Goal: Information Seeking & Learning: Learn about a topic

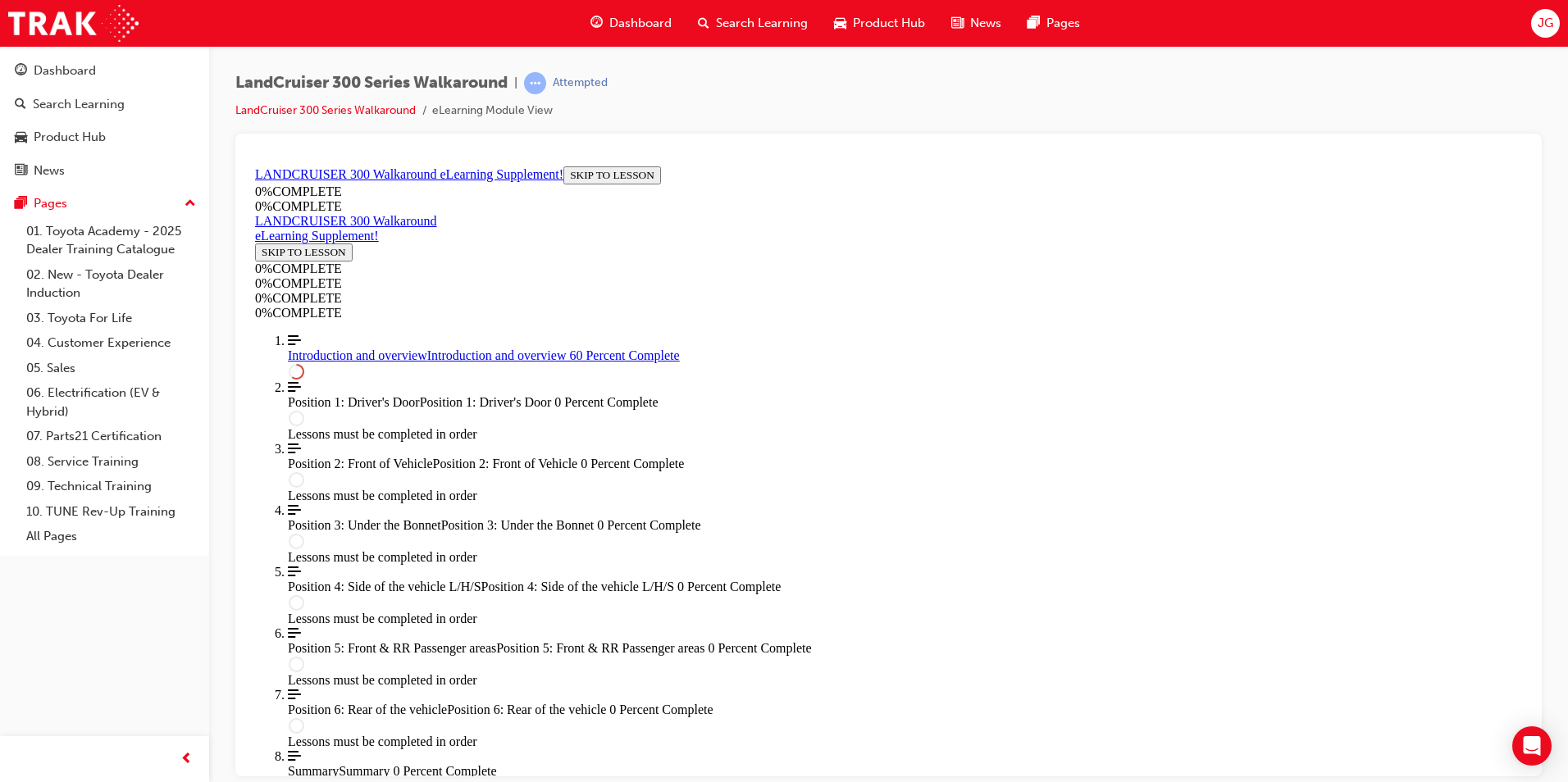
scroll to position [1426, 0]
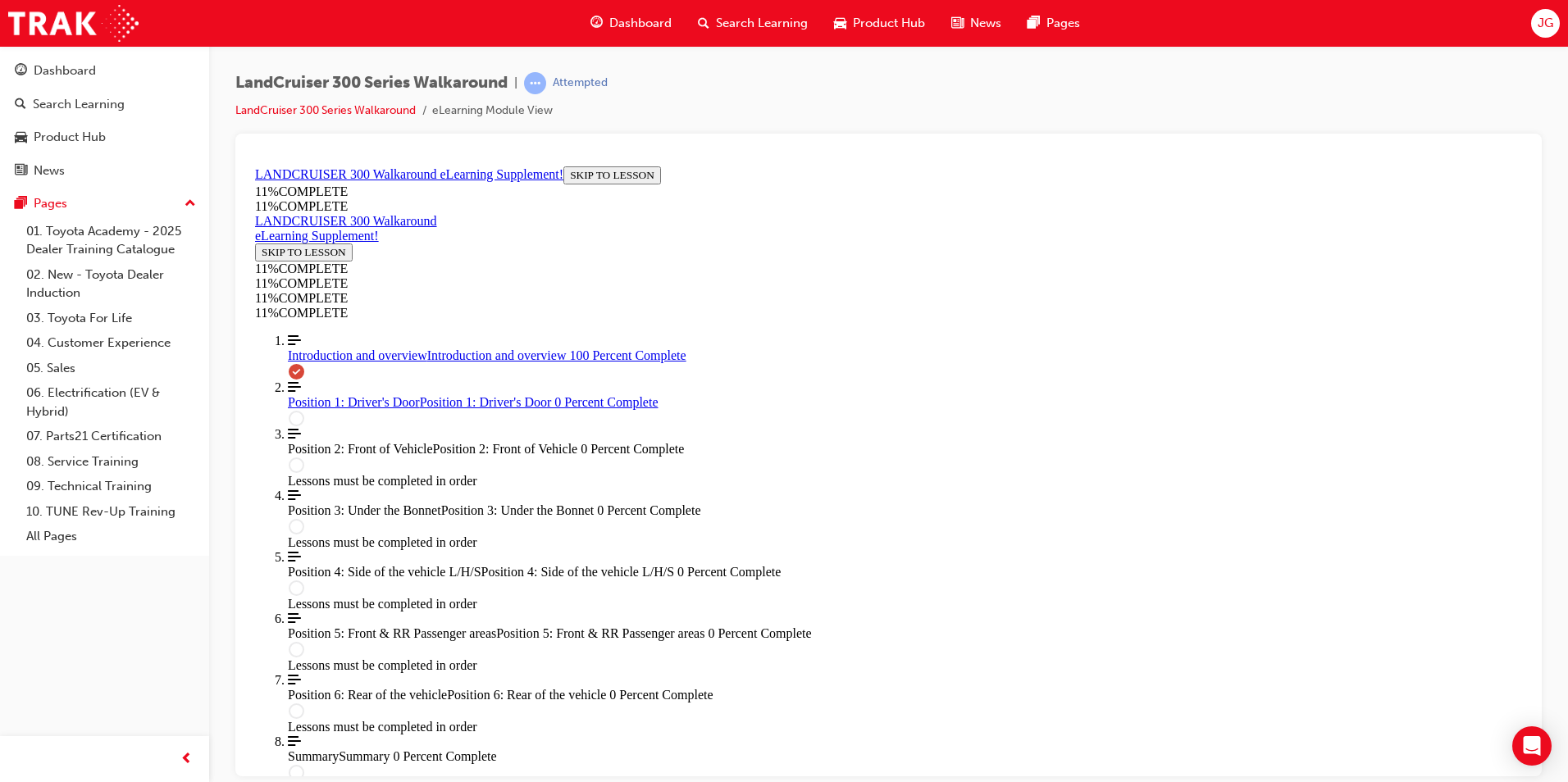
scroll to position [2300, 0]
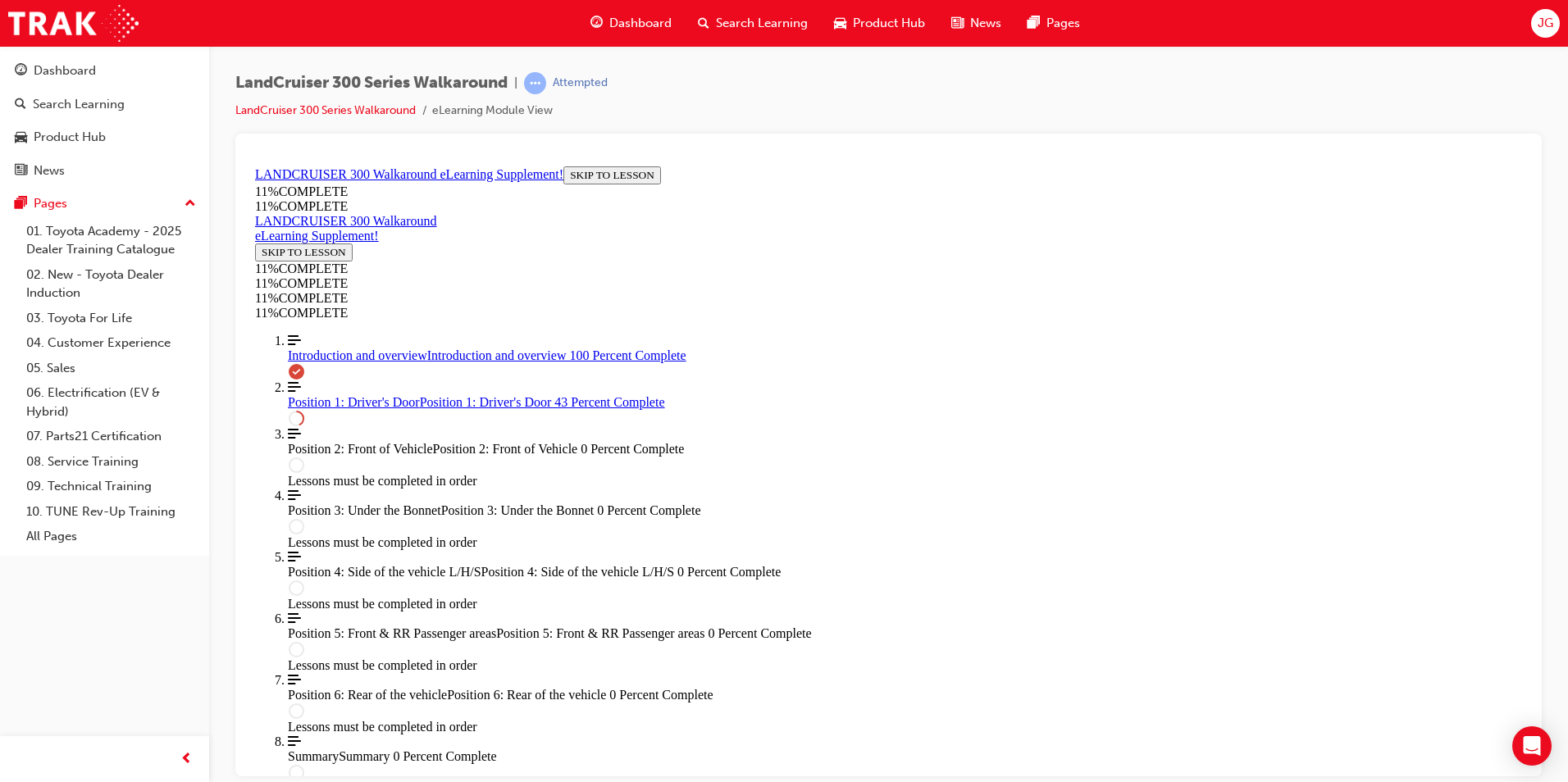
scroll to position [778, 0]
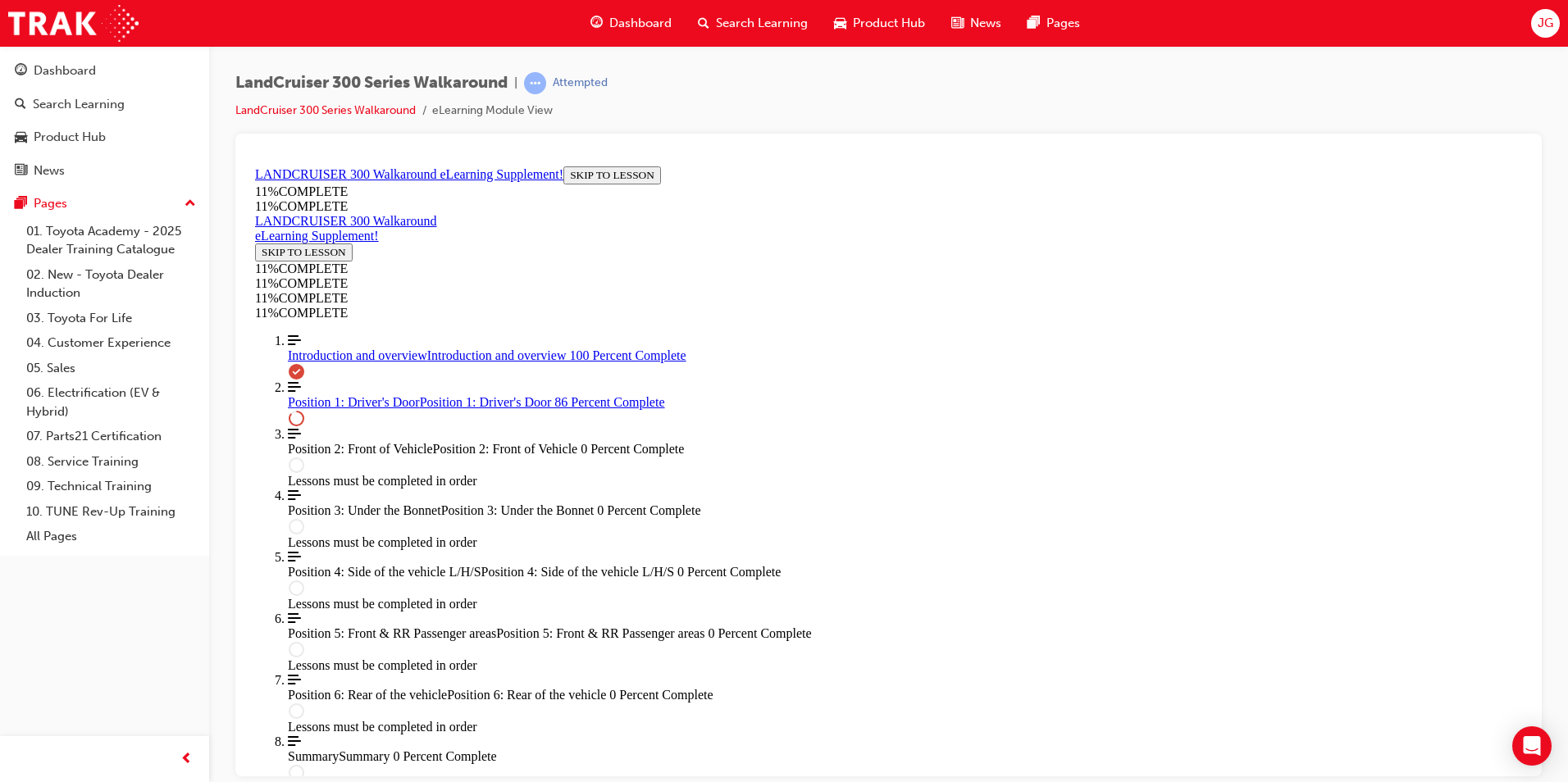
scroll to position [1025, 0]
drag, startPoint x: 879, startPoint y: 662, endPoint x: 1190, endPoint y: 586, distance: 320.2
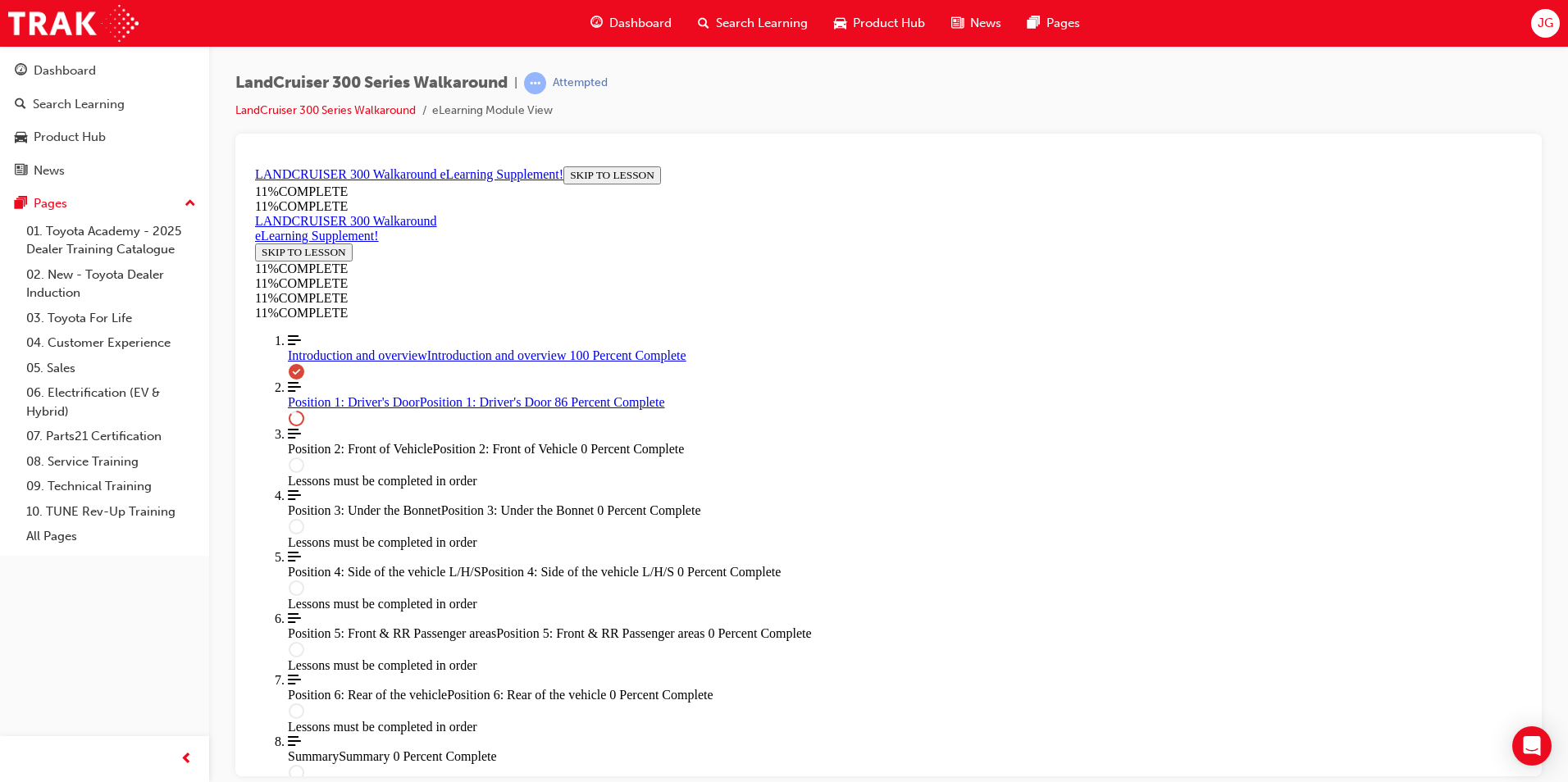
drag, startPoint x: 878, startPoint y: 637, endPoint x: 1066, endPoint y: 636, distance: 188.0
drag, startPoint x: 939, startPoint y: 564, endPoint x: 1073, endPoint y: 549, distance: 134.8
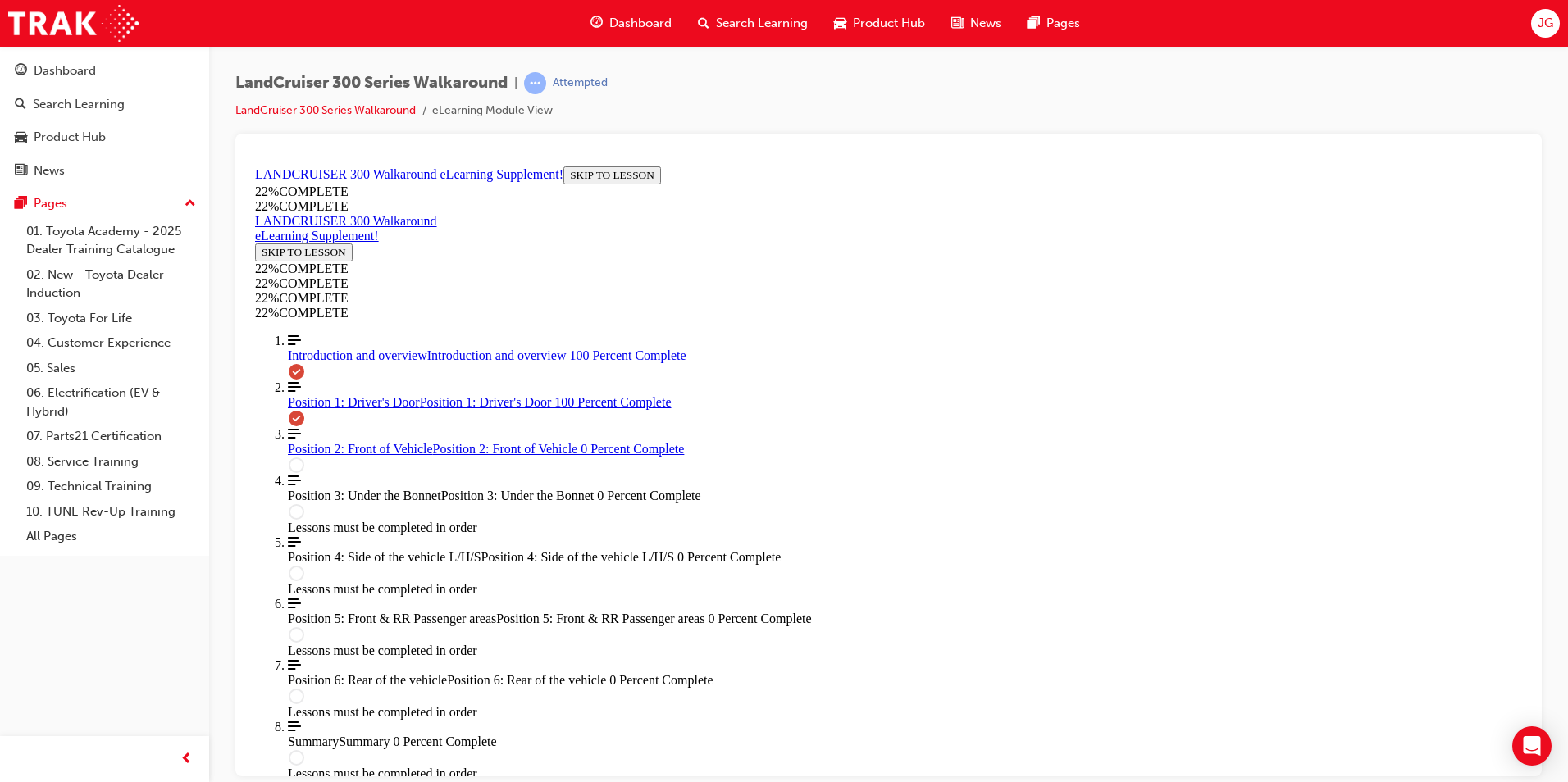
scroll to position [2146, 0]
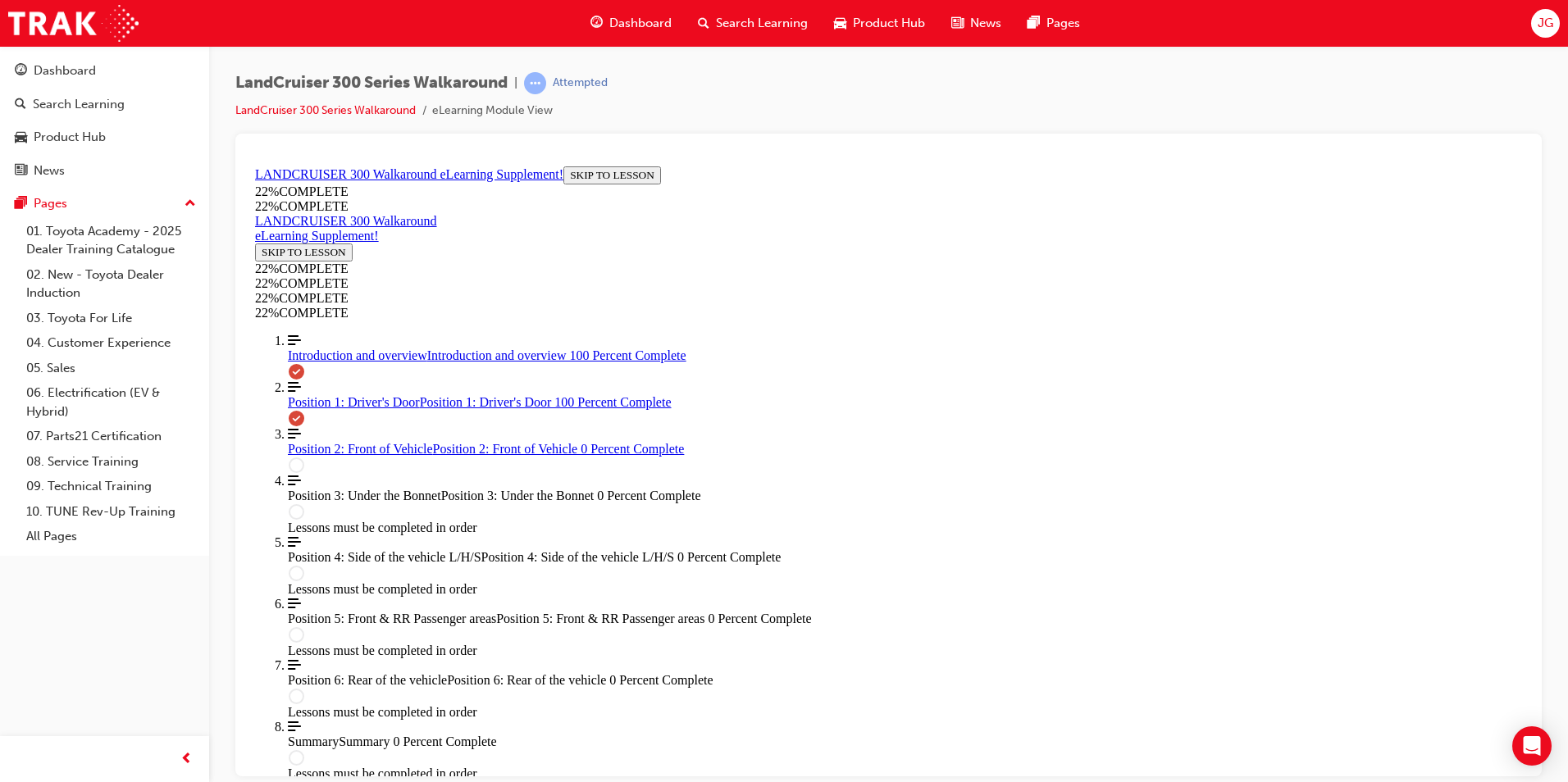
scroll to position [2346, 0]
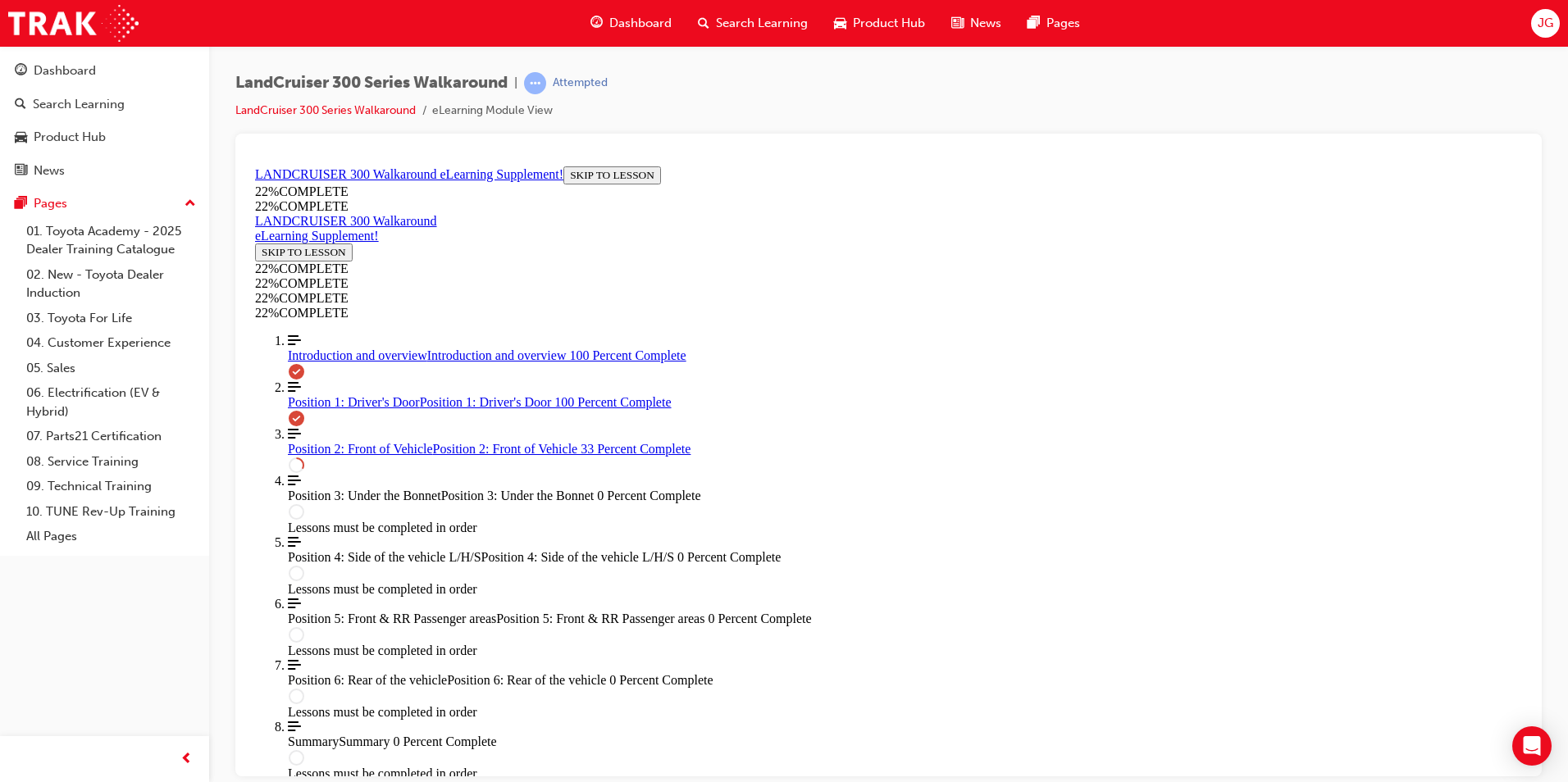
scroll to position [735, 0]
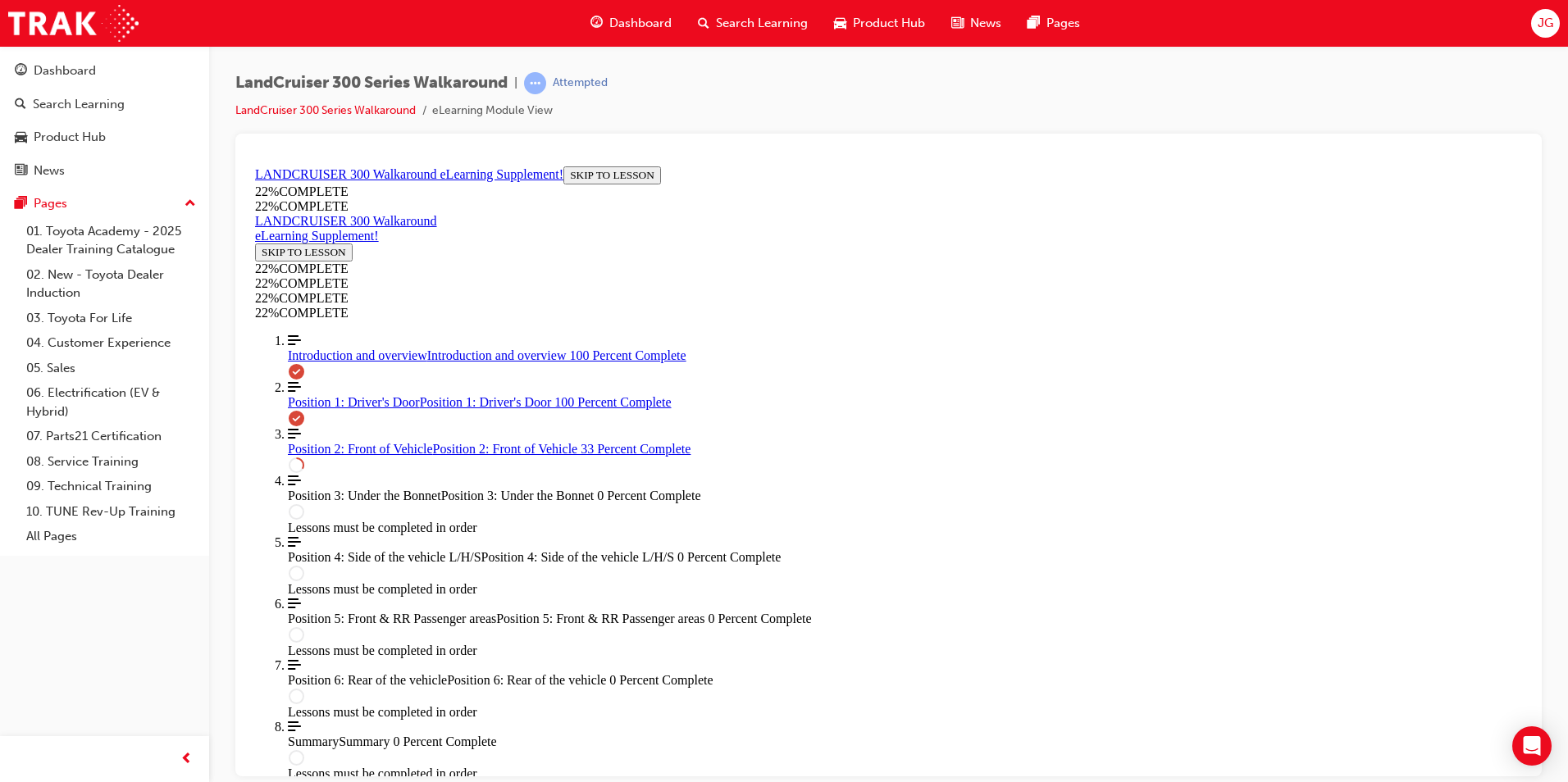
drag, startPoint x: 1139, startPoint y: 480, endPoint x: 905, endPoint y: 536, distance: 240.6
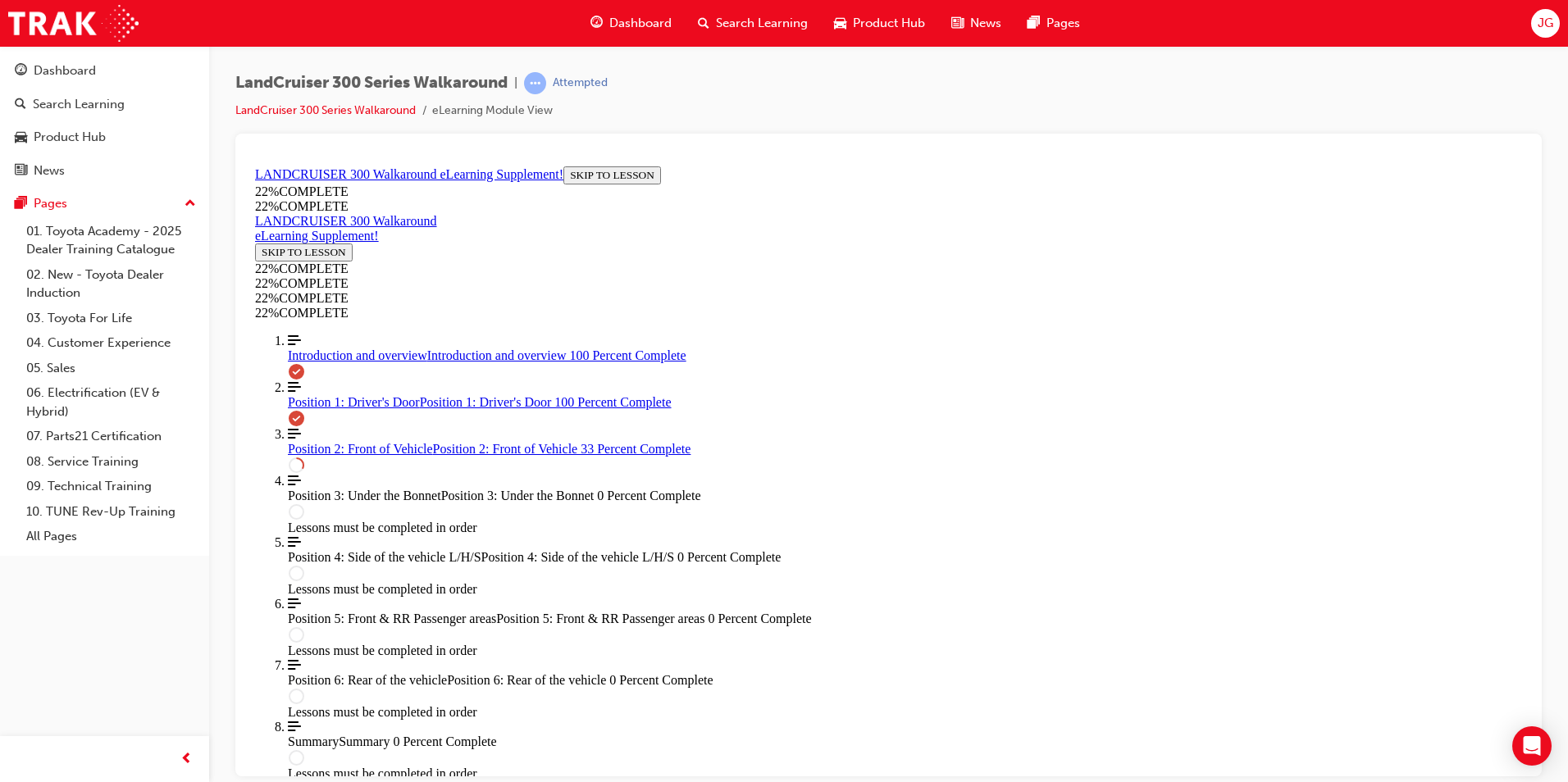
scroll to position [389, 0]
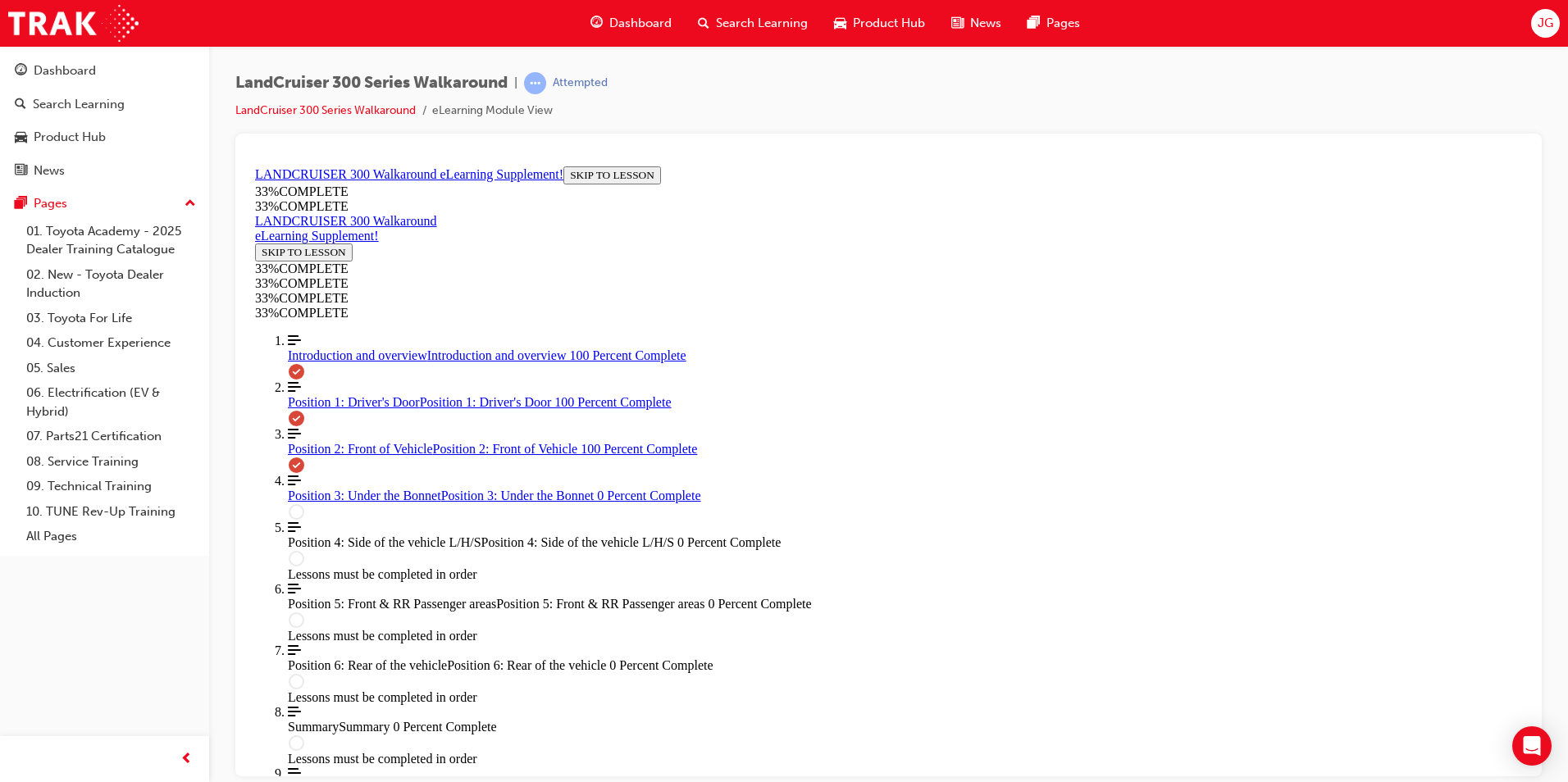
scroll to position [2054, 0]
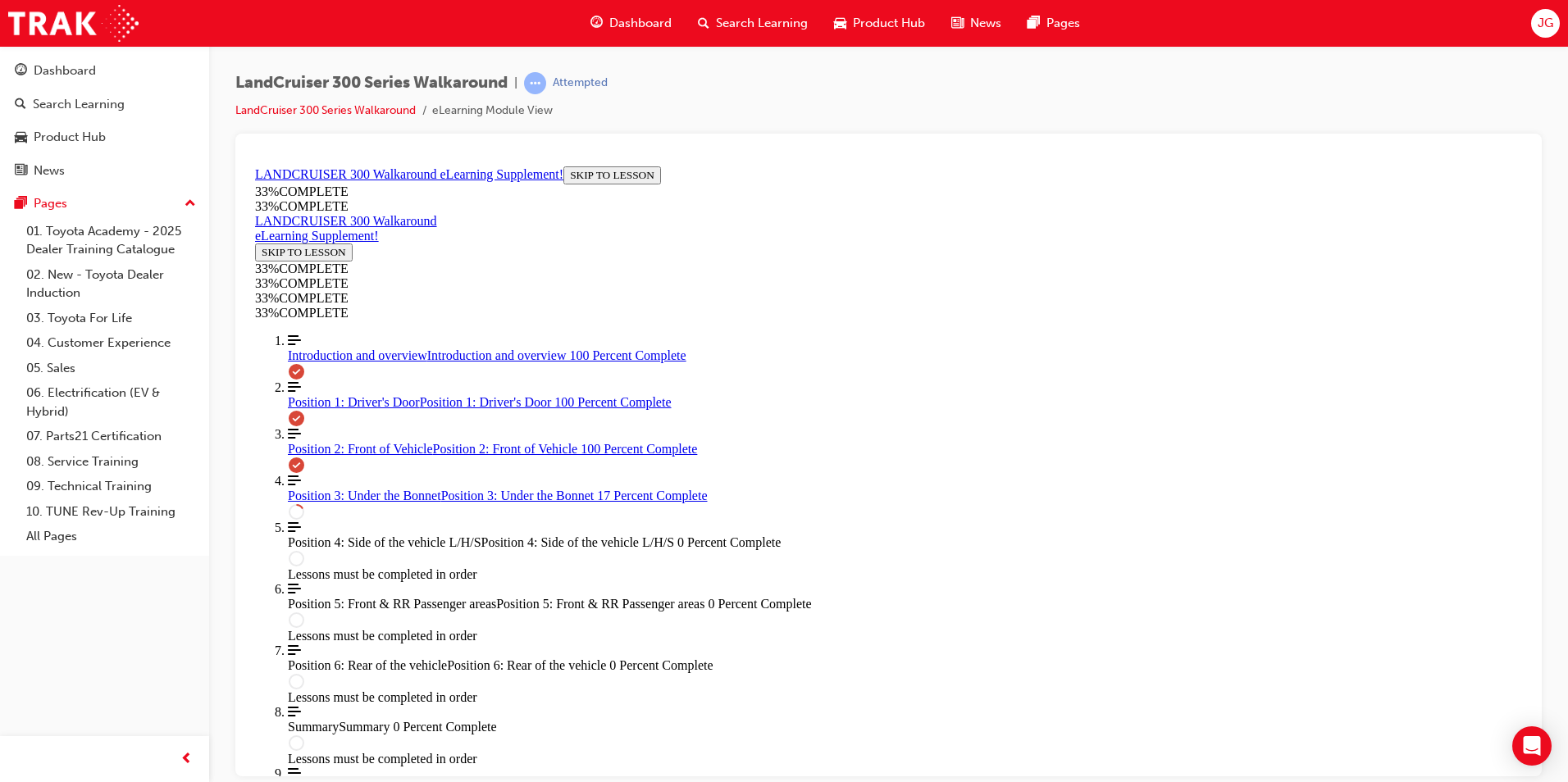
scroll to position [982, 0]
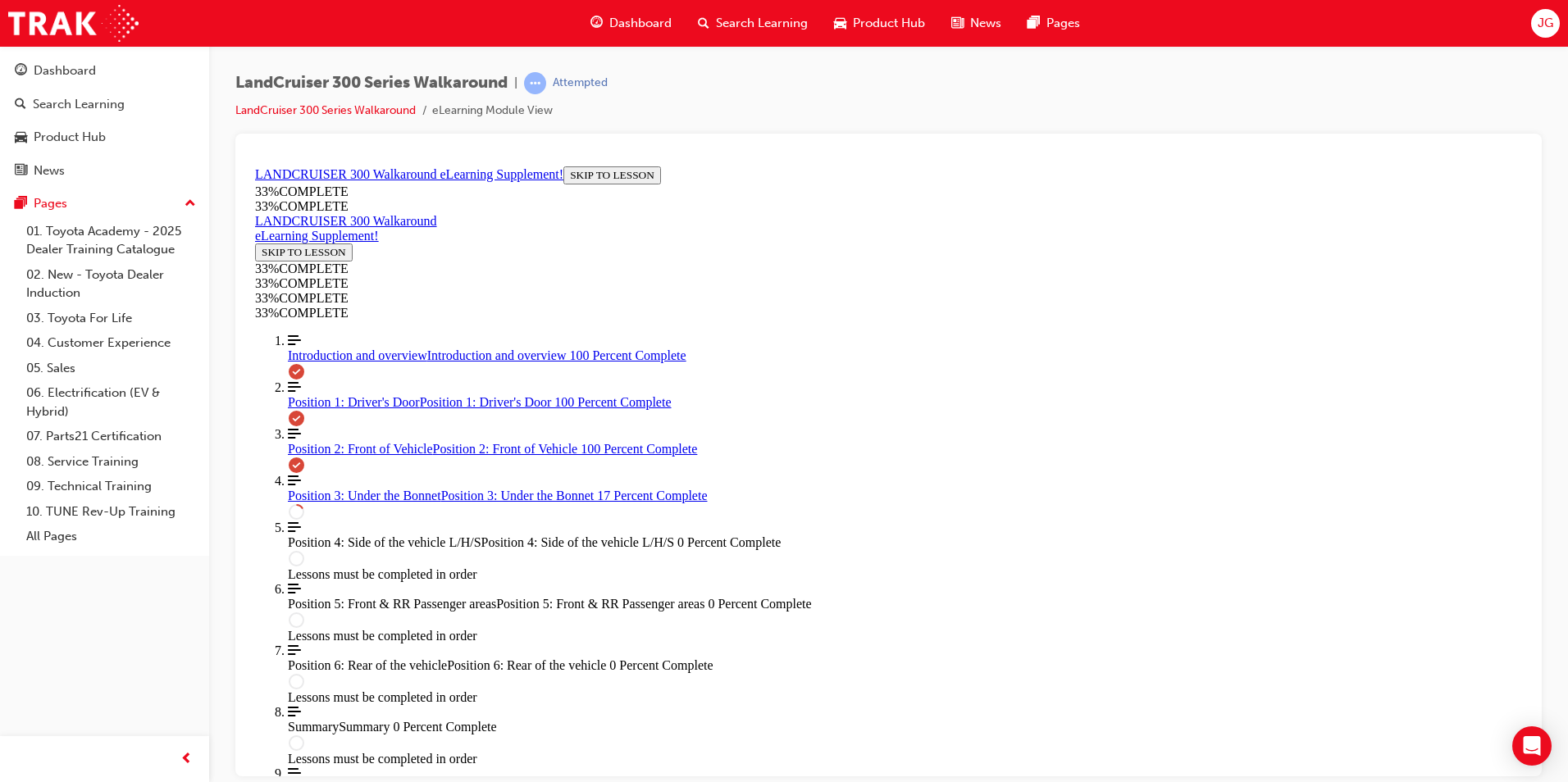
scroll to position [0, 381]
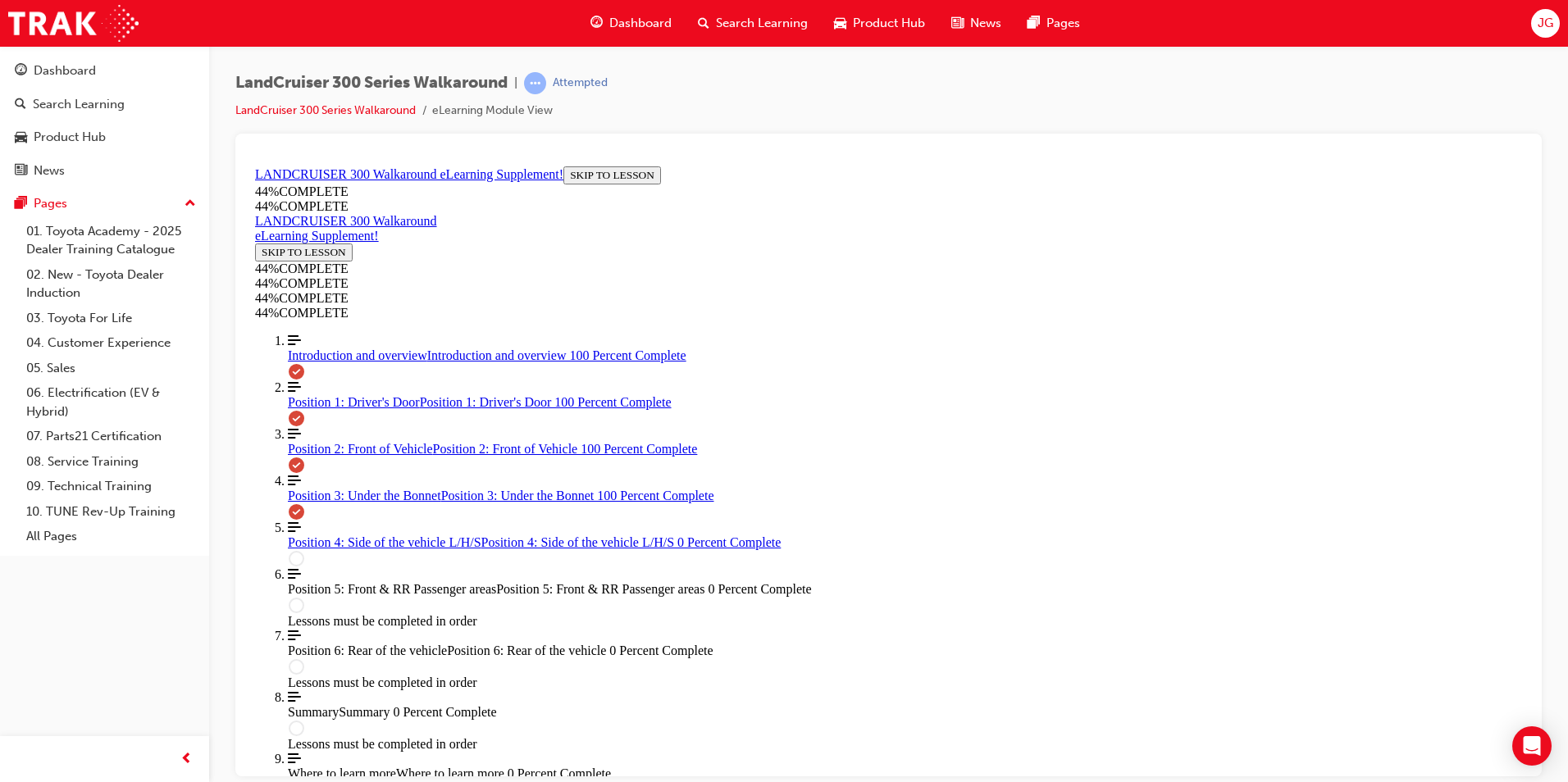
scroll to position [2878, 0]
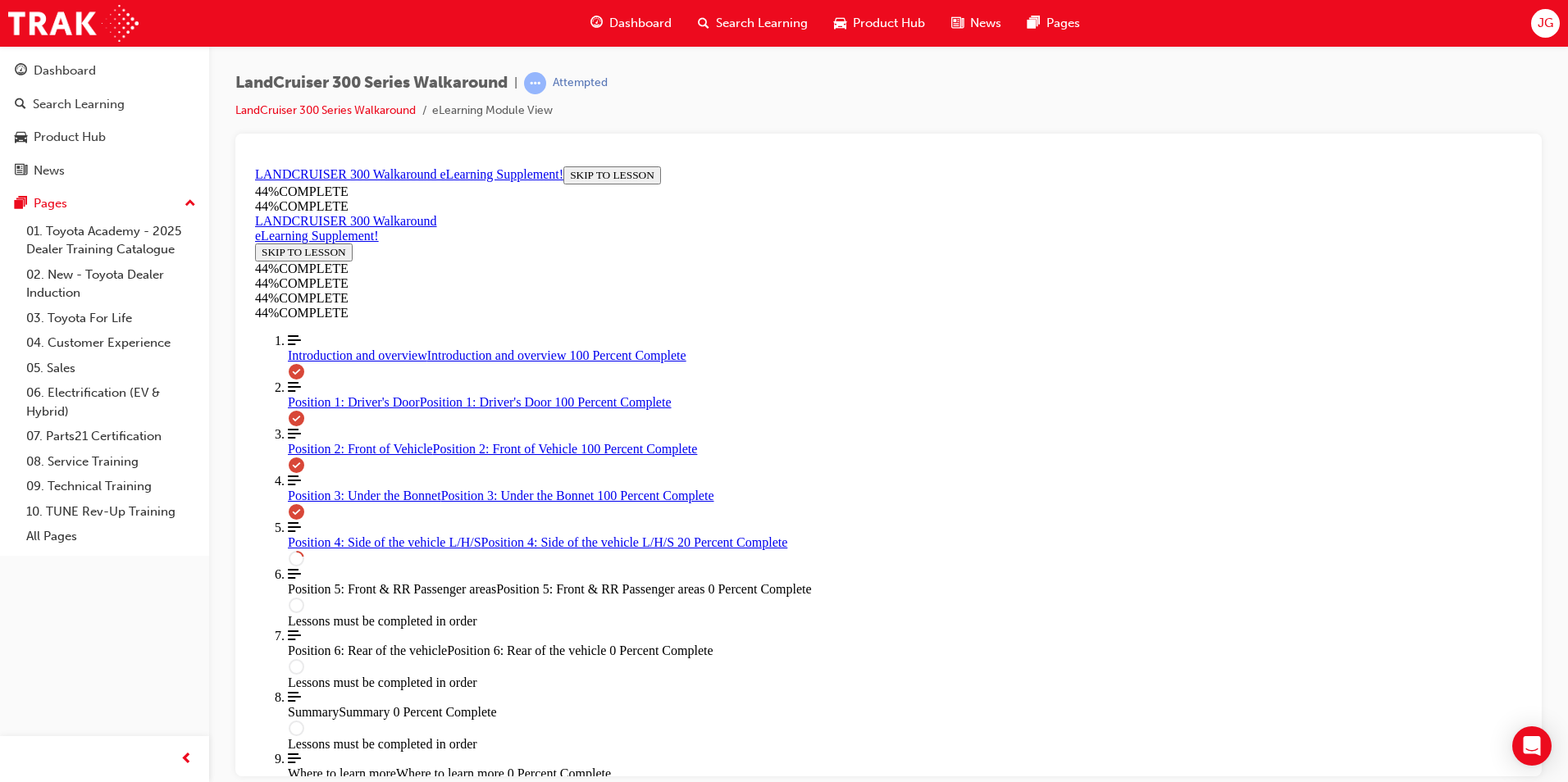
scroll to position [395, 0]
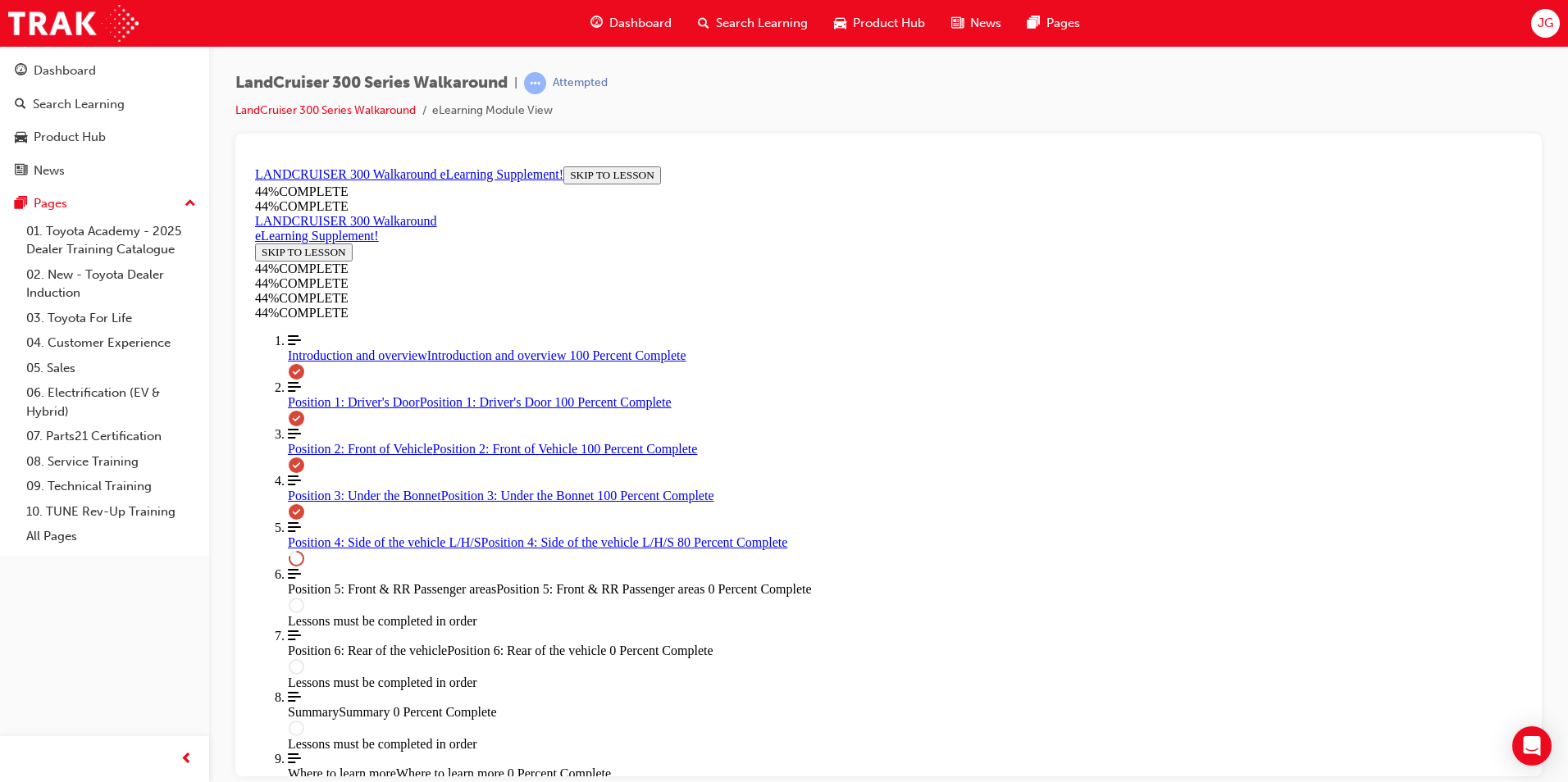
scroll to position [1074, 0]
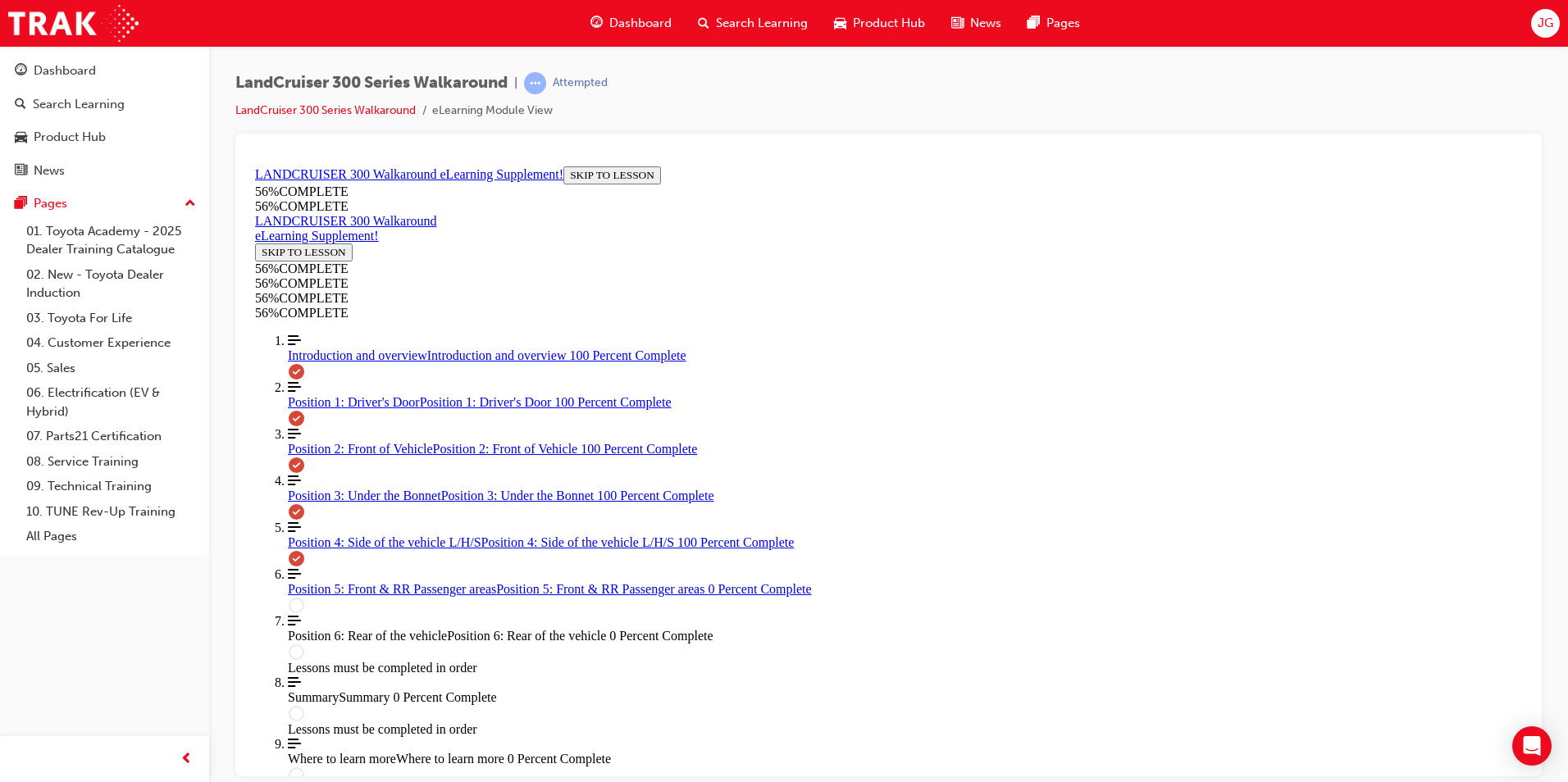
scroll to position [1776, 0]
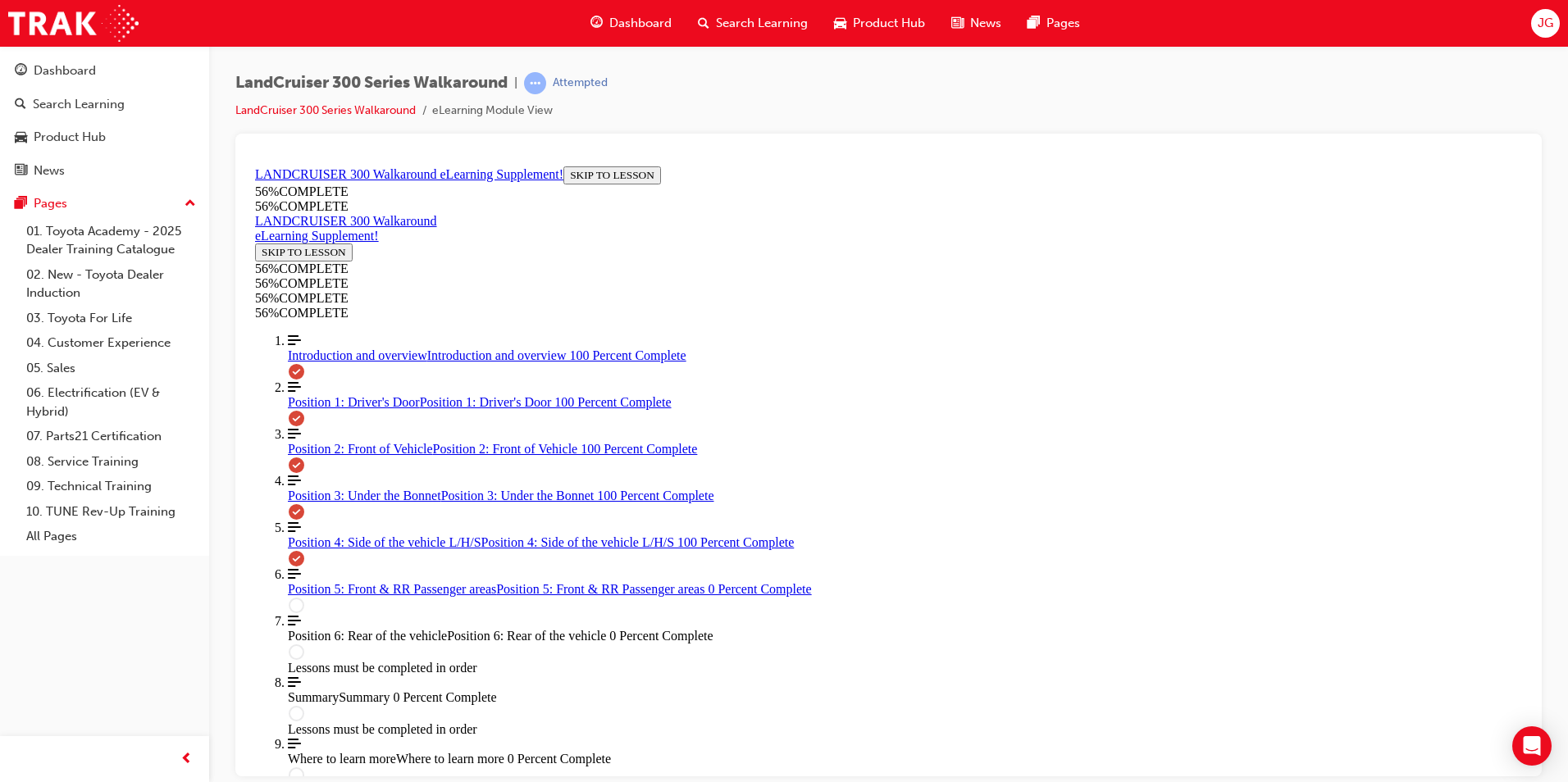
scroll to position [2131, 0]
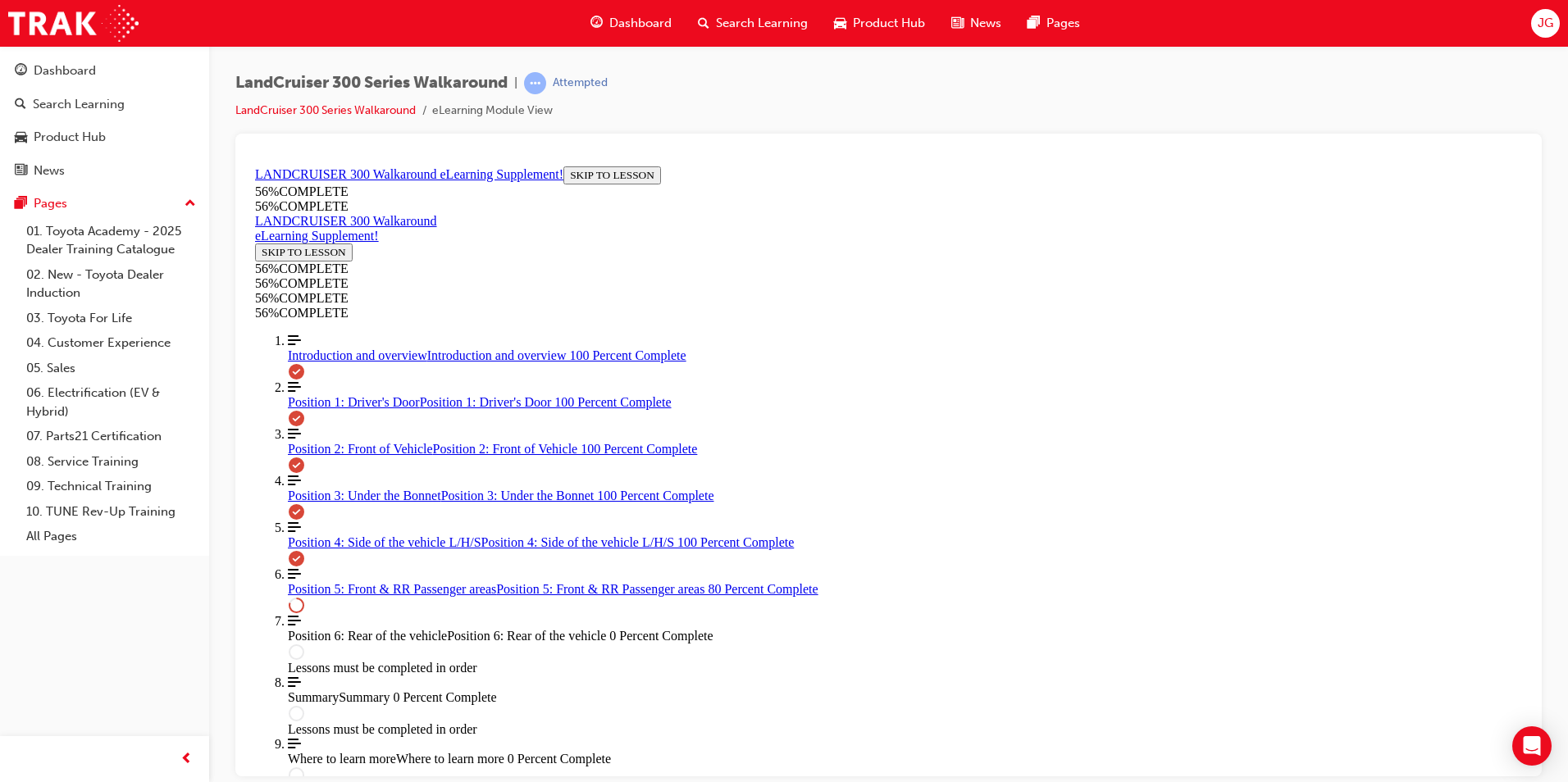
scroll to position [845, 0]
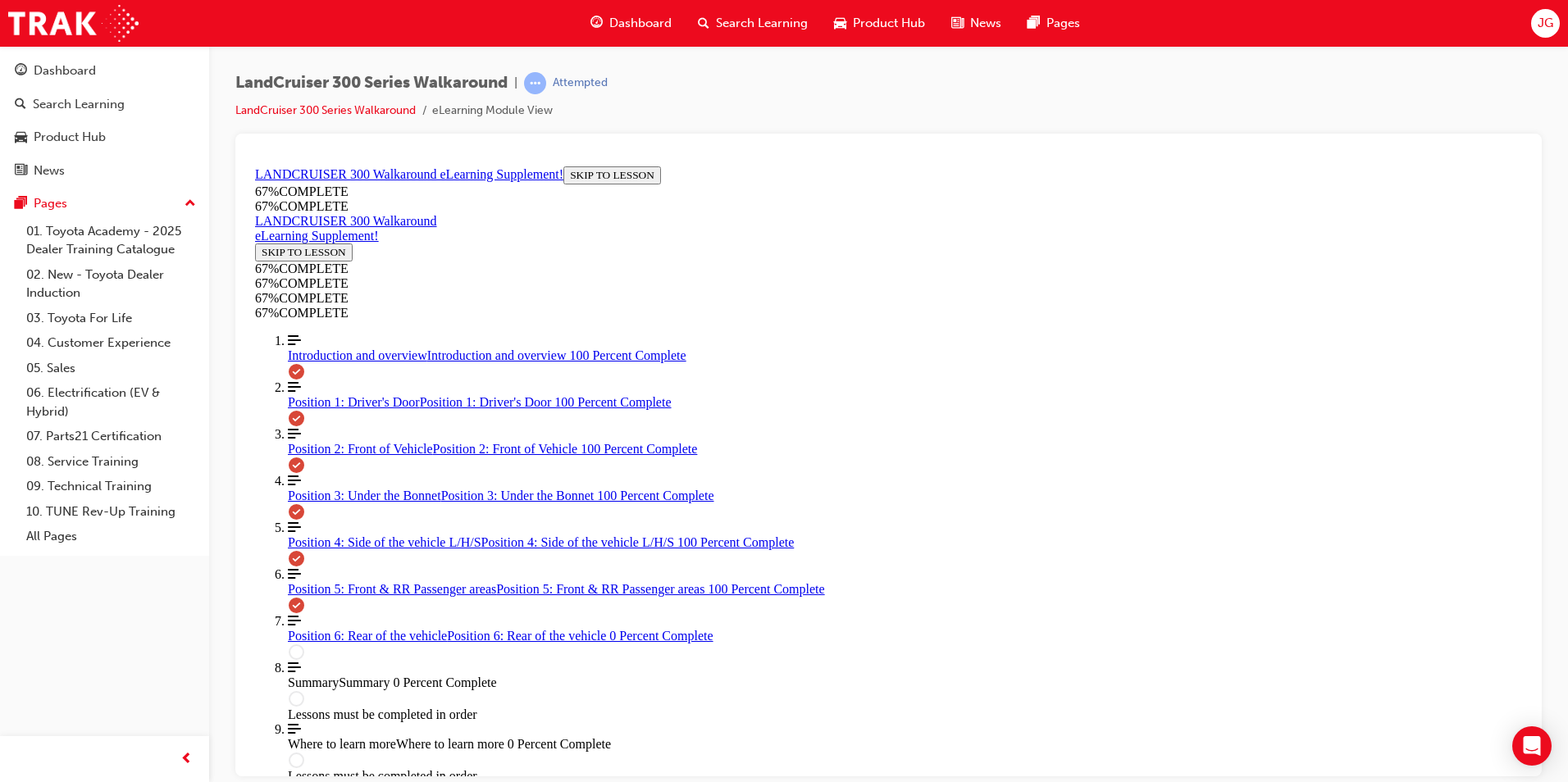
scroll to position [1540, 0]
drag, startPoint x: 886, startPoint y: 612, endPoint x: 1052, endPoint y: 473, distance: 216.5
drag, startPoint x: 897, startPoint y: 402, endPoint x: 1055, endPoint y: 400, distance: 158.0
drag, startPoint x: 844, startPoint y: 610, endPoint x: 1037, endPoint y: 535, distance: 207.1
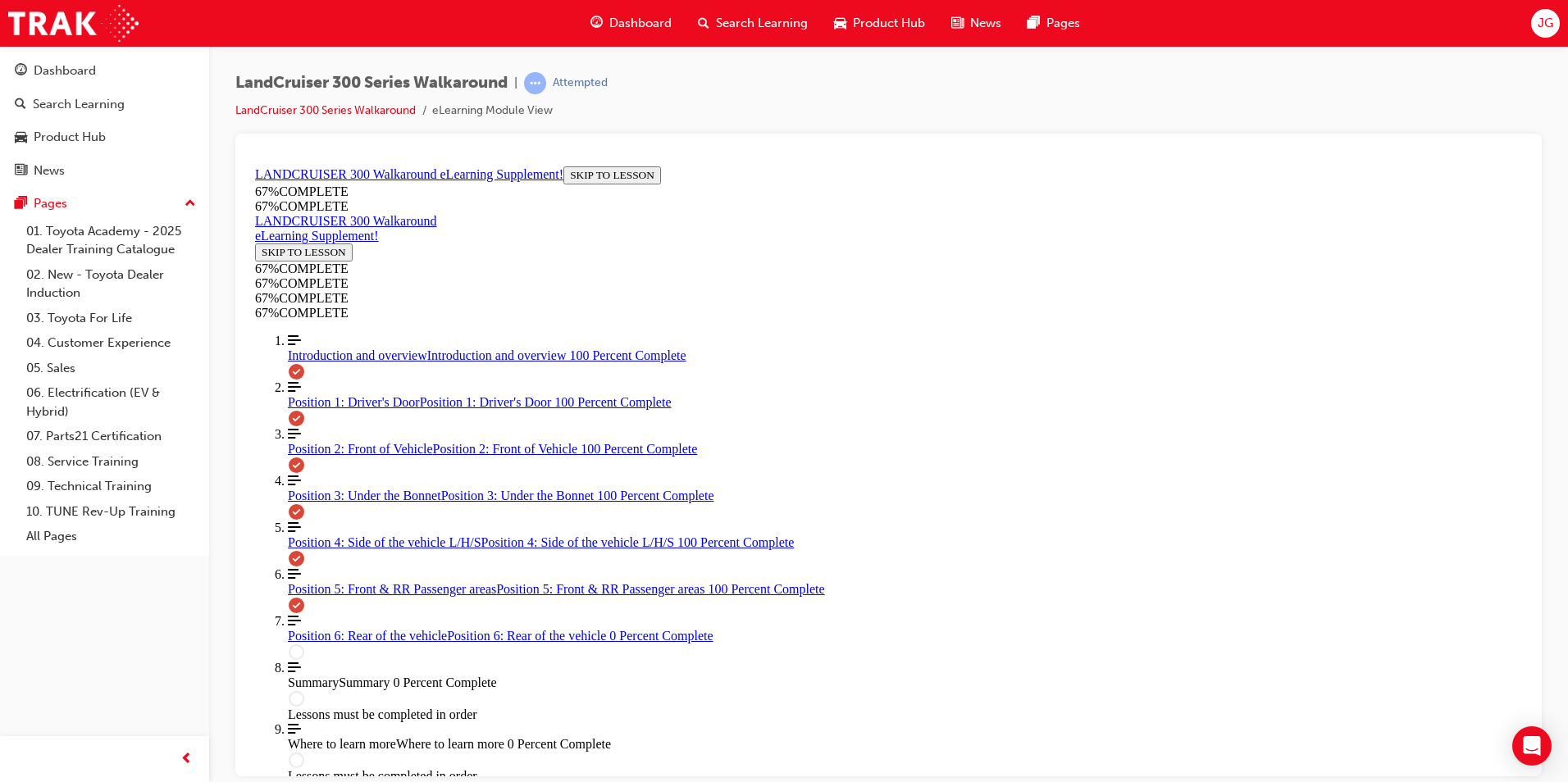
drag, startPoint x: 861, startPoint y: 602, endPoint x: 1058, endPoint y: 600, distance: 197.0
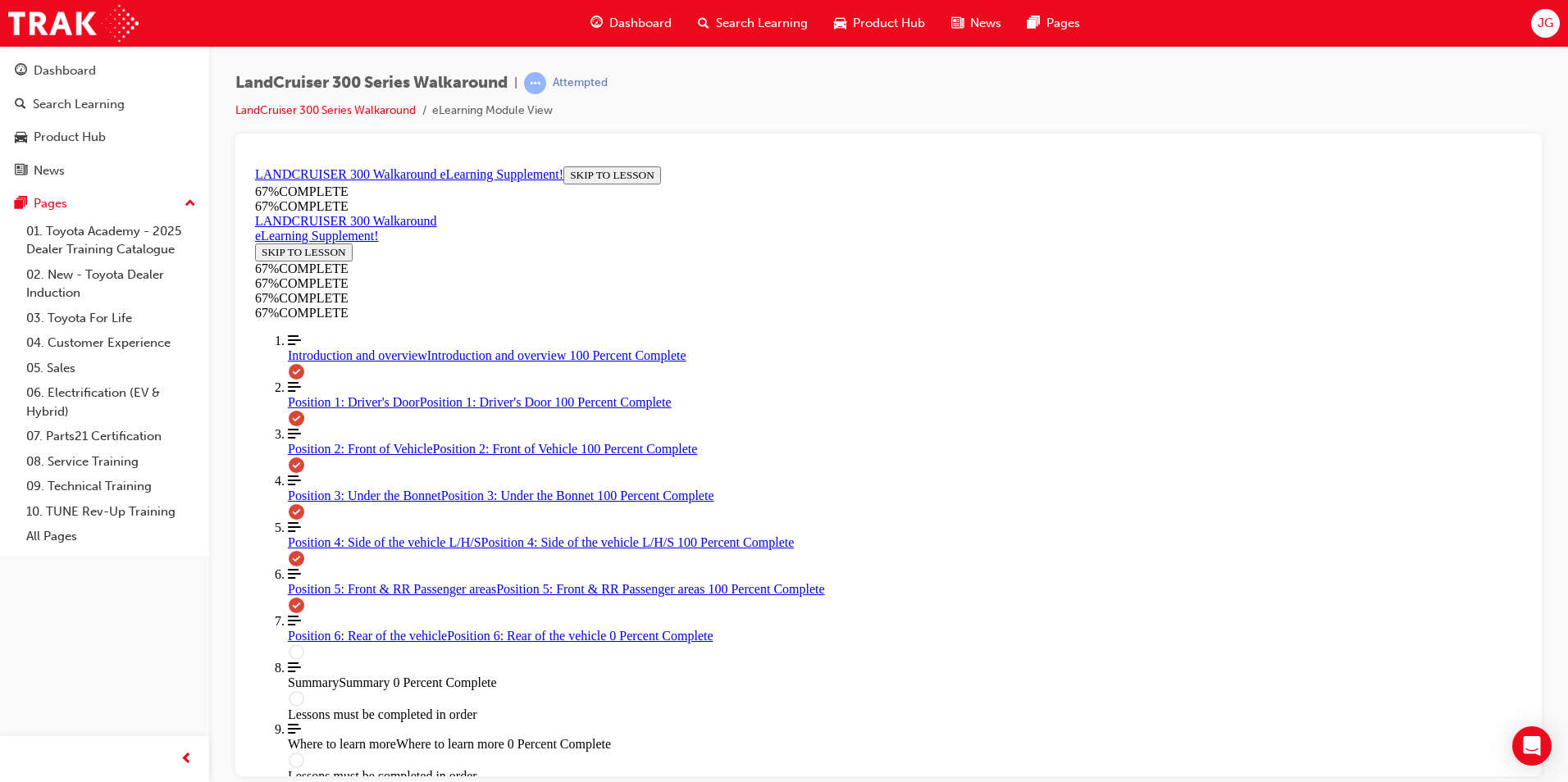
scroll to position [1474, 0]
drag, startPoint x: 884, startPoint y: 449, endPoint x: 1074, endPoint y: 623, distance: 257.6
drag, startPoint x: 829, startPoint y: 532, endPoint x: 919, endPoint y: 736, distance: 223.0
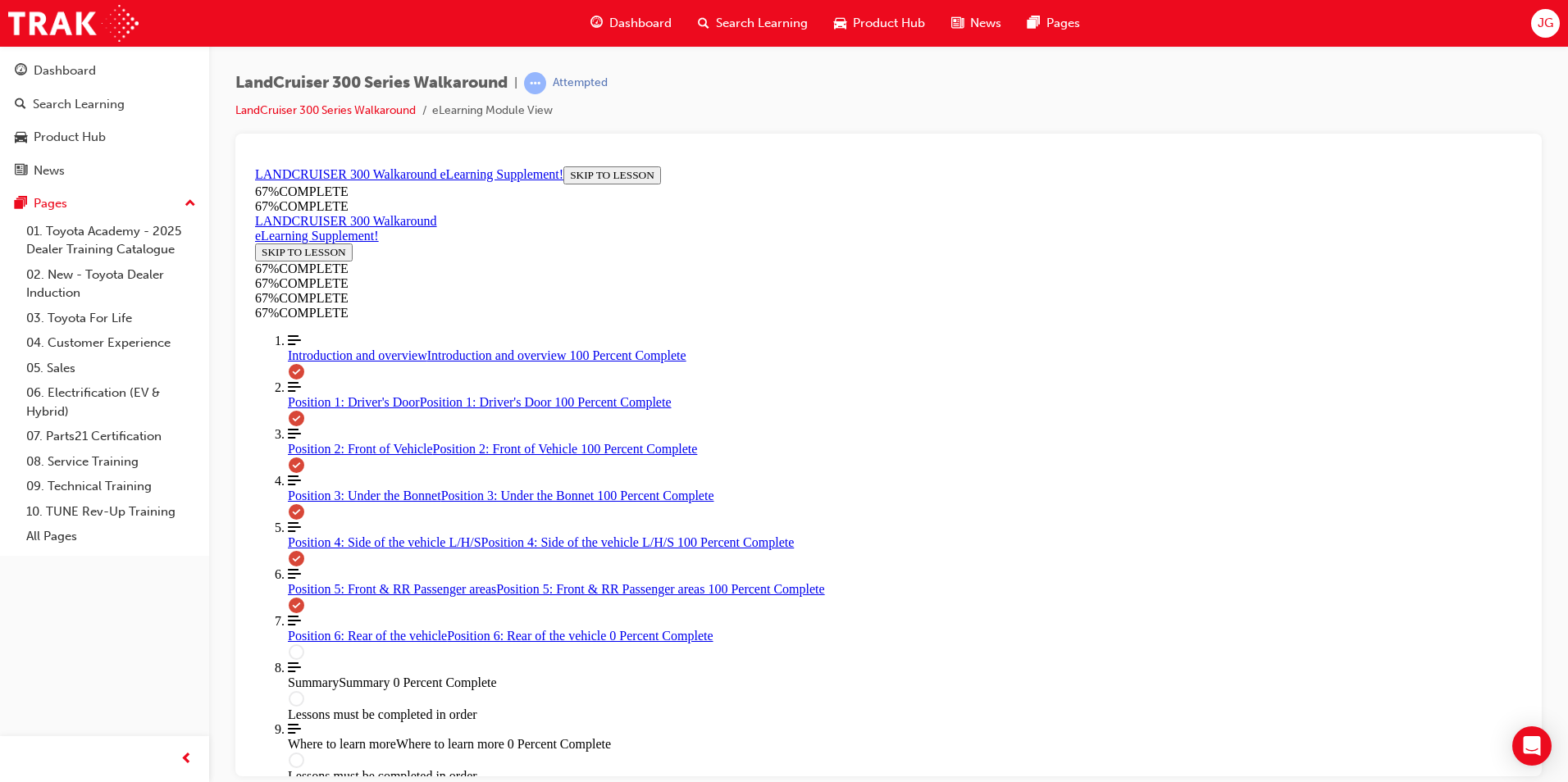
drag, startPoint x: 821, startPoint y: 510, endPoint x: 860, endPoint y: 661, distance: 156.0
drag, startPoint x: 837, startPoint y: 542, endPoint x: 976, endPoint y: 670, distance: 189.0
drag, startPoint x: 910, startPoint y: 673, endPoint x: 875, endPoint y: 594, distance: 86.4
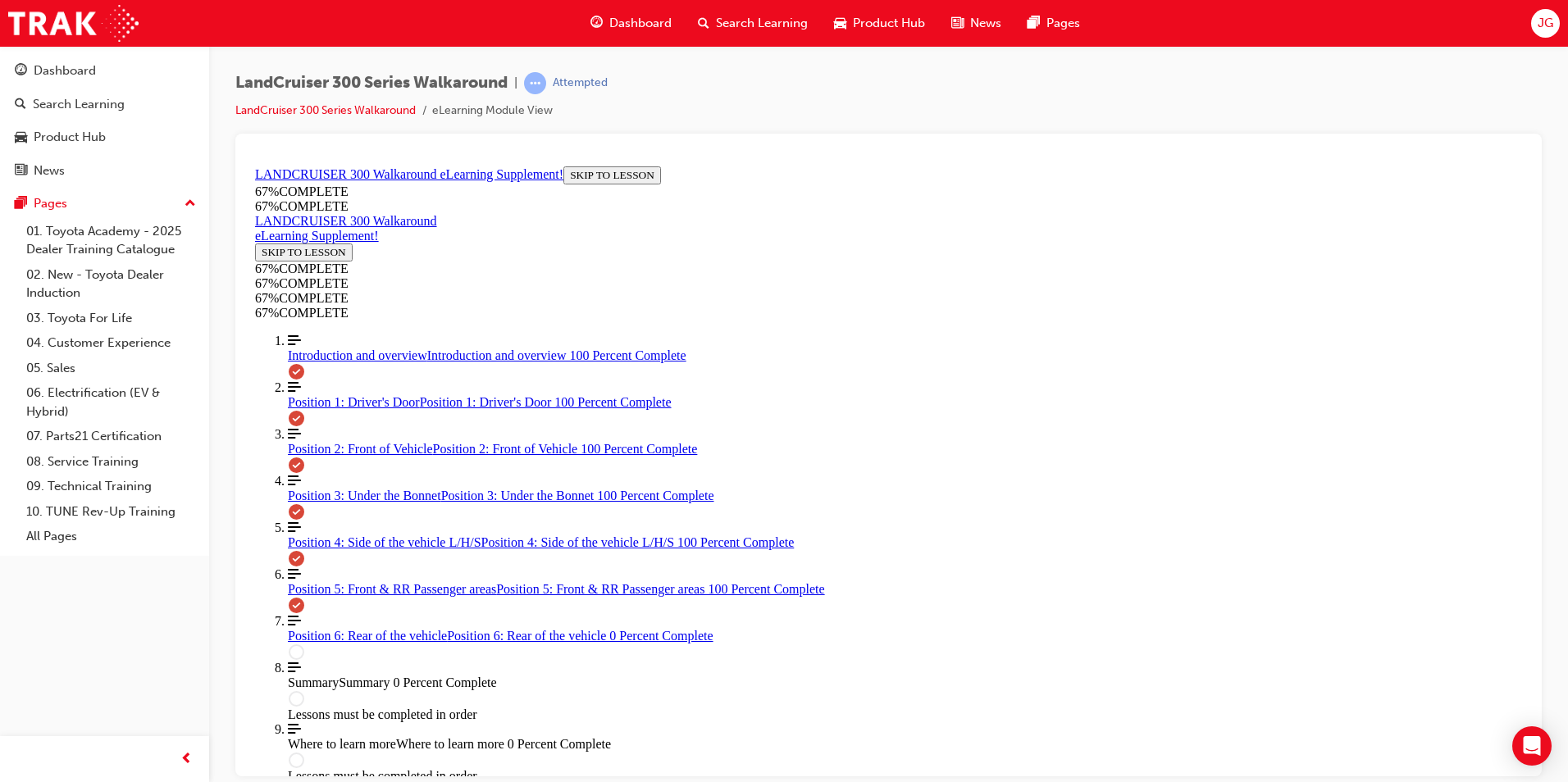
drag, startPoint x: 827, startPoint y: 605, endPoint x: 888, endPoint y: 701, distance: 113.7
drag, startPoint x: 844, startPoint y: 670, endPoint x: 1086, endPoint y: 464, distance: 317.8
drag, startPoint x: 864, startPoint y: 671, endPoint x: 1156, endPoint y: 539, distance: 320.4
drag, startPoint x: 823, startPoint y: 605, endPoint x: 1024, endPoint y: 602, distance: 201.0
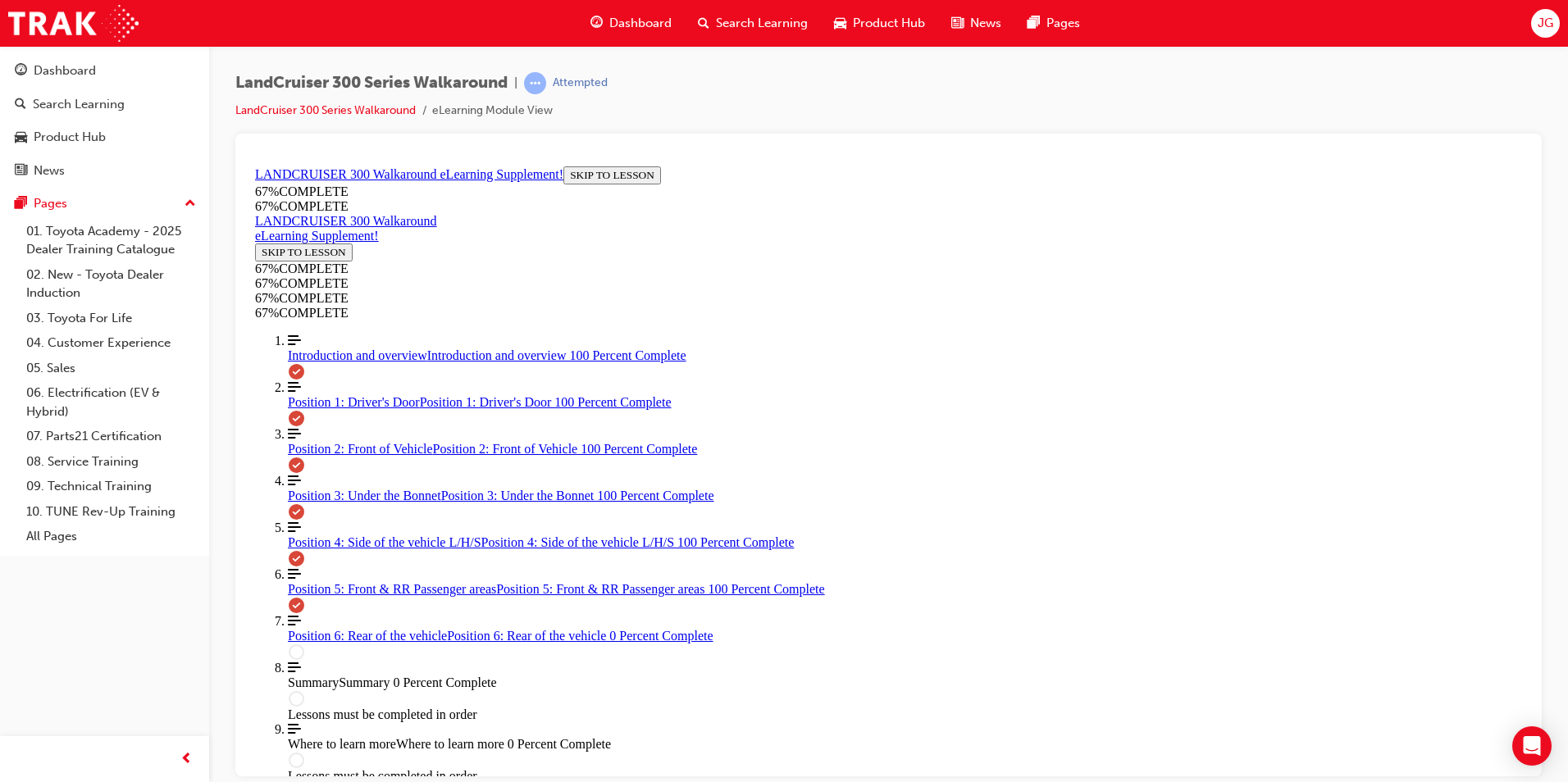
drag, startPoint x: 827, startPoint y: 657, endPoint x: 1042, endPoint y: 657, distance: 215.0
drag, startPoint x: 1061, startPoint y: 666, endPoint x: 1055, endPoint y: 688, distance: 22.8
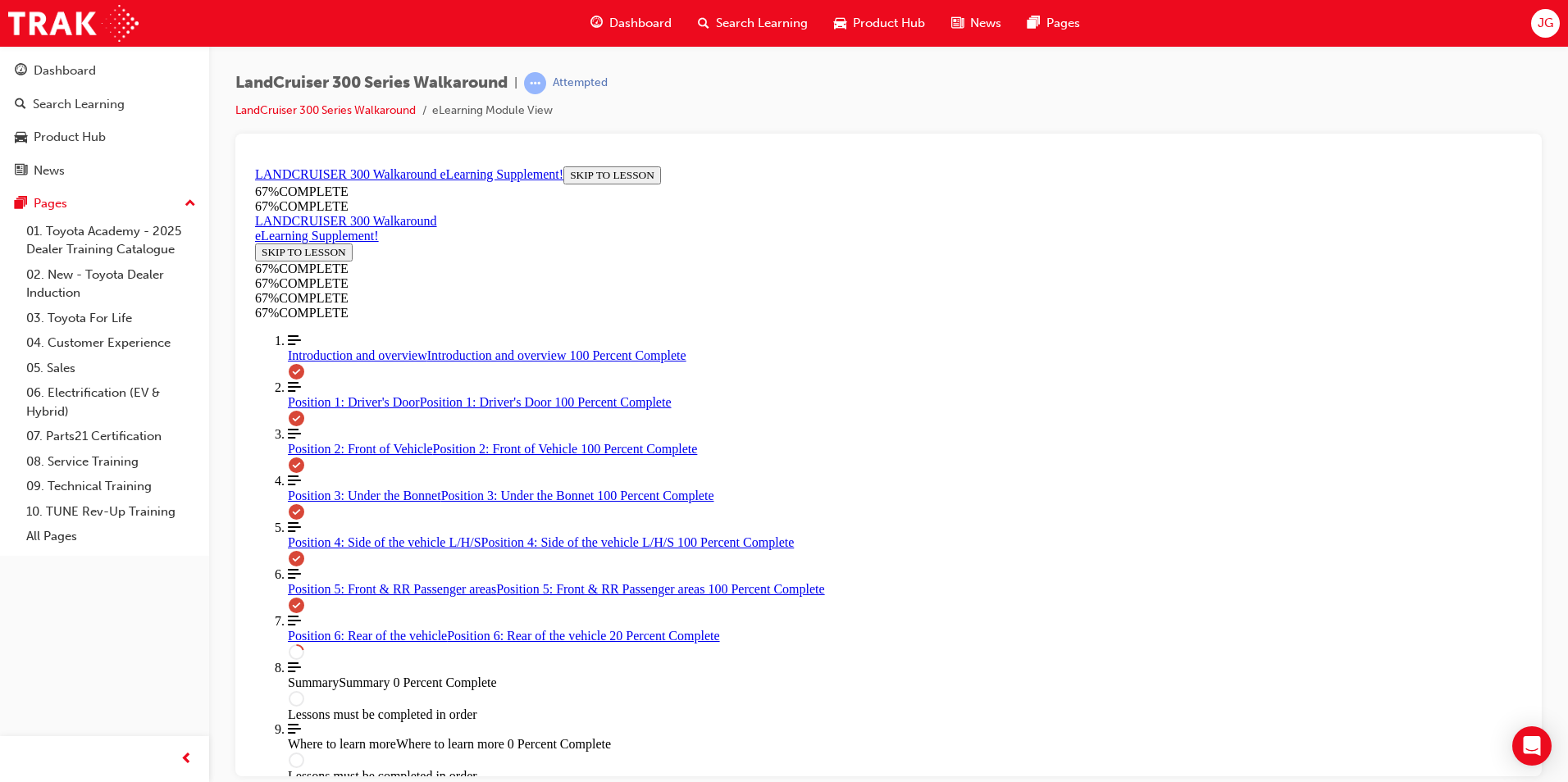
scroll to position [582, 0]
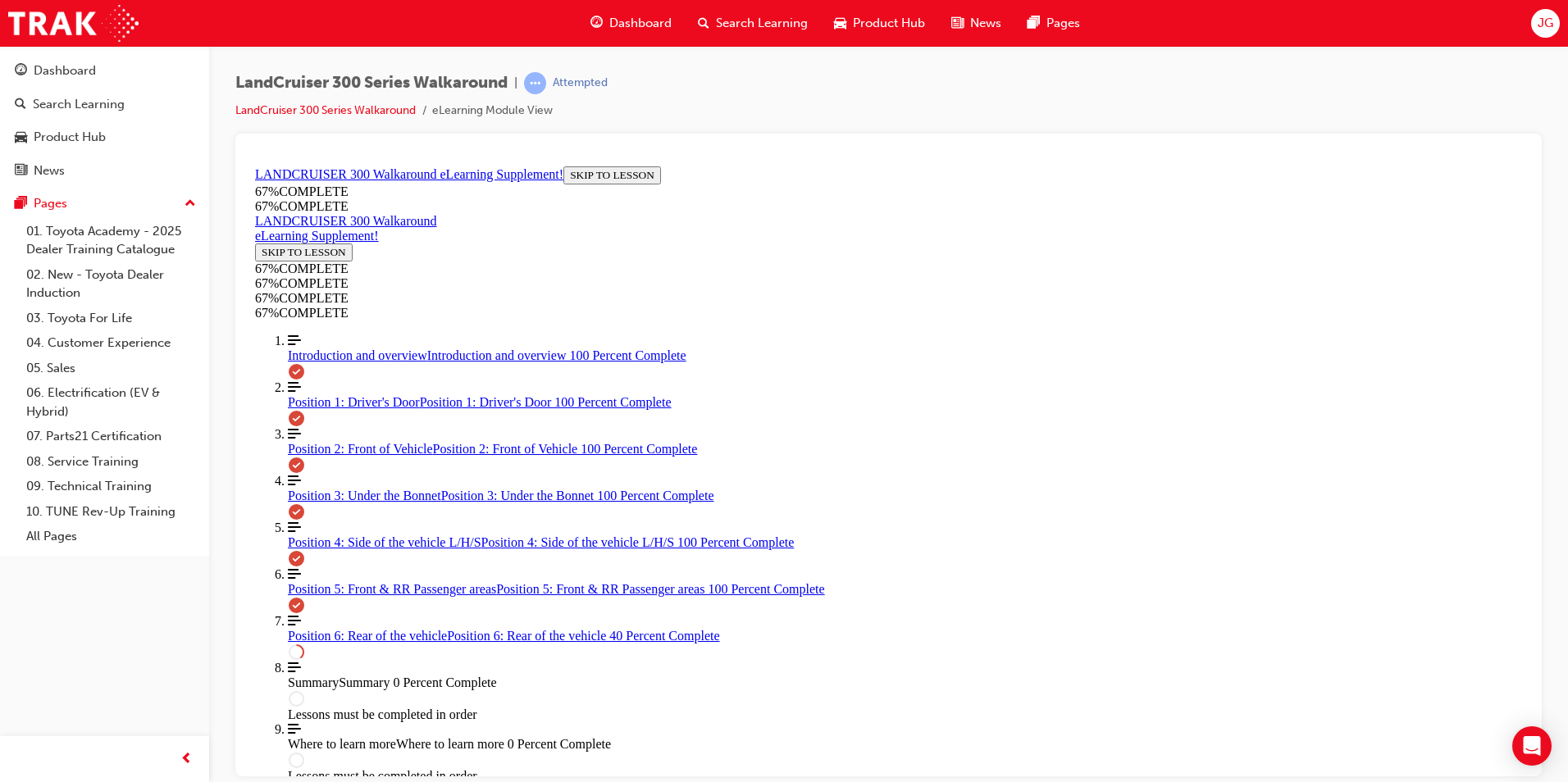
scroll to position [520, 0]
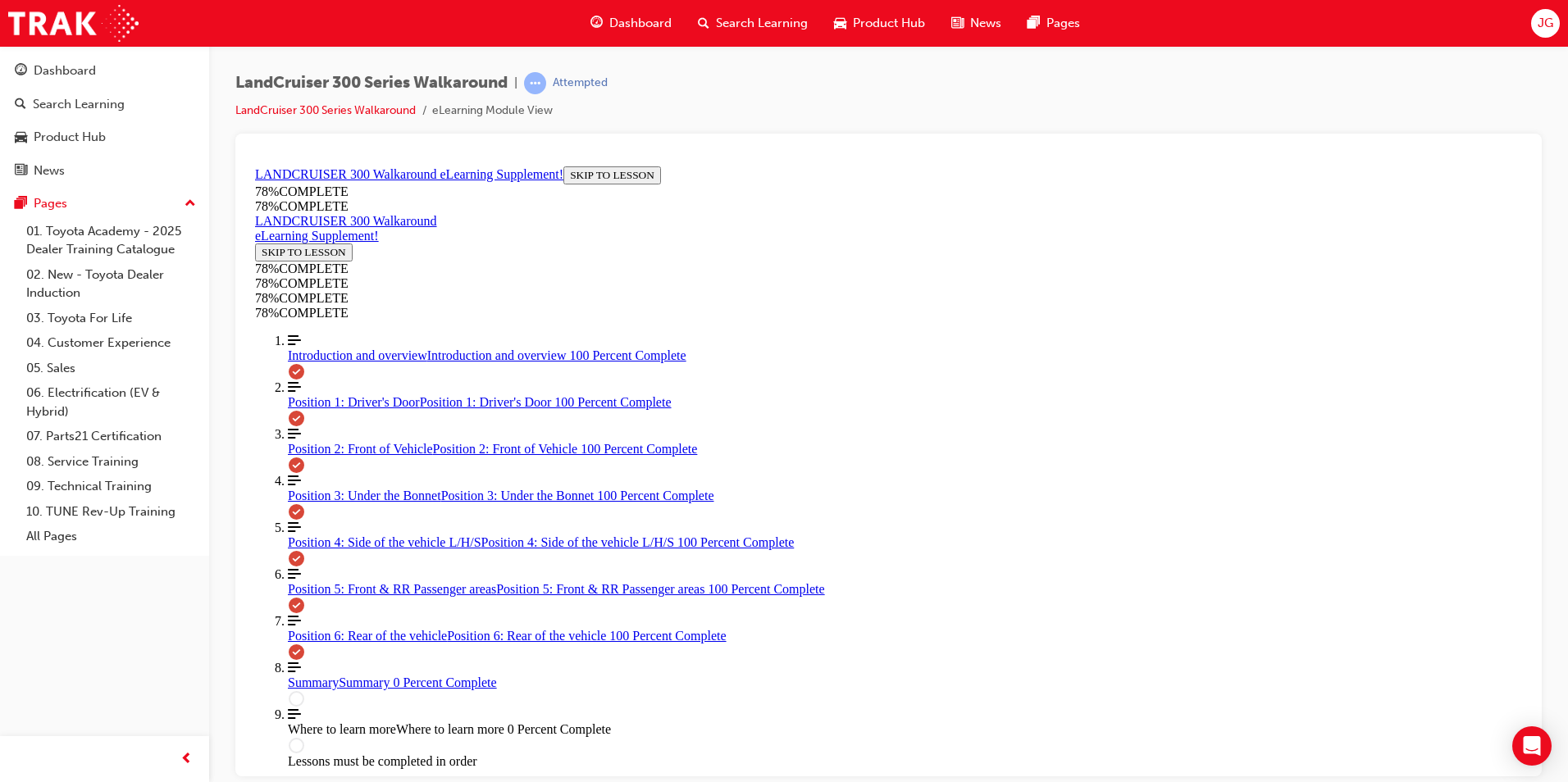
scroll to position [1737, 0]
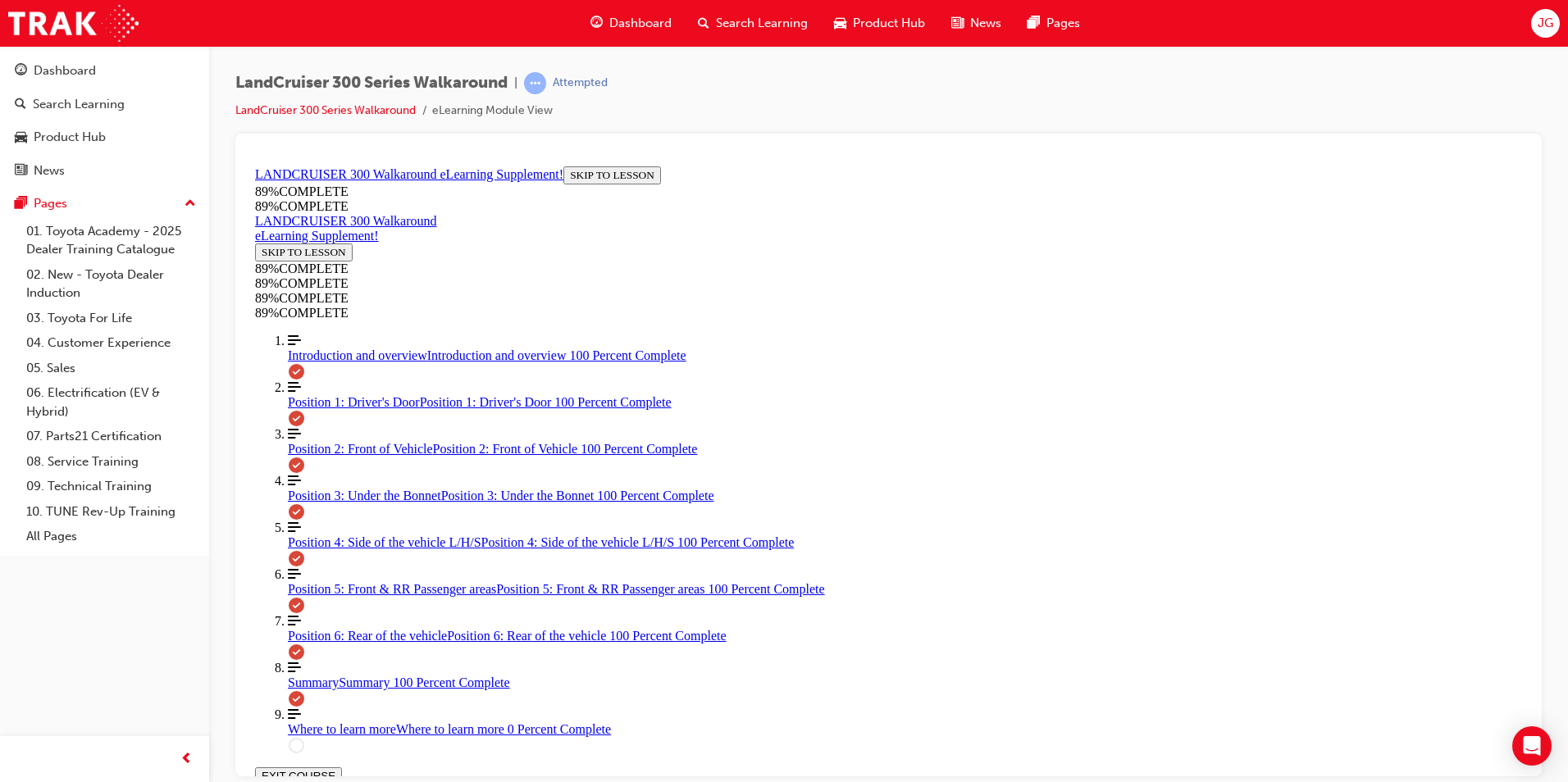
scroll to position [1259, 0]
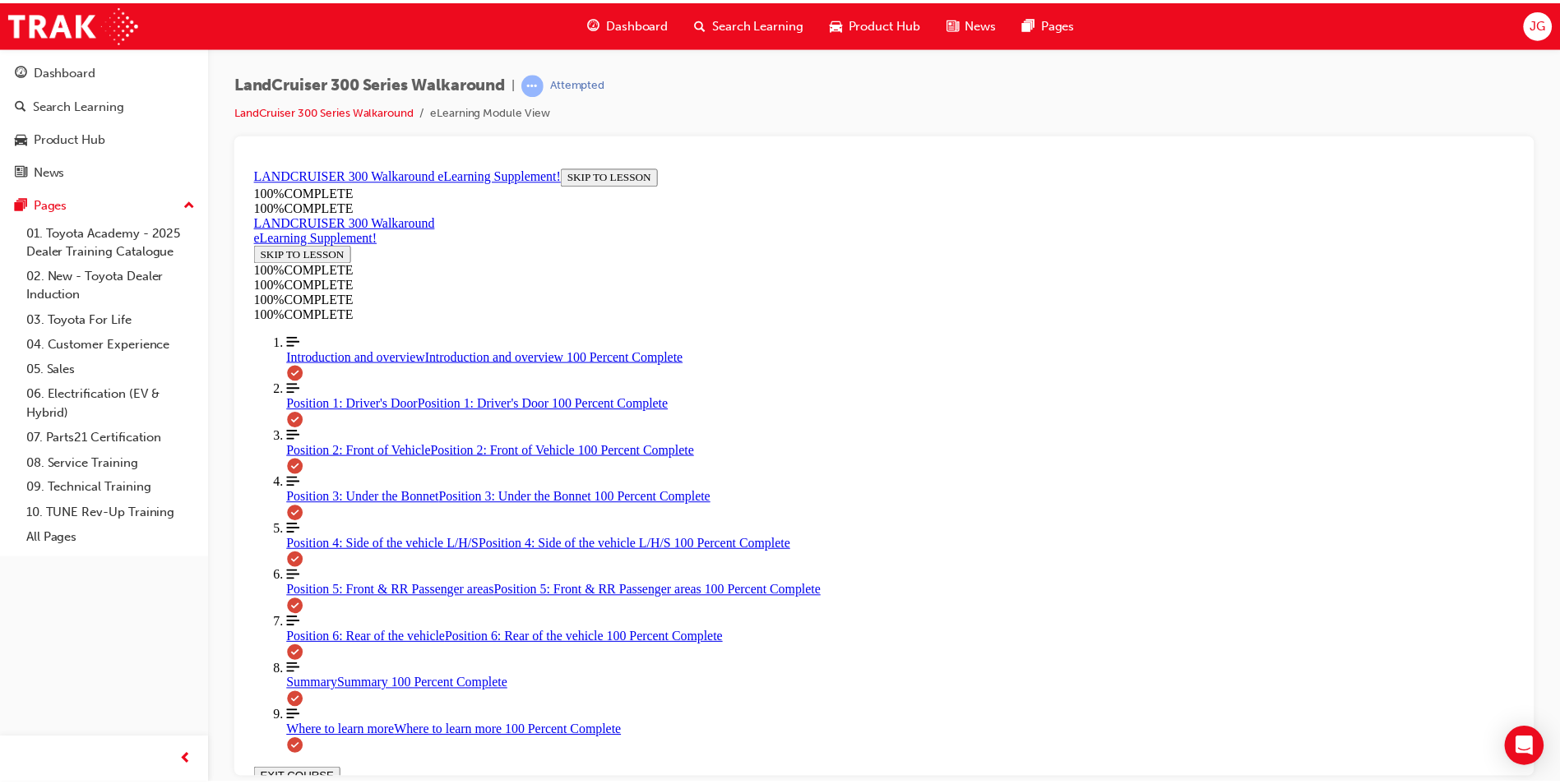
scroll to position [622, 0]
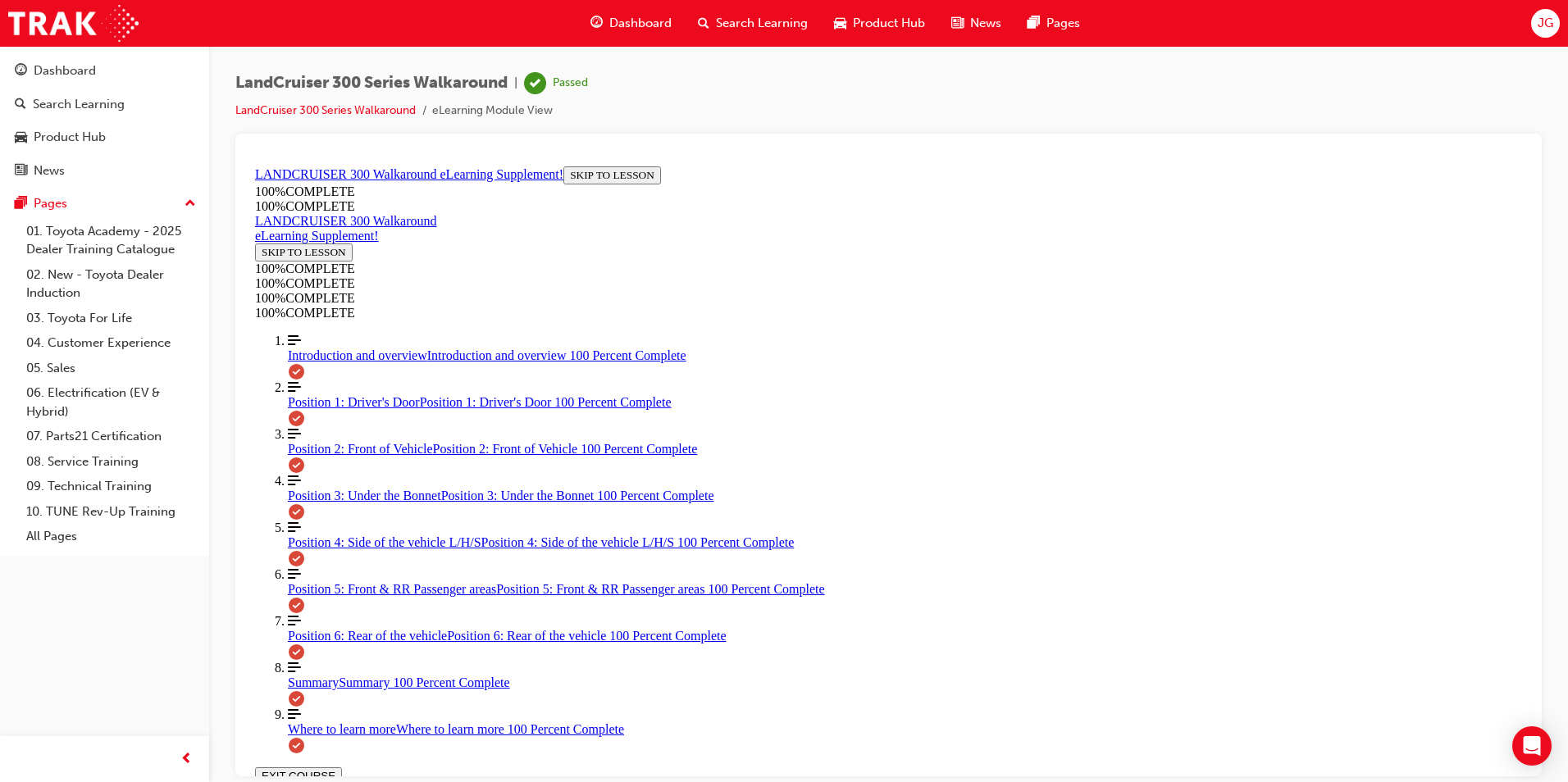
click at [342, 767] on button "EXIT COURSE" at bounding box center [298, 775] width 87 height 17
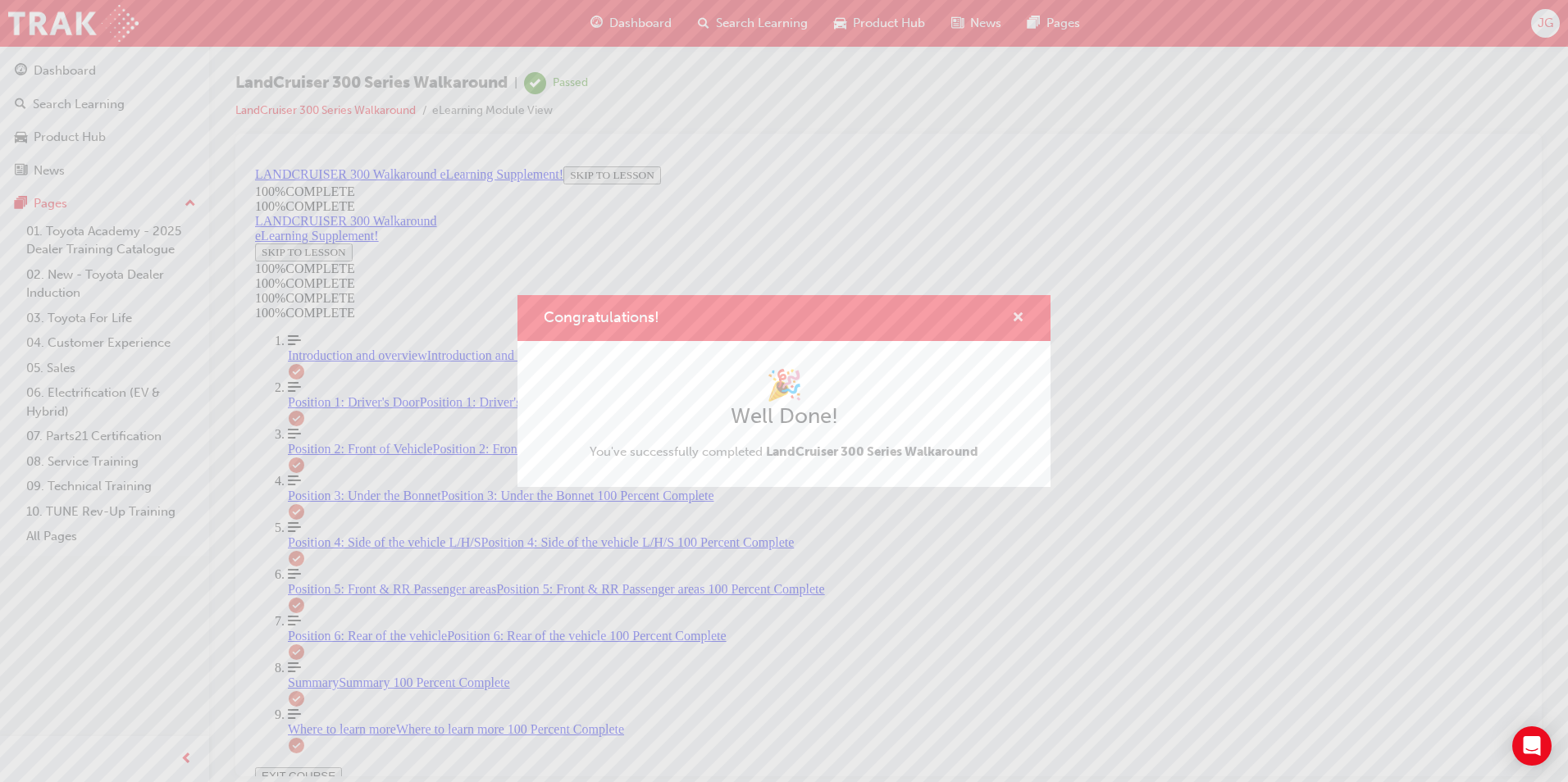
click at [1017, 318] on span "cross-icon" at bounding box center [1018, 319] width 12 height 15
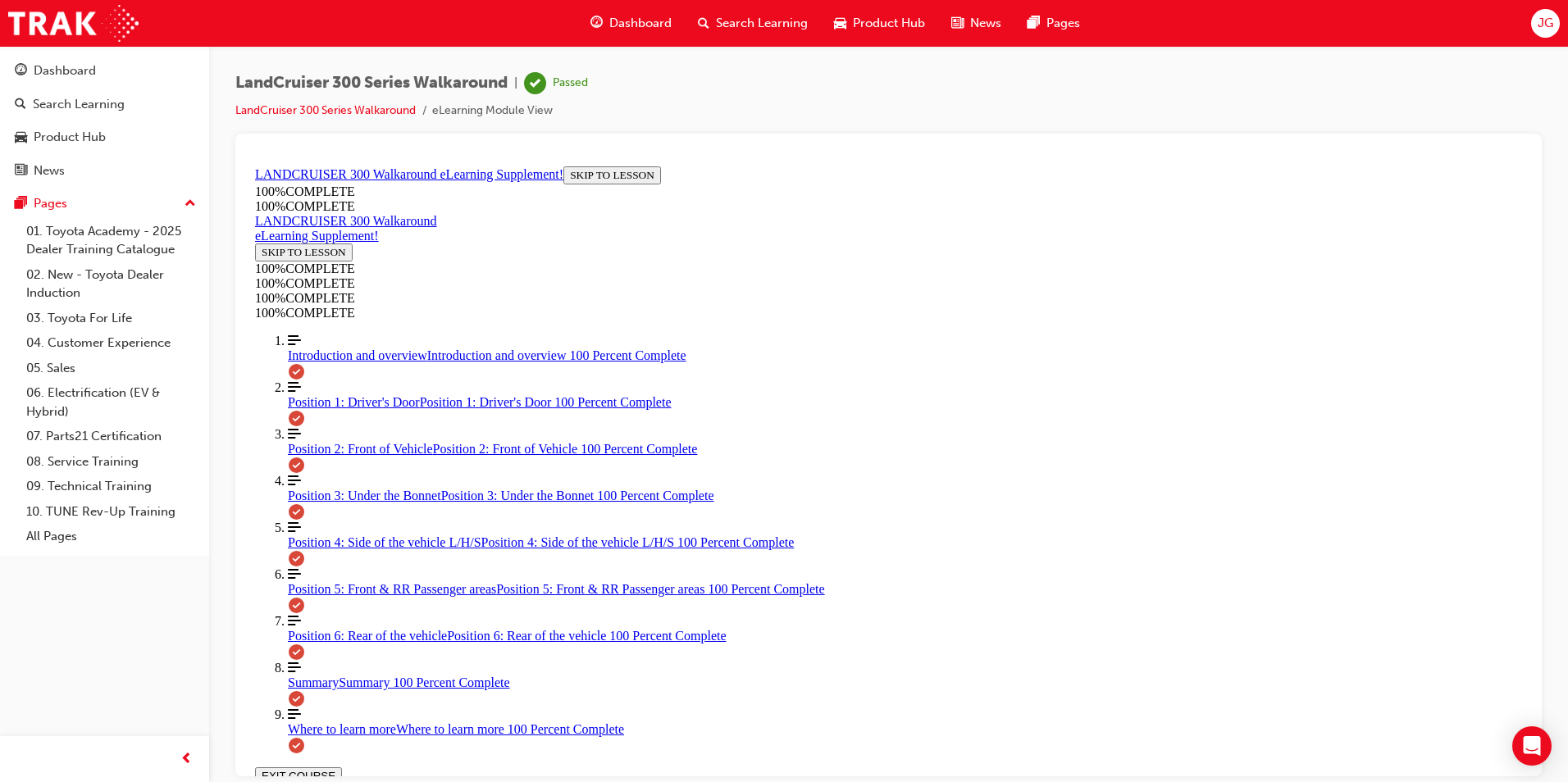
click at [874, 22] on span "Product Hub" at bounding box center [889, 24] width 72 height 19
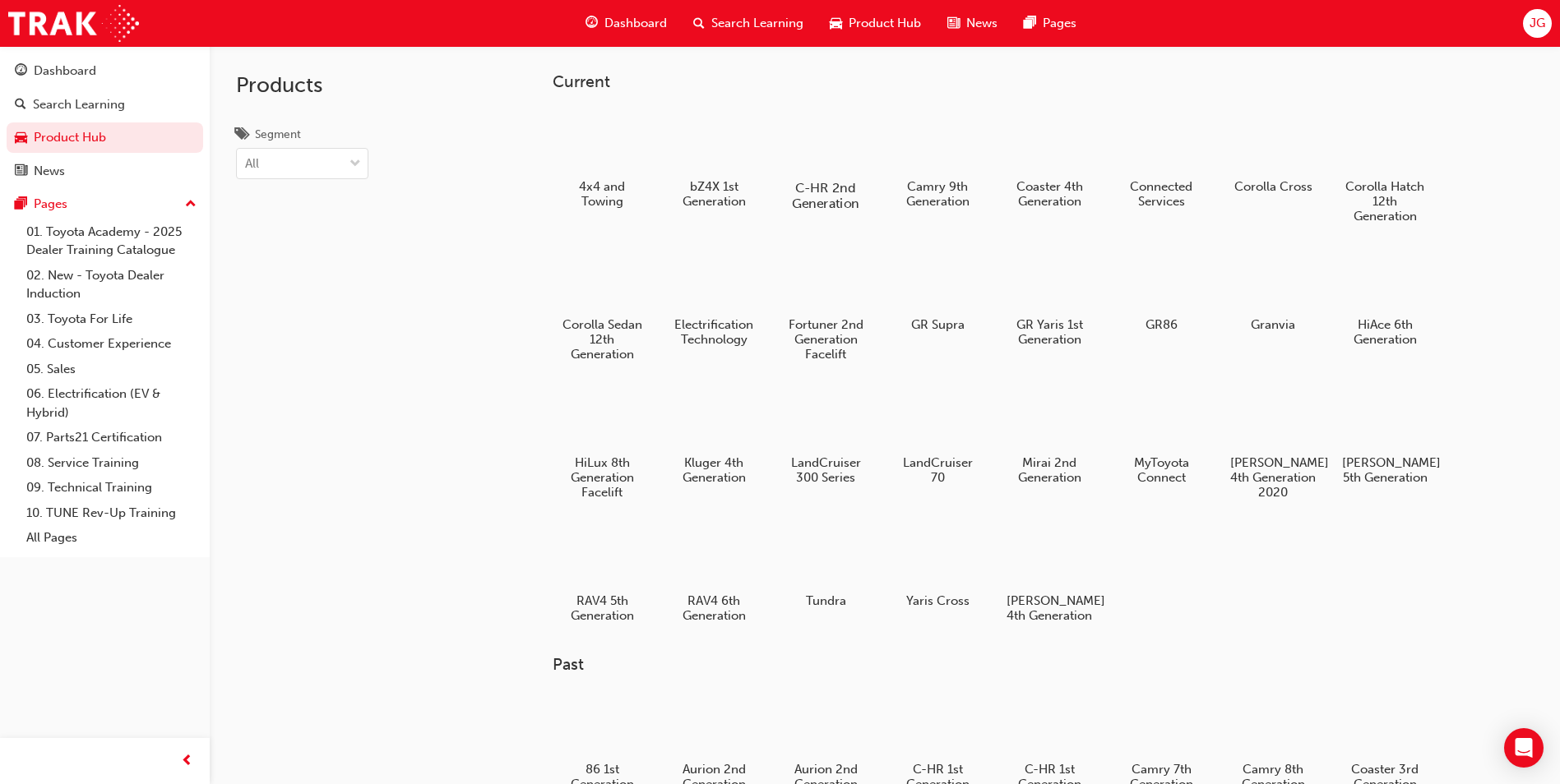
click at [841, 183] on h5 "C-HR 2nd Generation" at bounding box center [826, 196] width 91 height 31
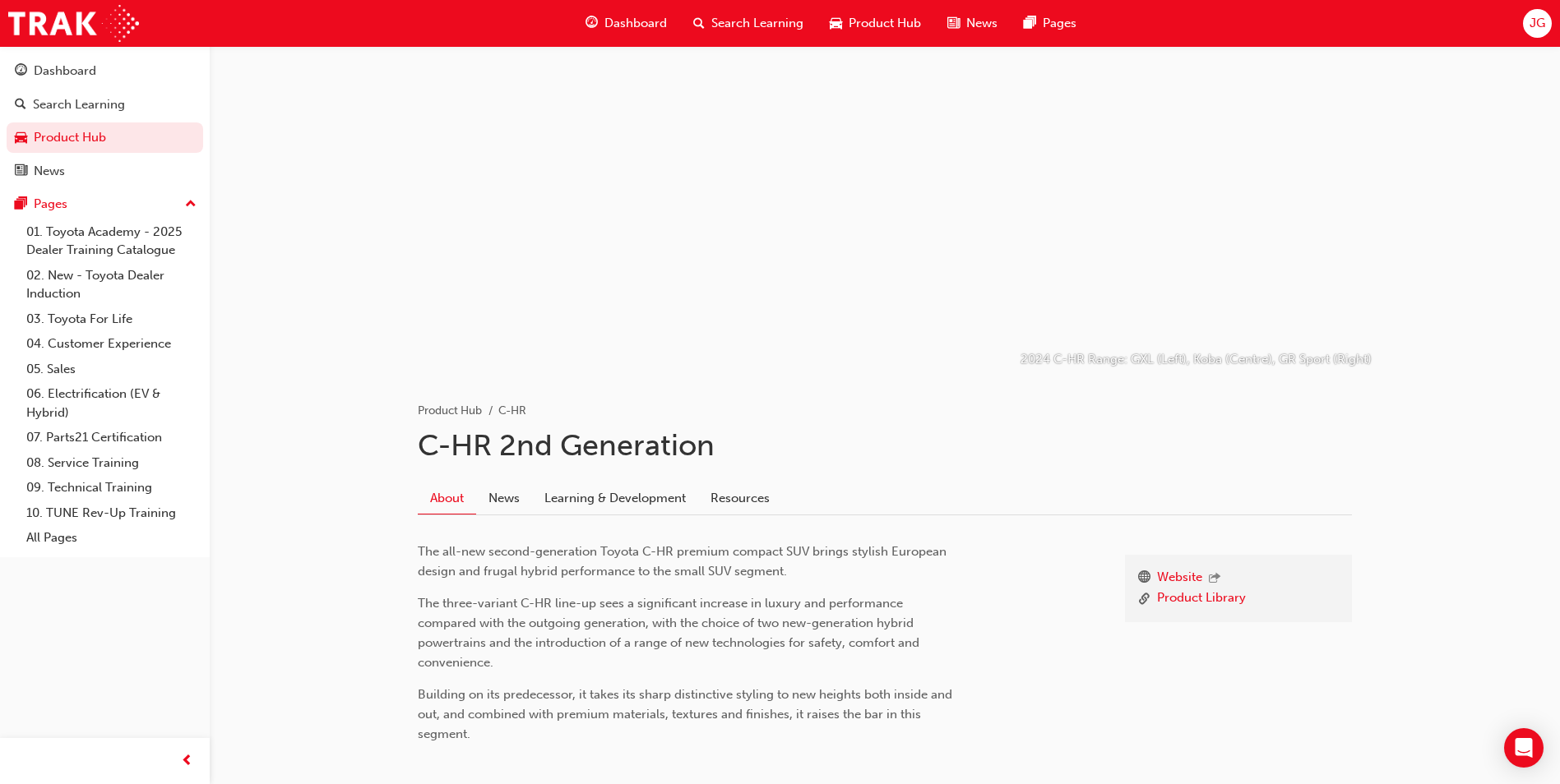
scroll to position [92, 0]
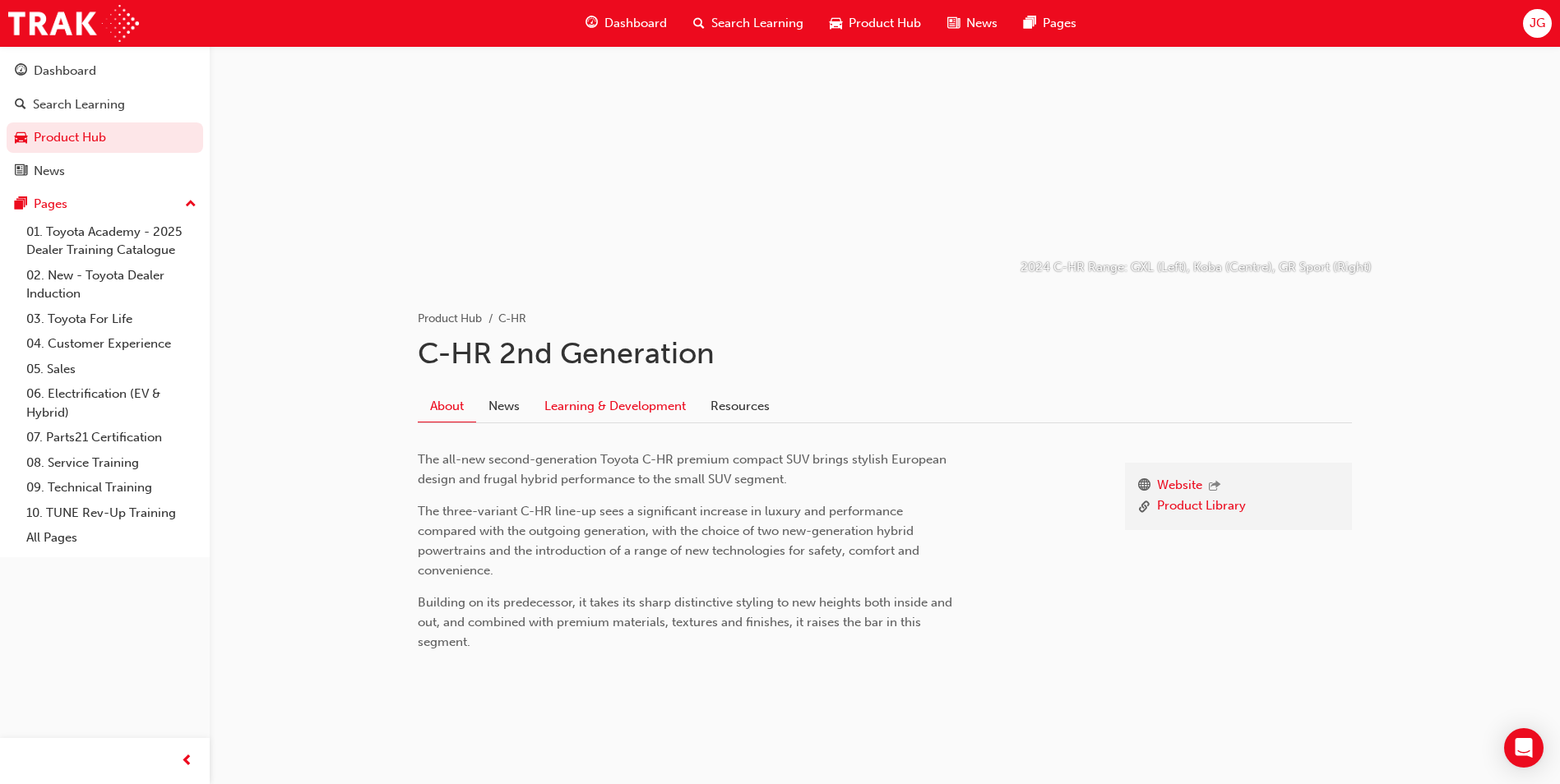
click at [676, 418] on link "Learning & Development" at bounding box center [614, 405] width 166 height 31
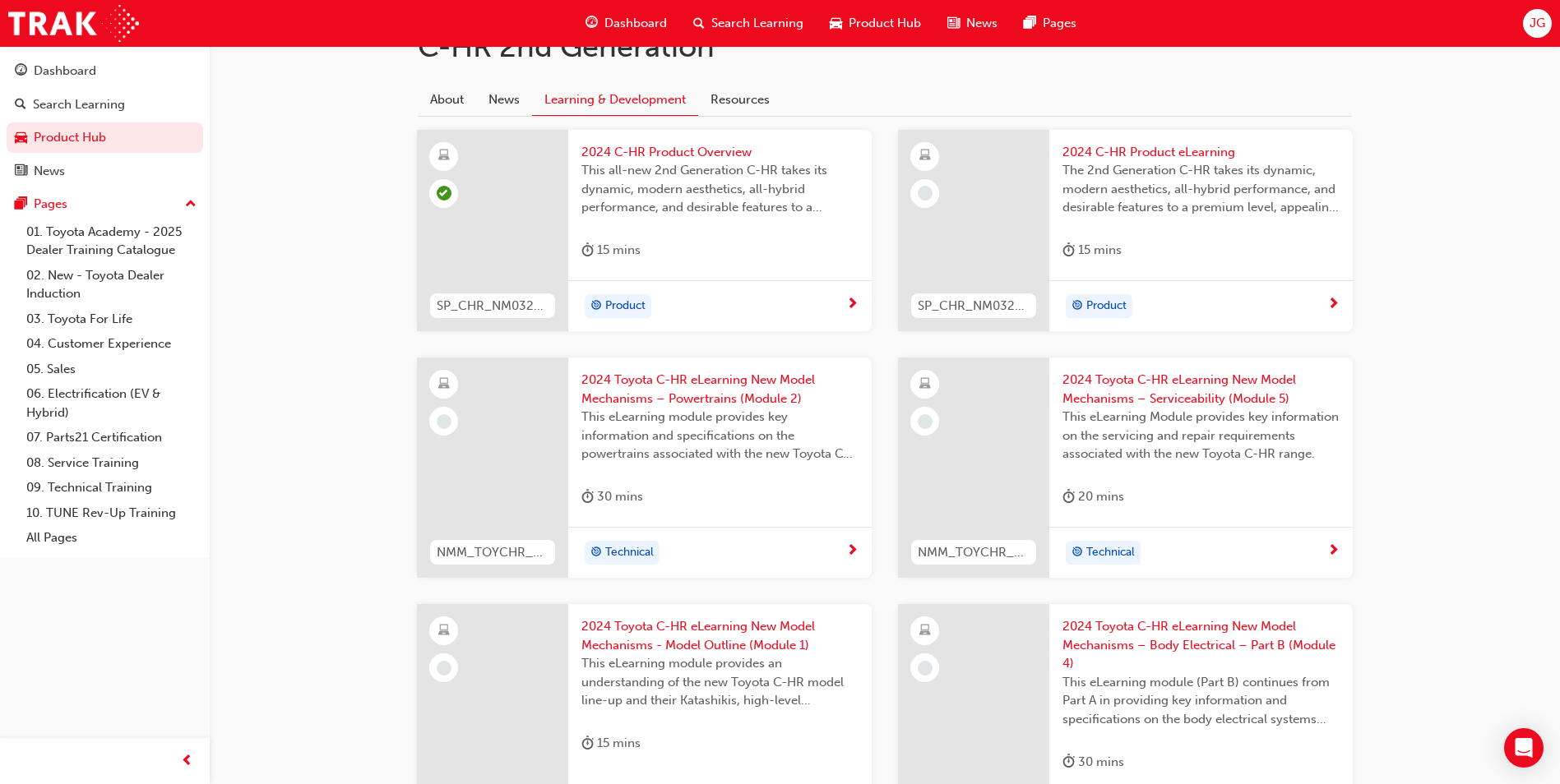
scroll to position [400, 0]
click at [1081, 148] on span "2024 C-HR Product eLearning" at bounding box center [1201, 152] width 277 height 19
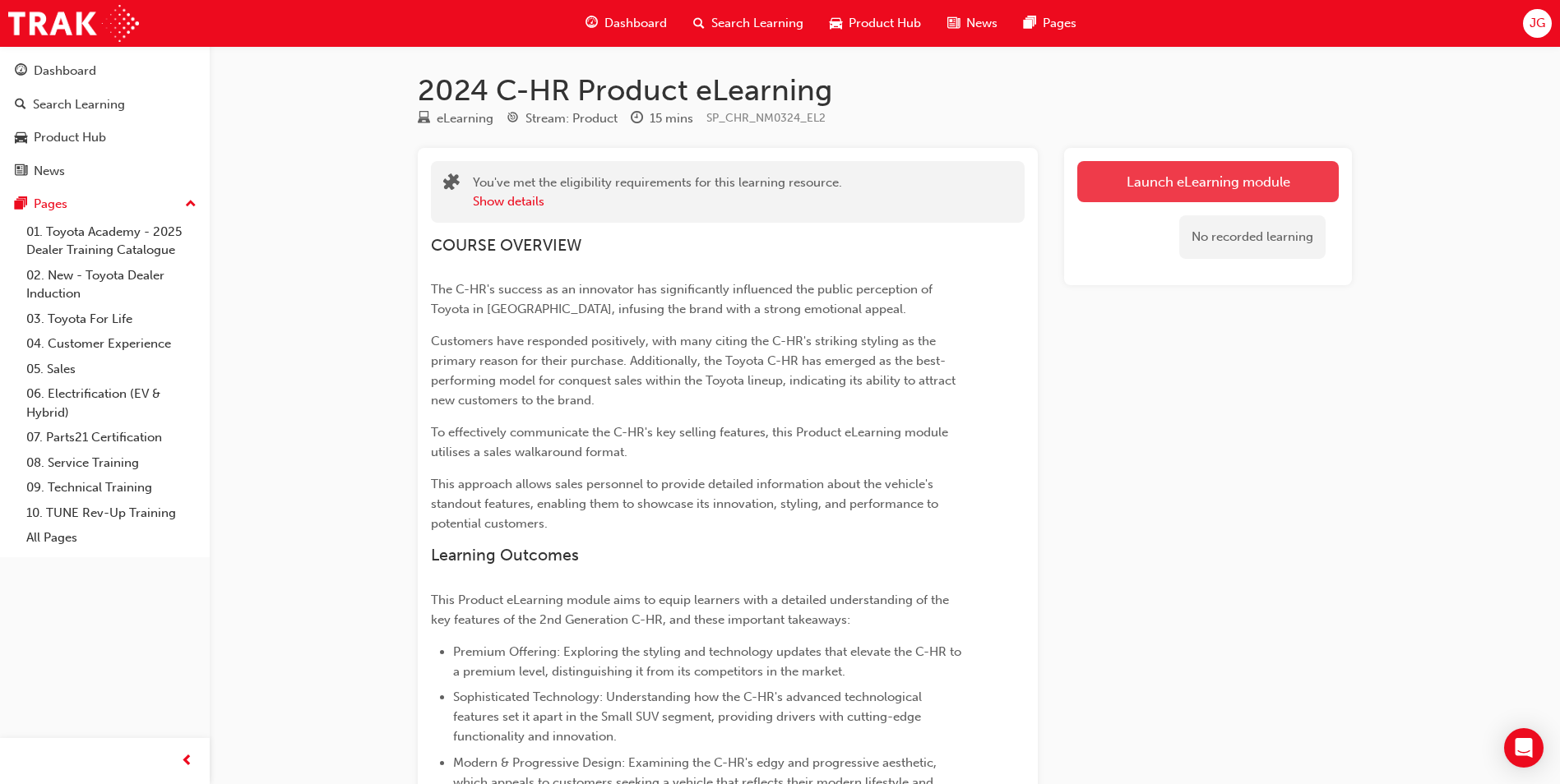
click at [1167, 181] on link "Launch eLearning module" at bounding box center [1207, 181] width 261 height 41
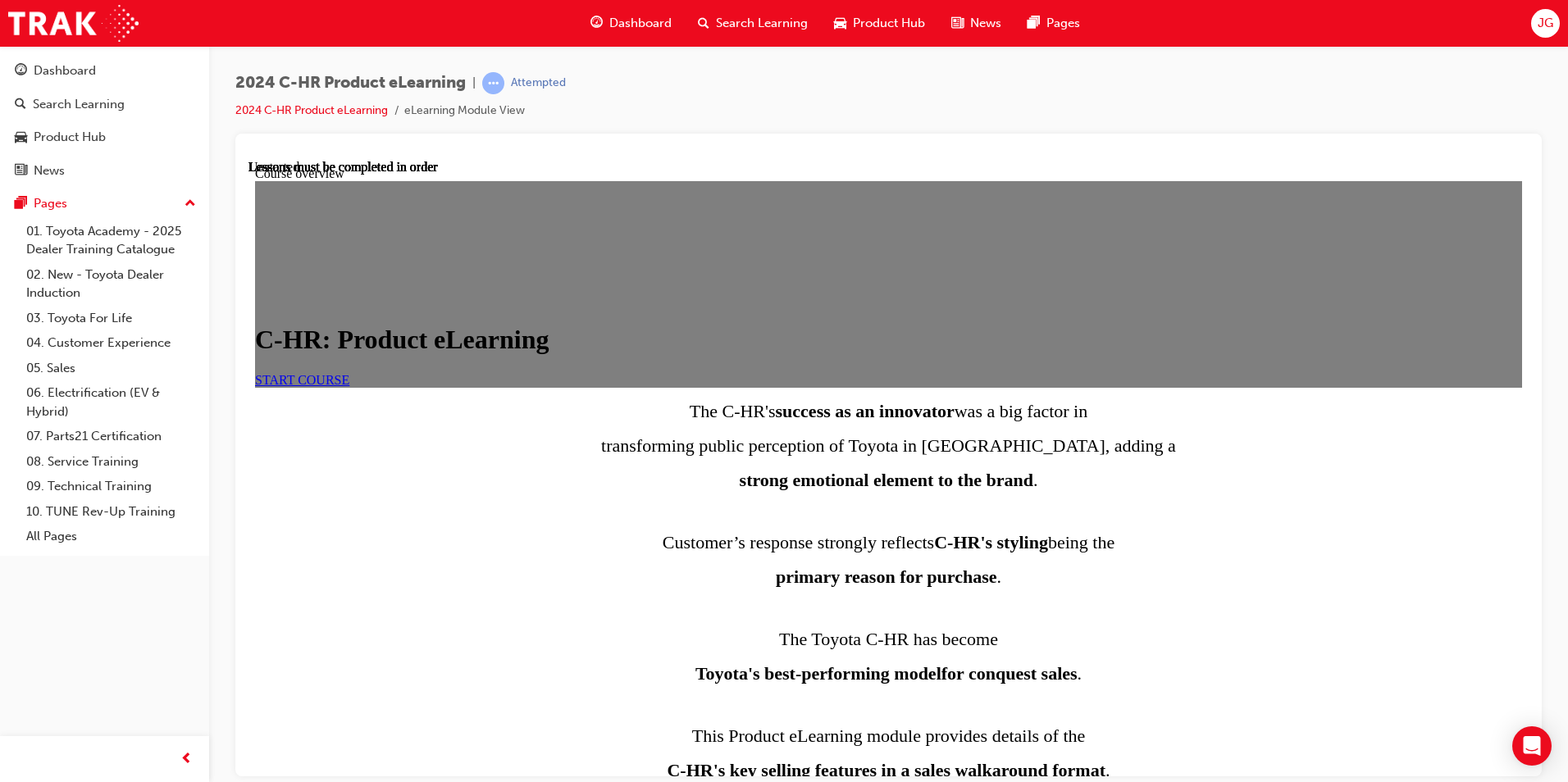
click at [349, 386] on span "START COURSE" at bounding box center [302, 379] width 95 height 14
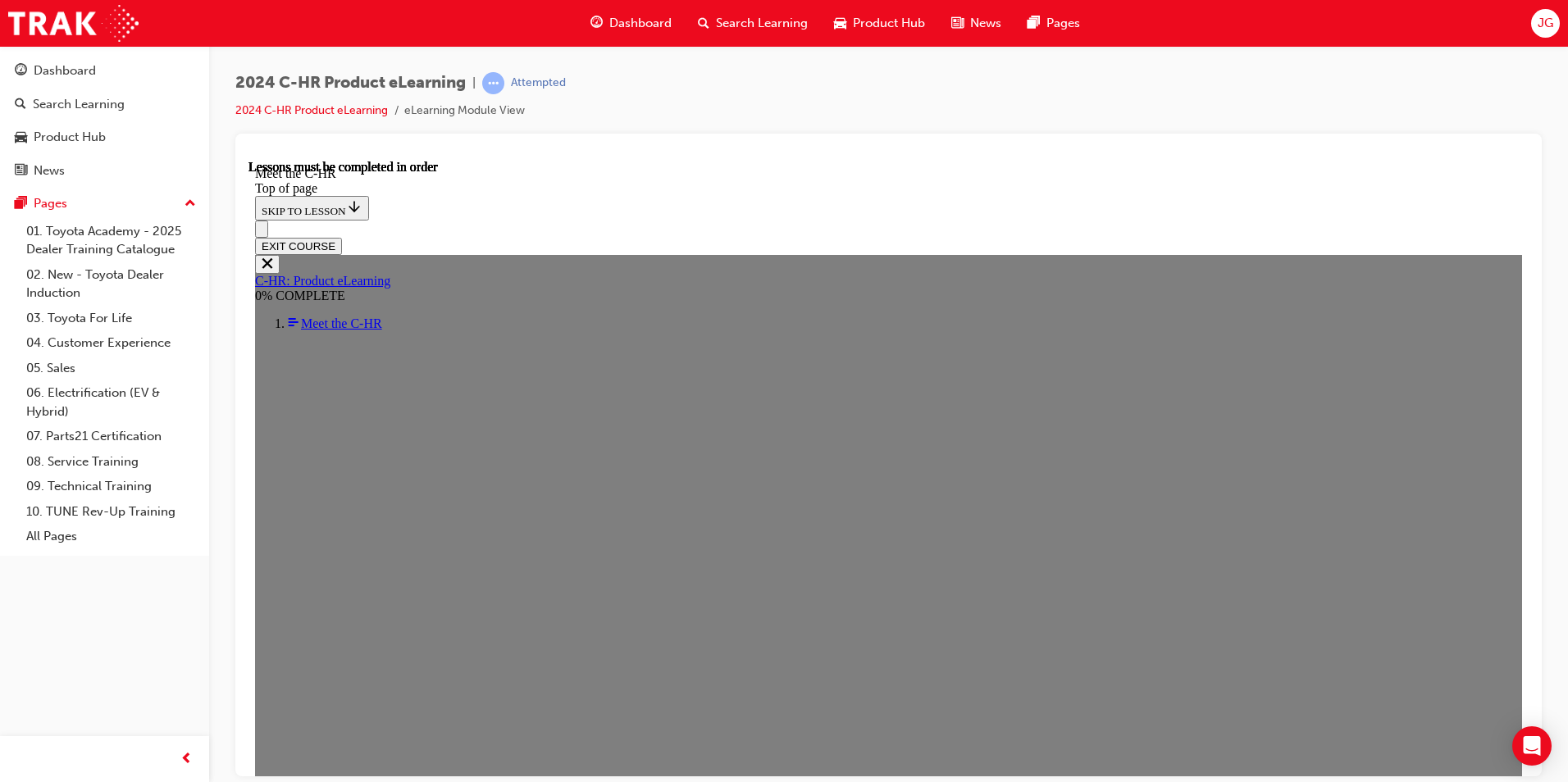
scroll to position [418, 0]
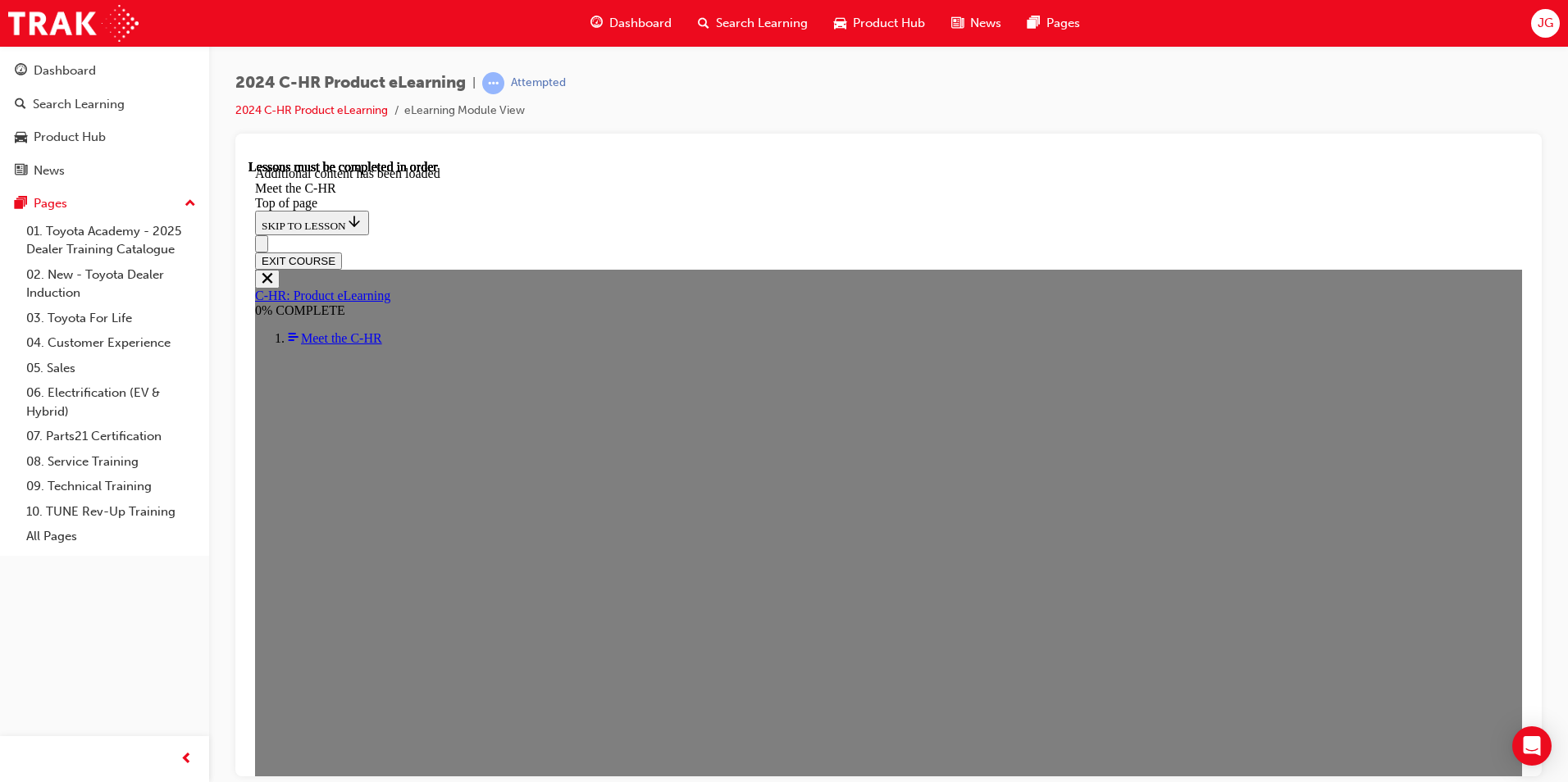
scroll to position [4333, 0]
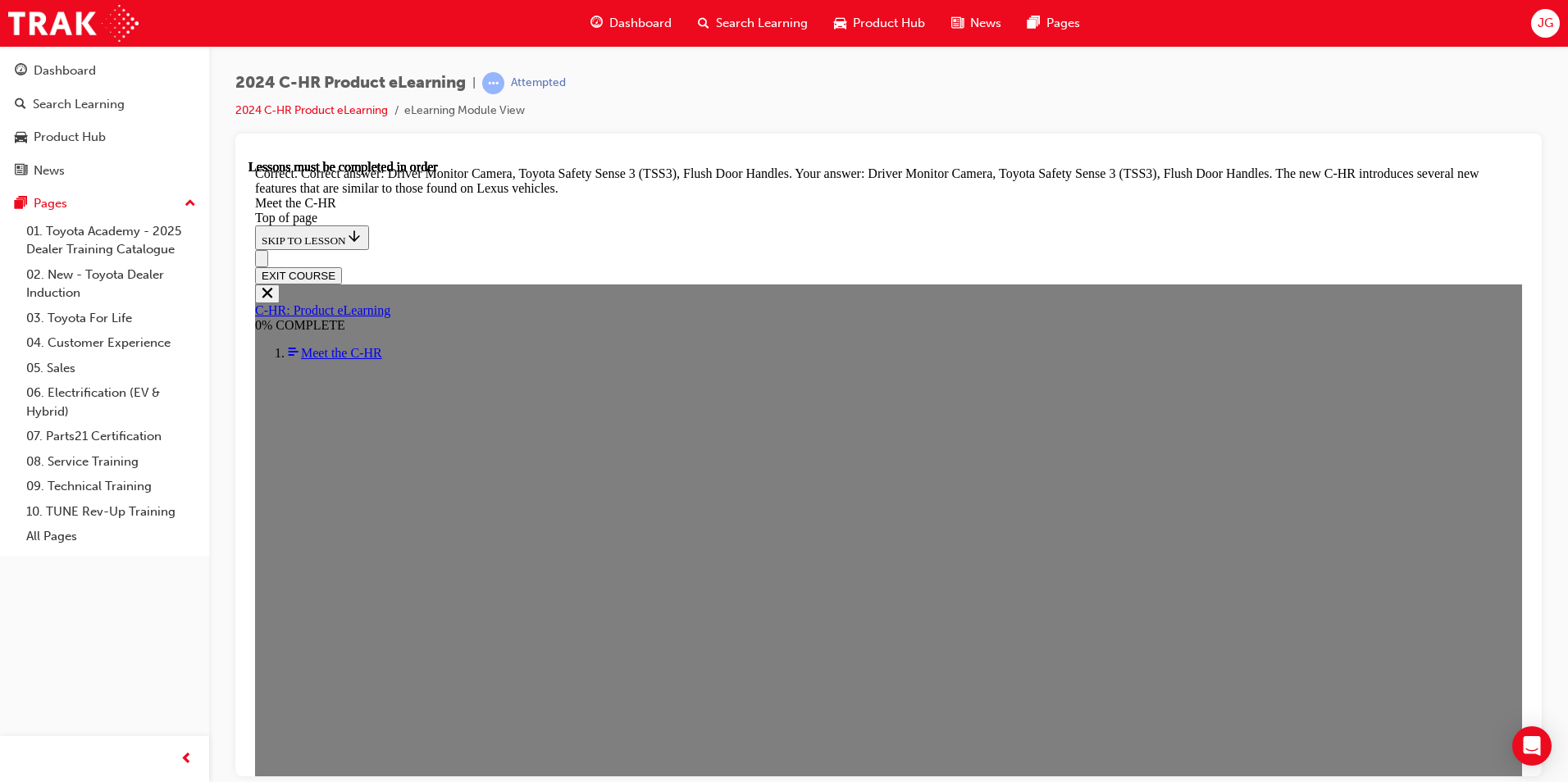
scroll to position [5569, 0]
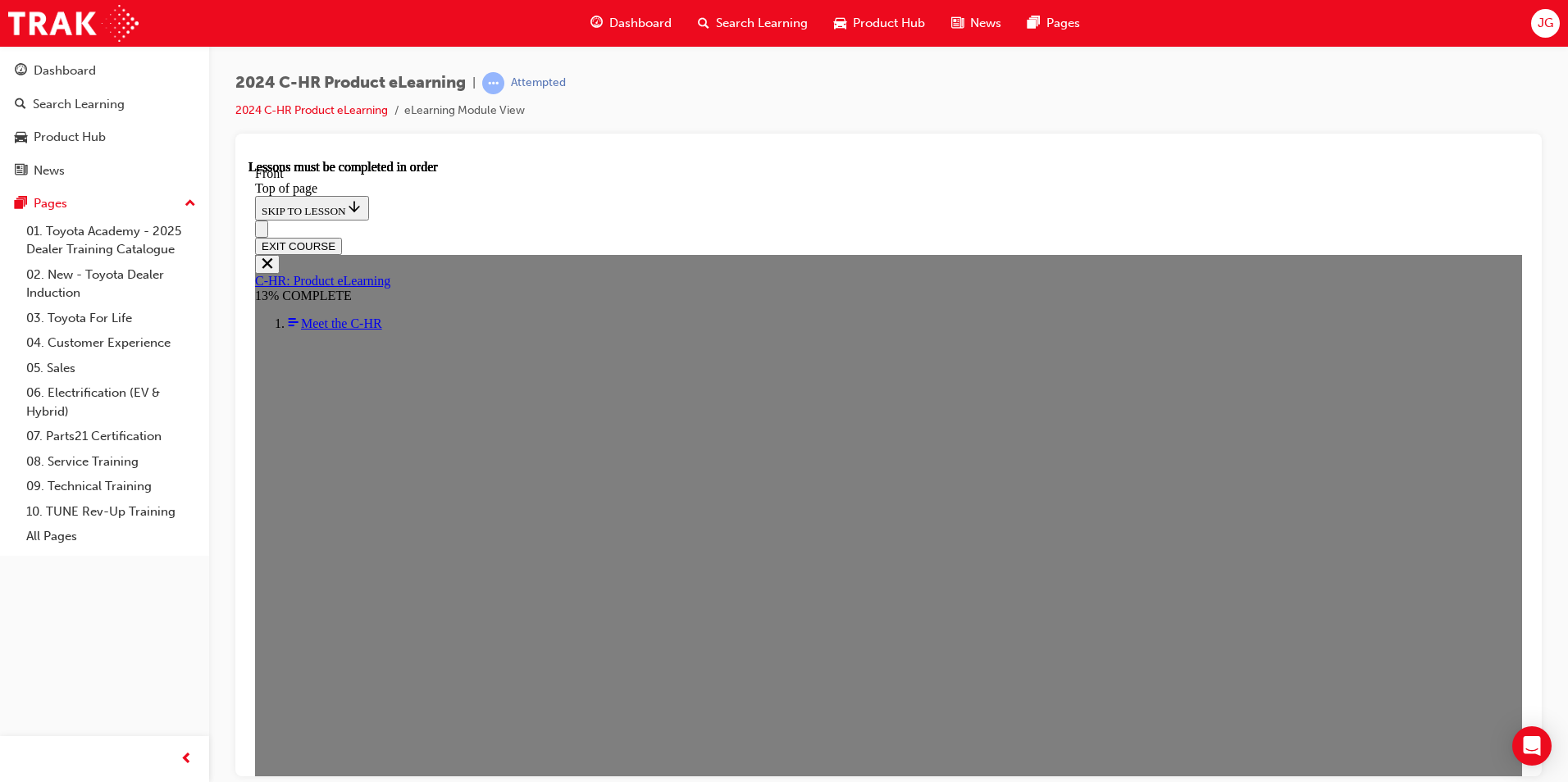
scroll to position [676, 0]
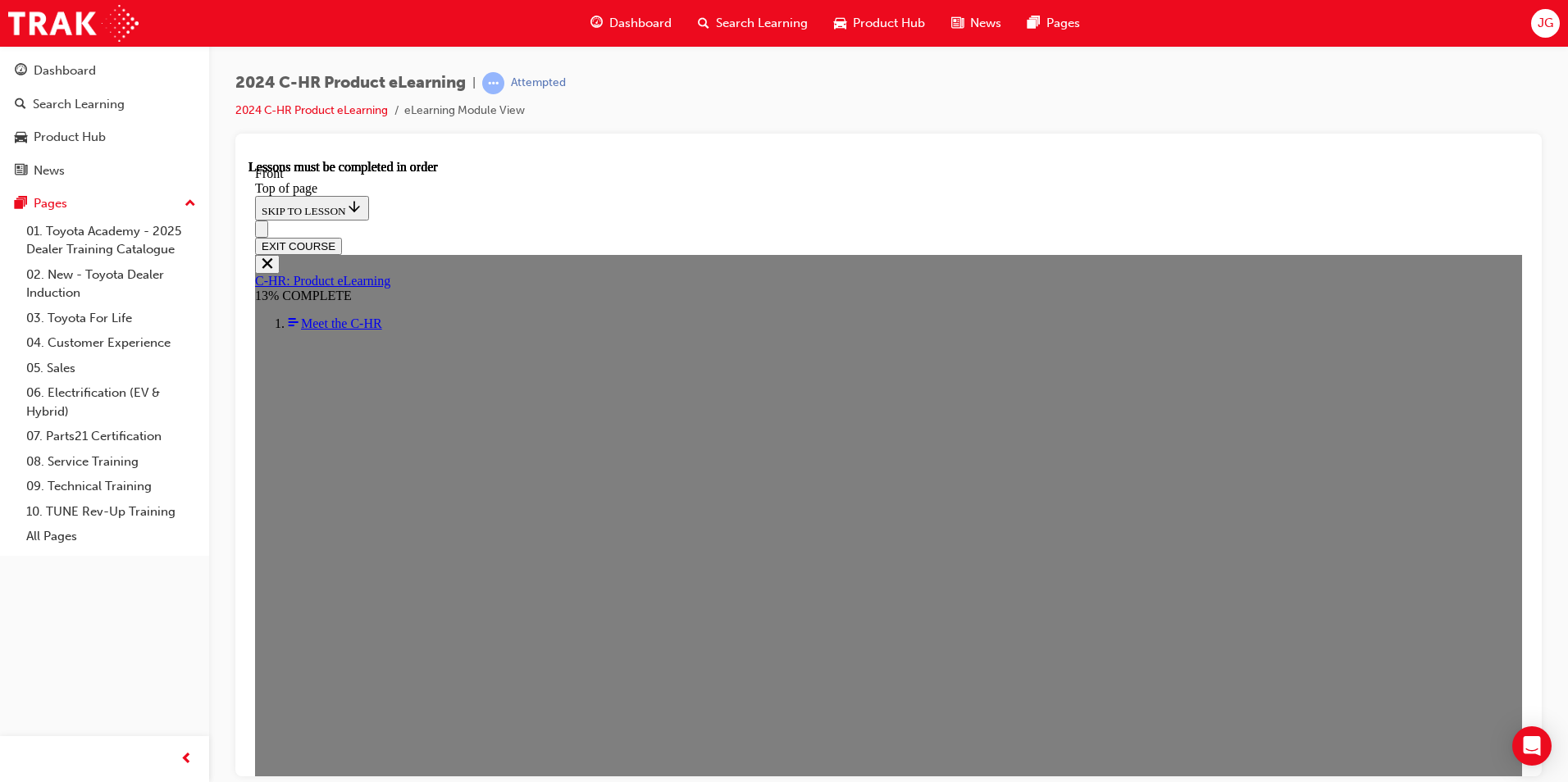
scroll to position [206, 0]
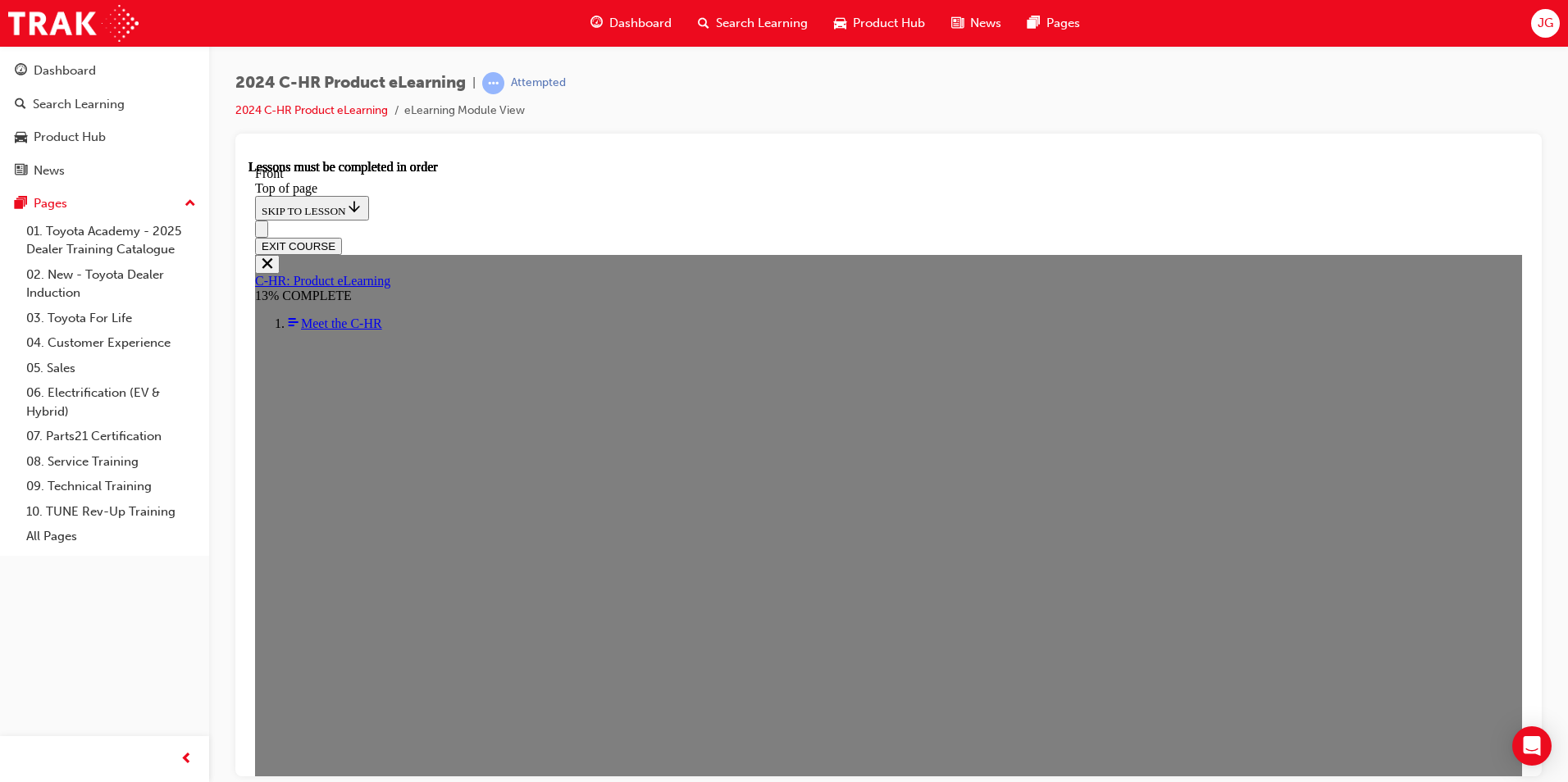
scroll to position [391, 0]
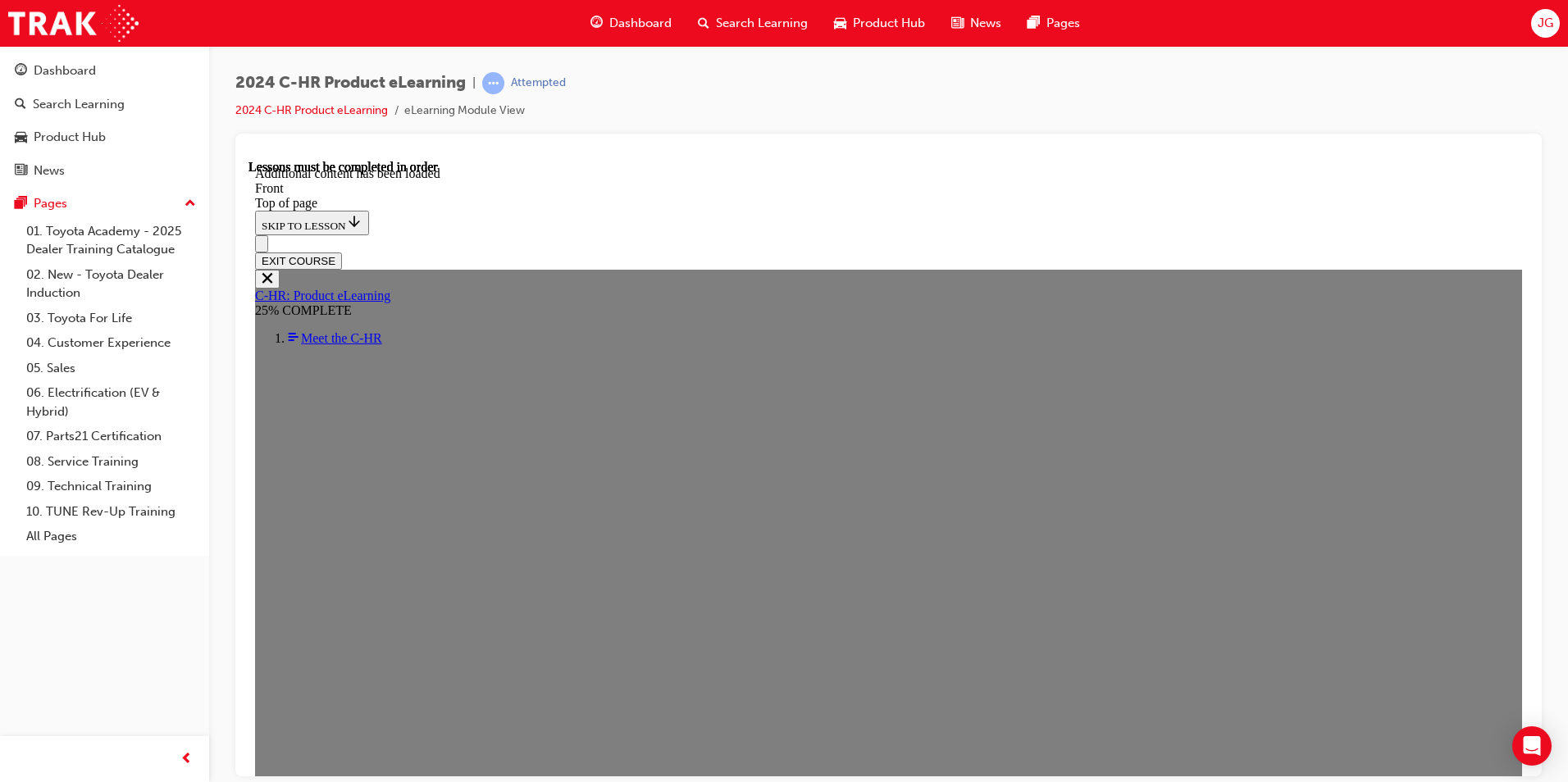
scroll to position [1580, 0]
drag, startPoint x: 879, startPoint y: 631, endPoint x: 857, endPoint y: 640, distance: 23.8
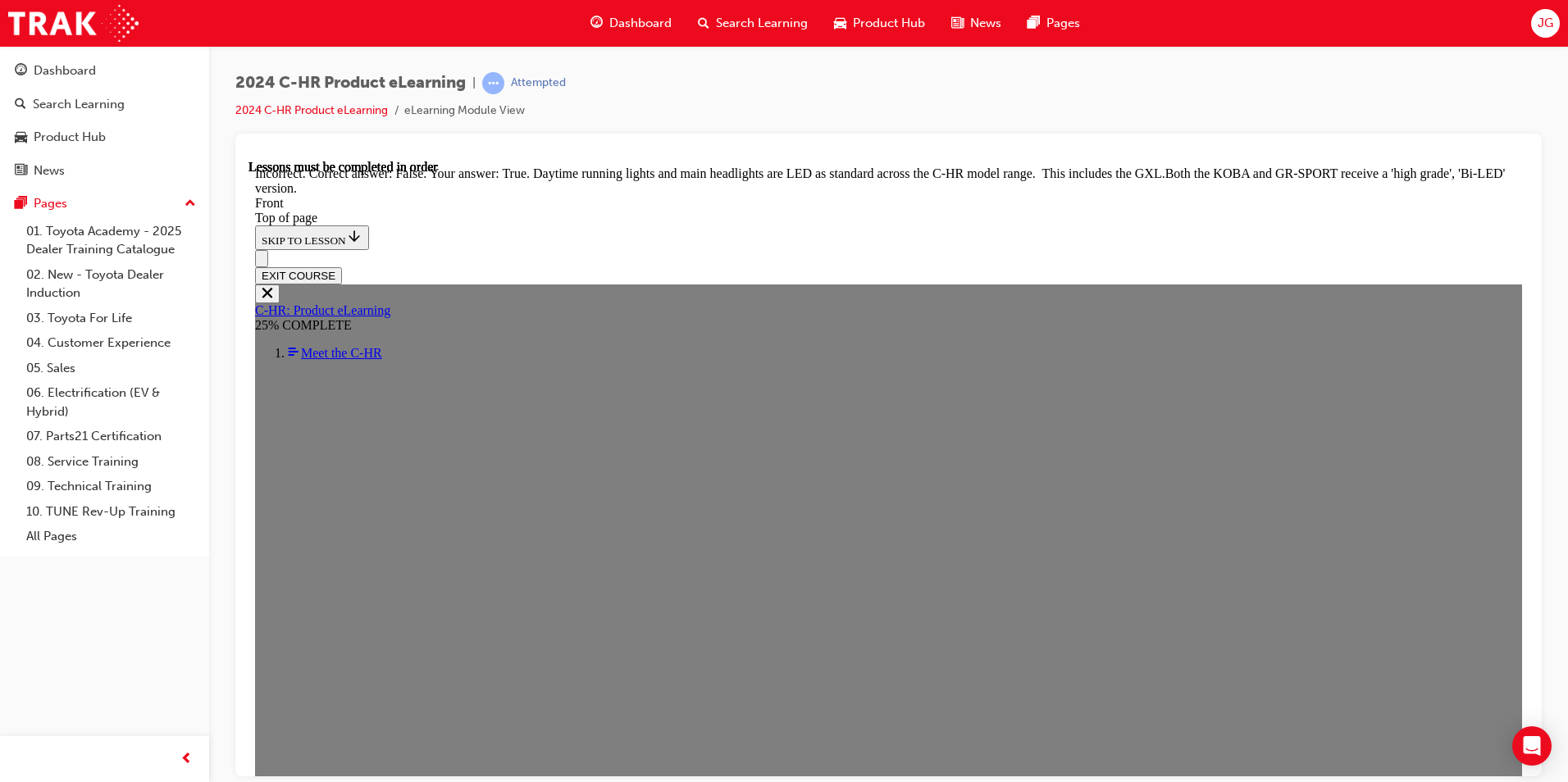
scroll to position [1783, 0]
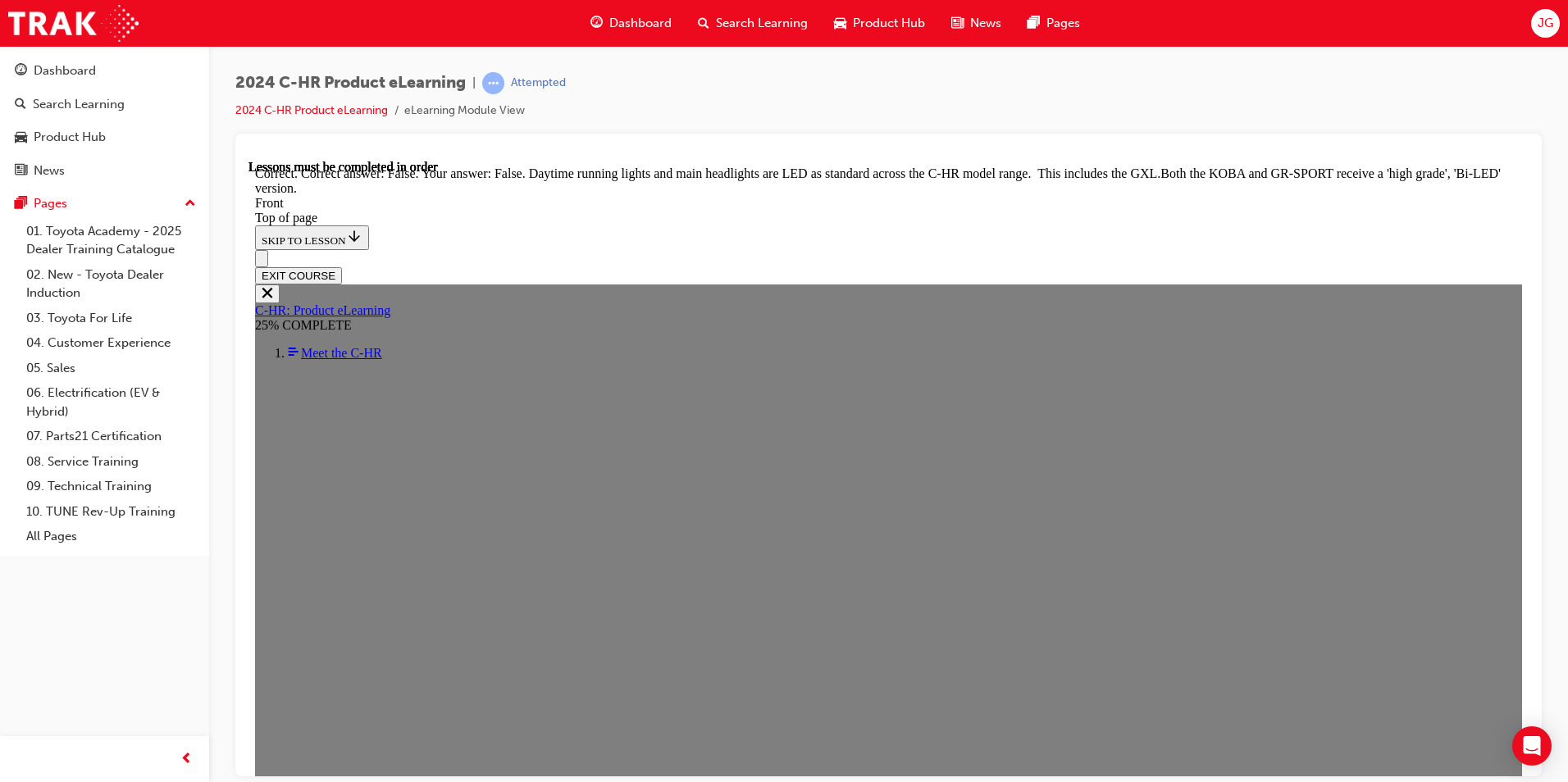
scroll to position [1954, 0]
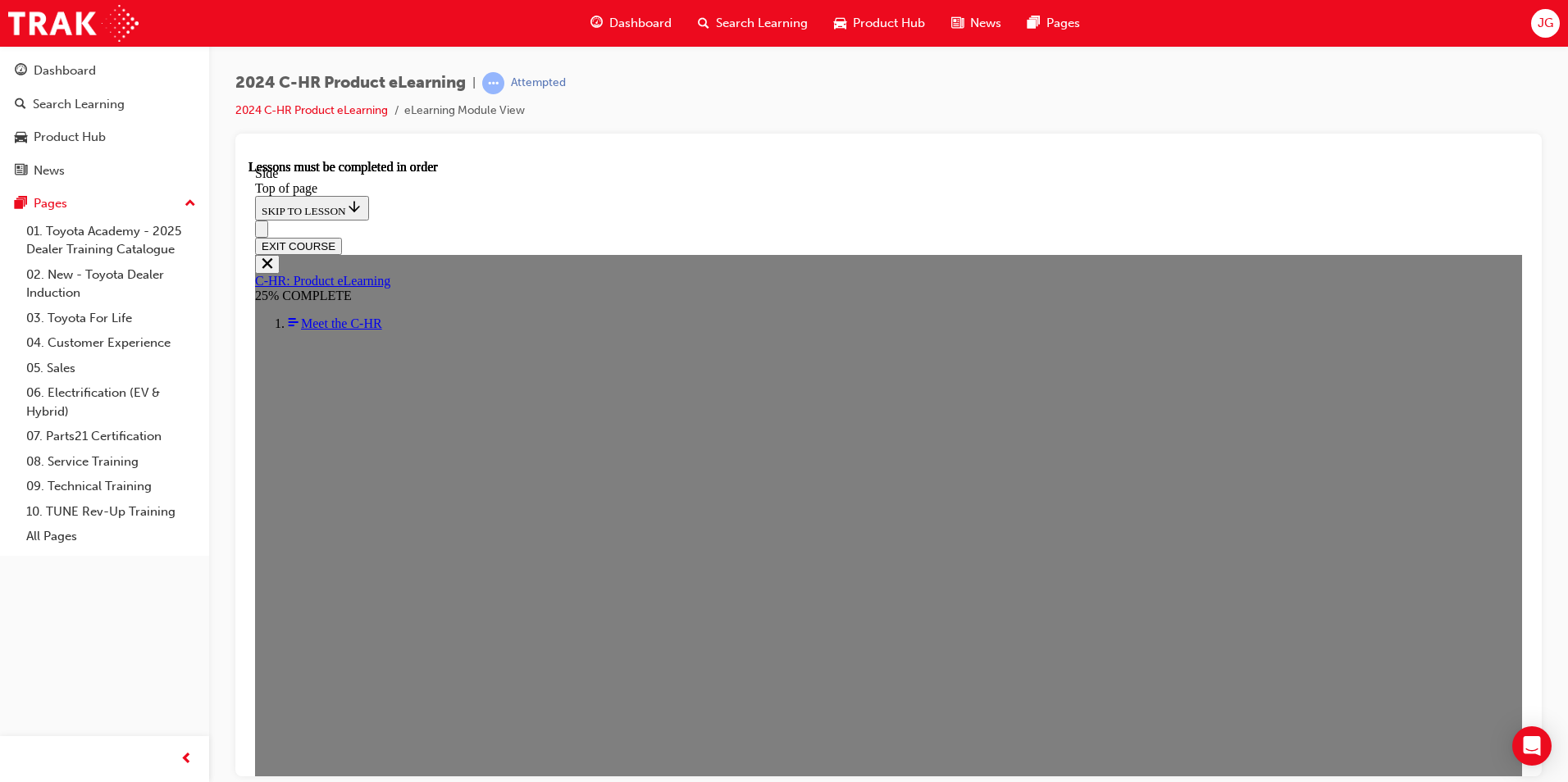
scroll to position [273, 0]
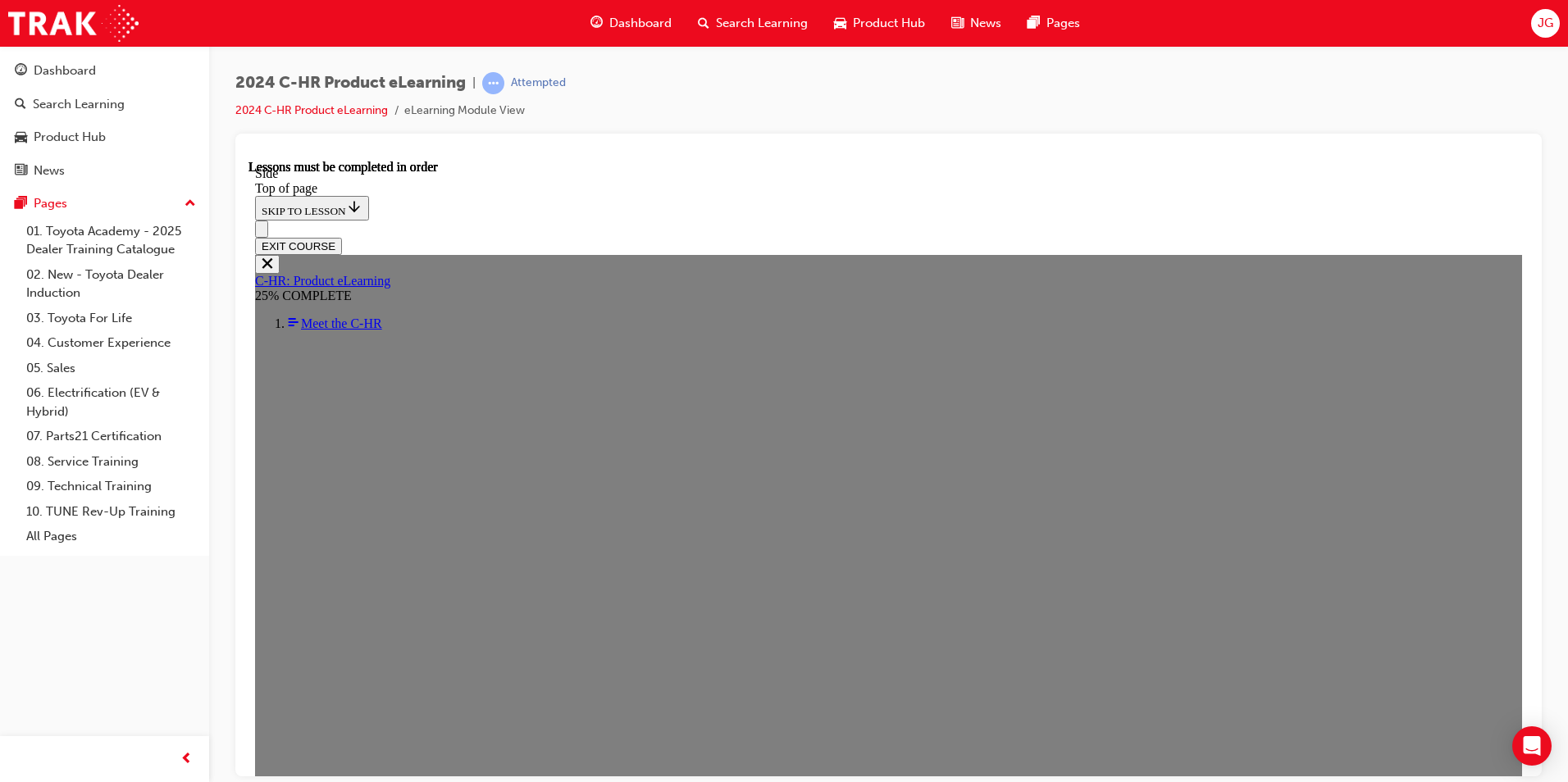
scroll to position [469, 0]
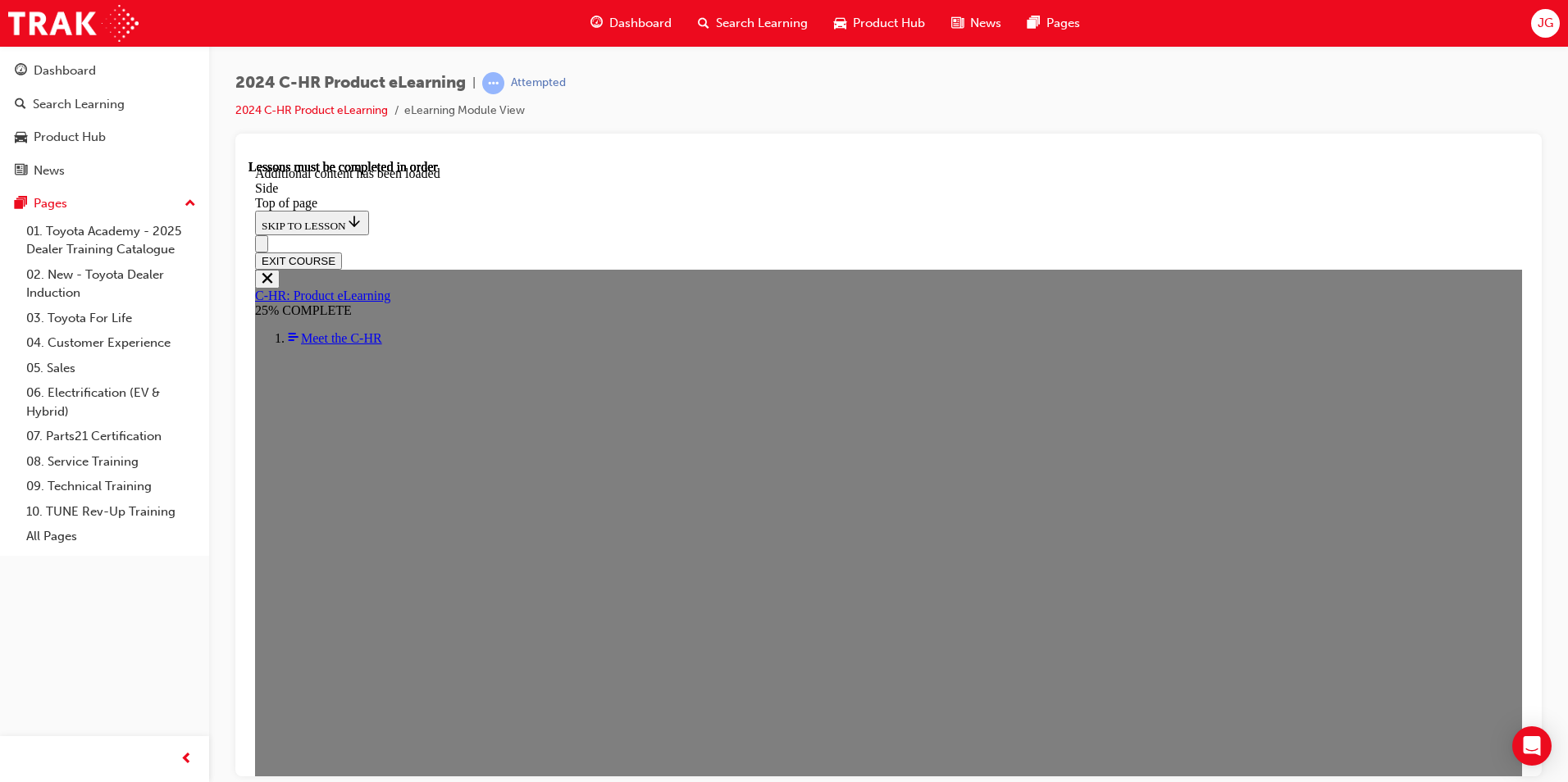
scroll to position [1026, 0]
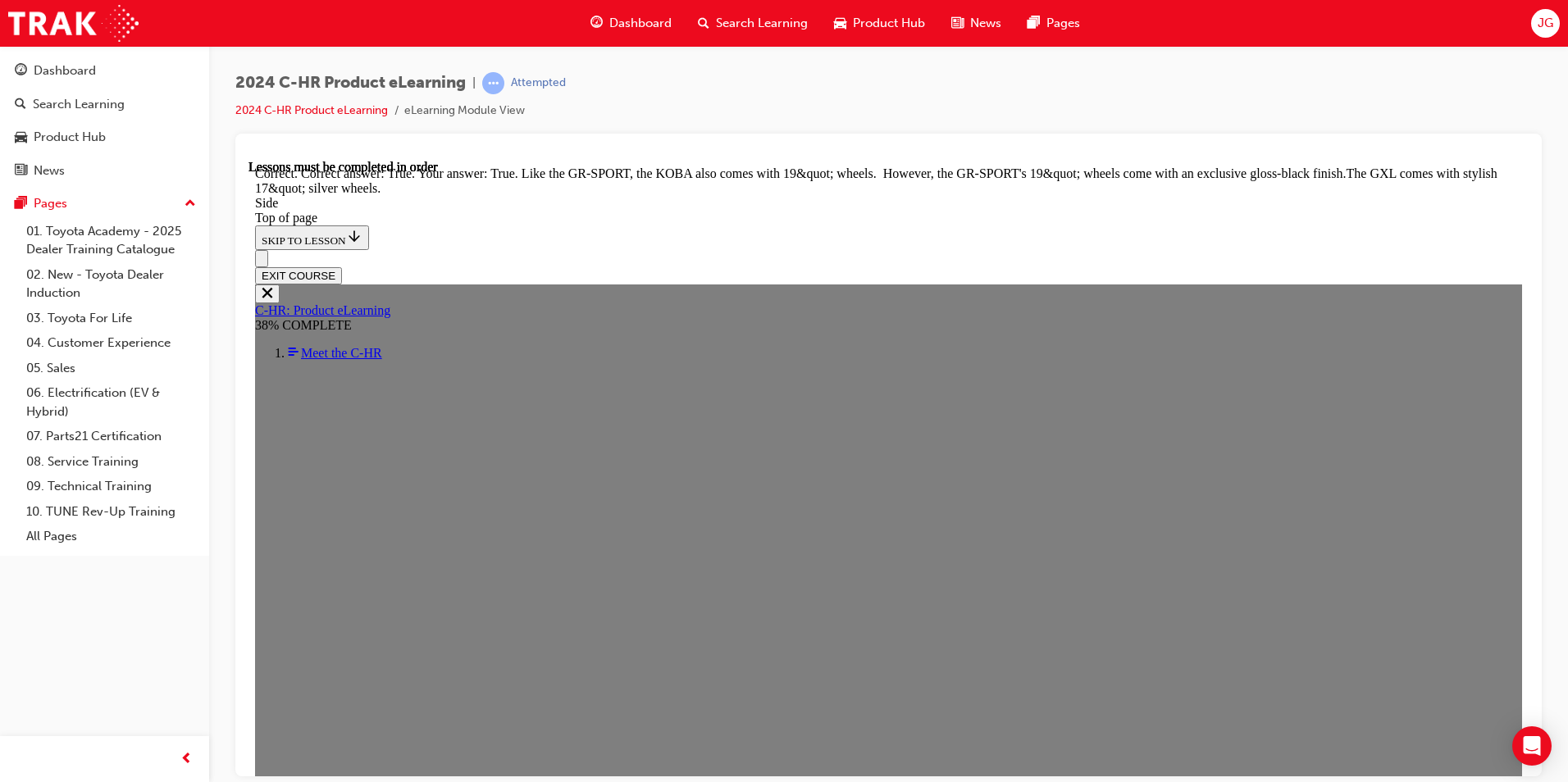
scroll to position [2009, 0]
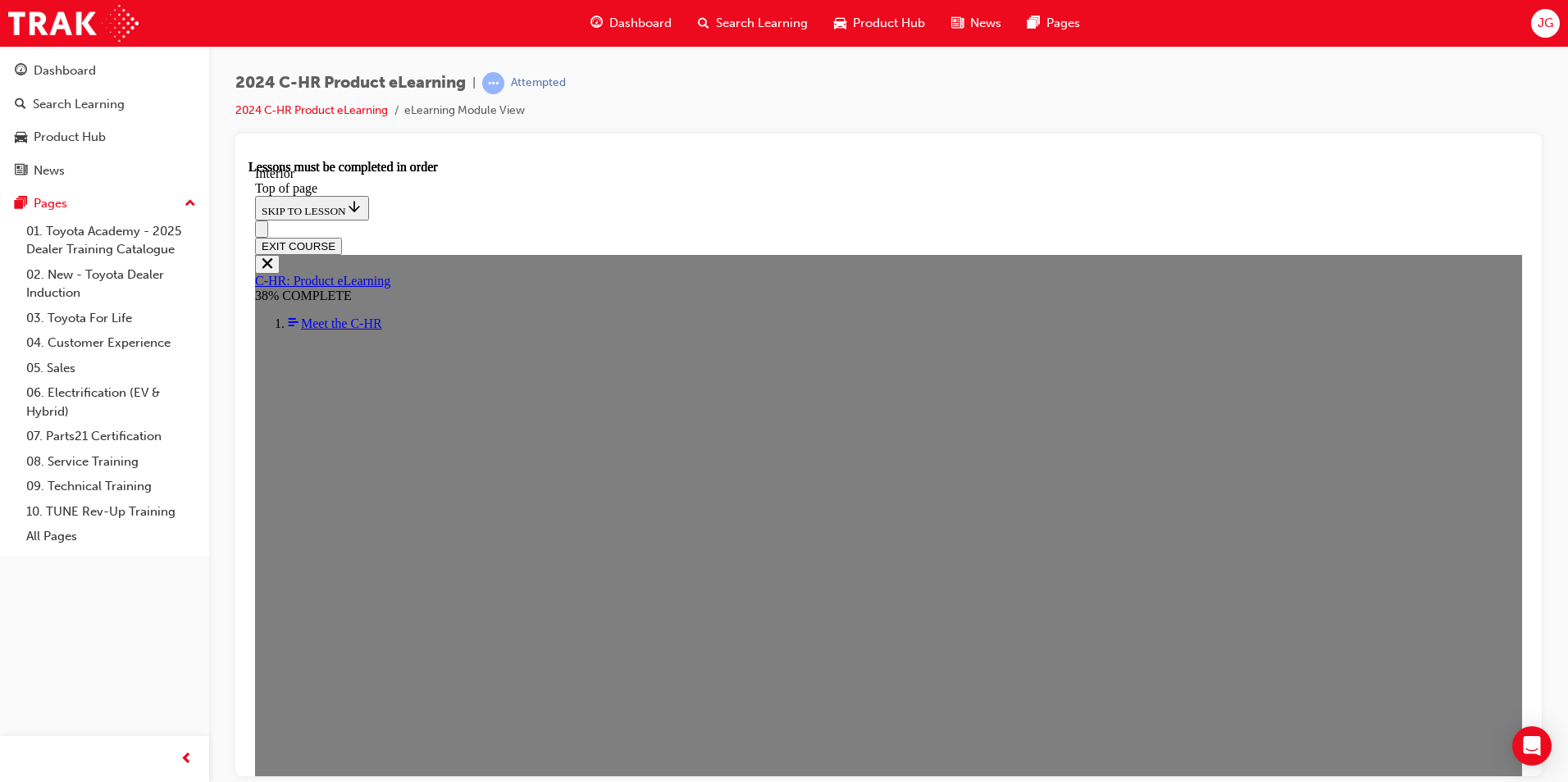
scroll to position [713, 0]
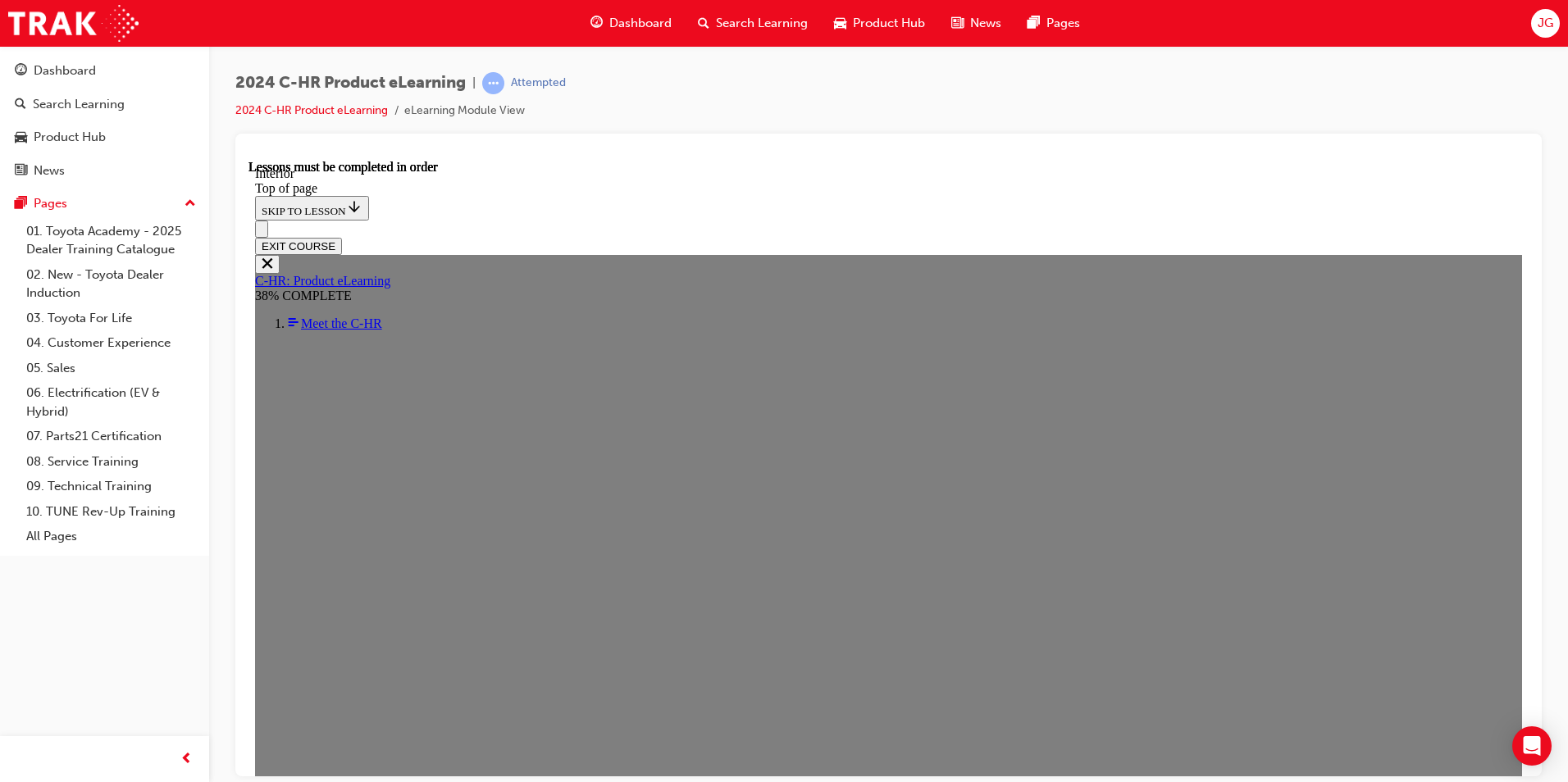
drag, startPoint x: 1189, startPoint y: 436, endPoint x: 1190, endPoint y: 390, distance: 46.0
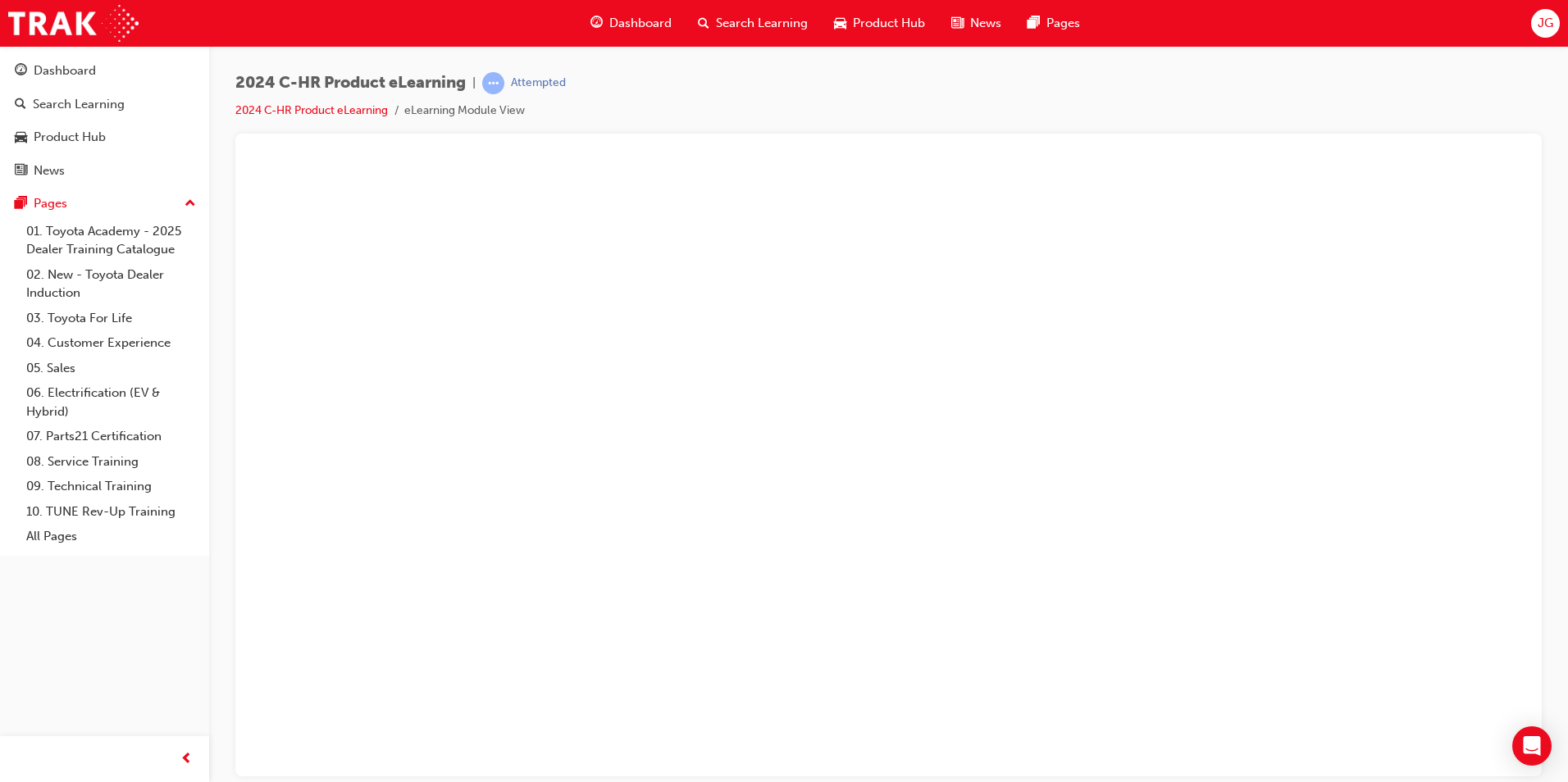
click at [1079, 542] on button "Unzoom image" at bounding box center [888, 467] width 1280 height 616
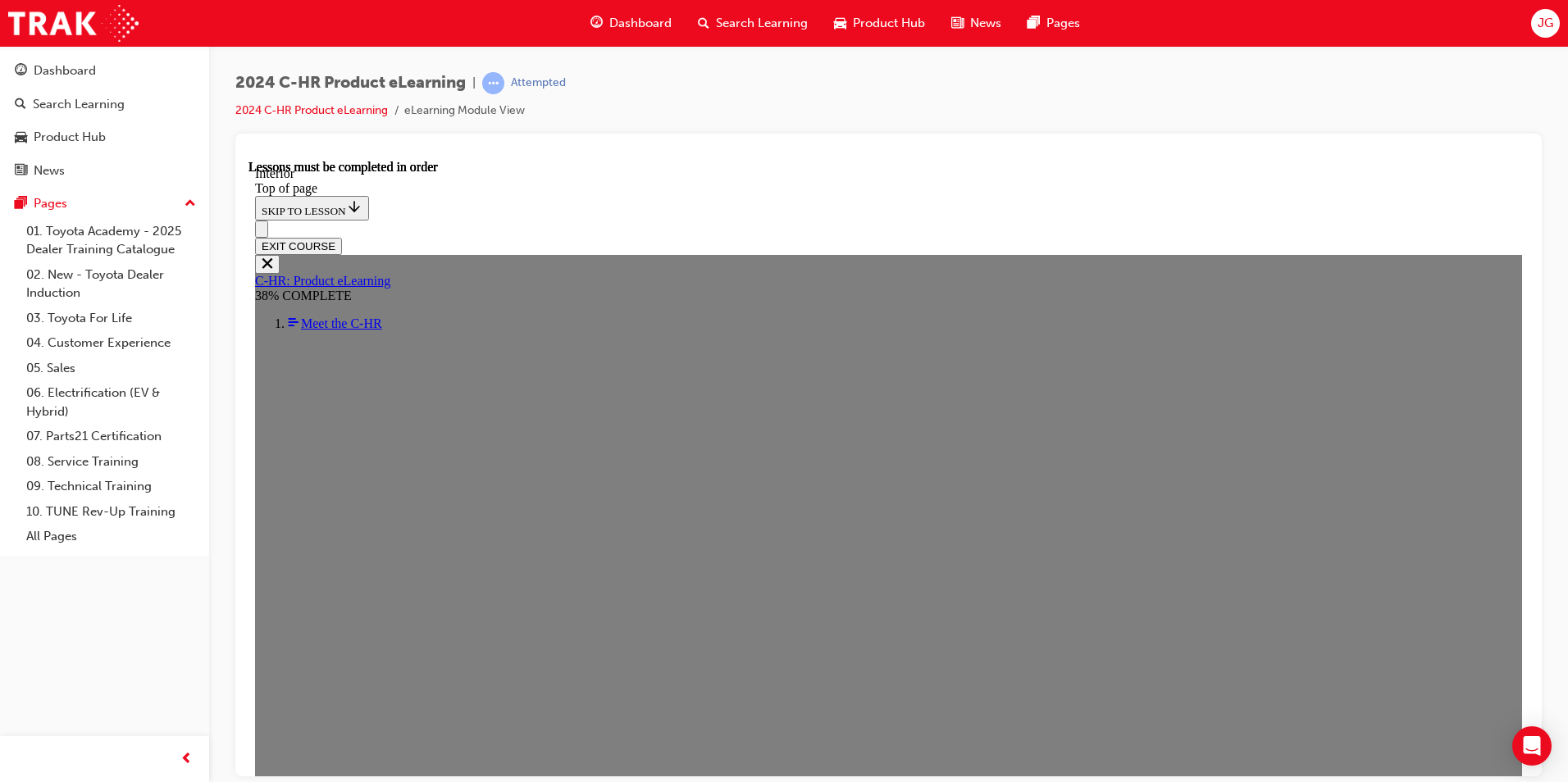
scroll to position [777, 0]
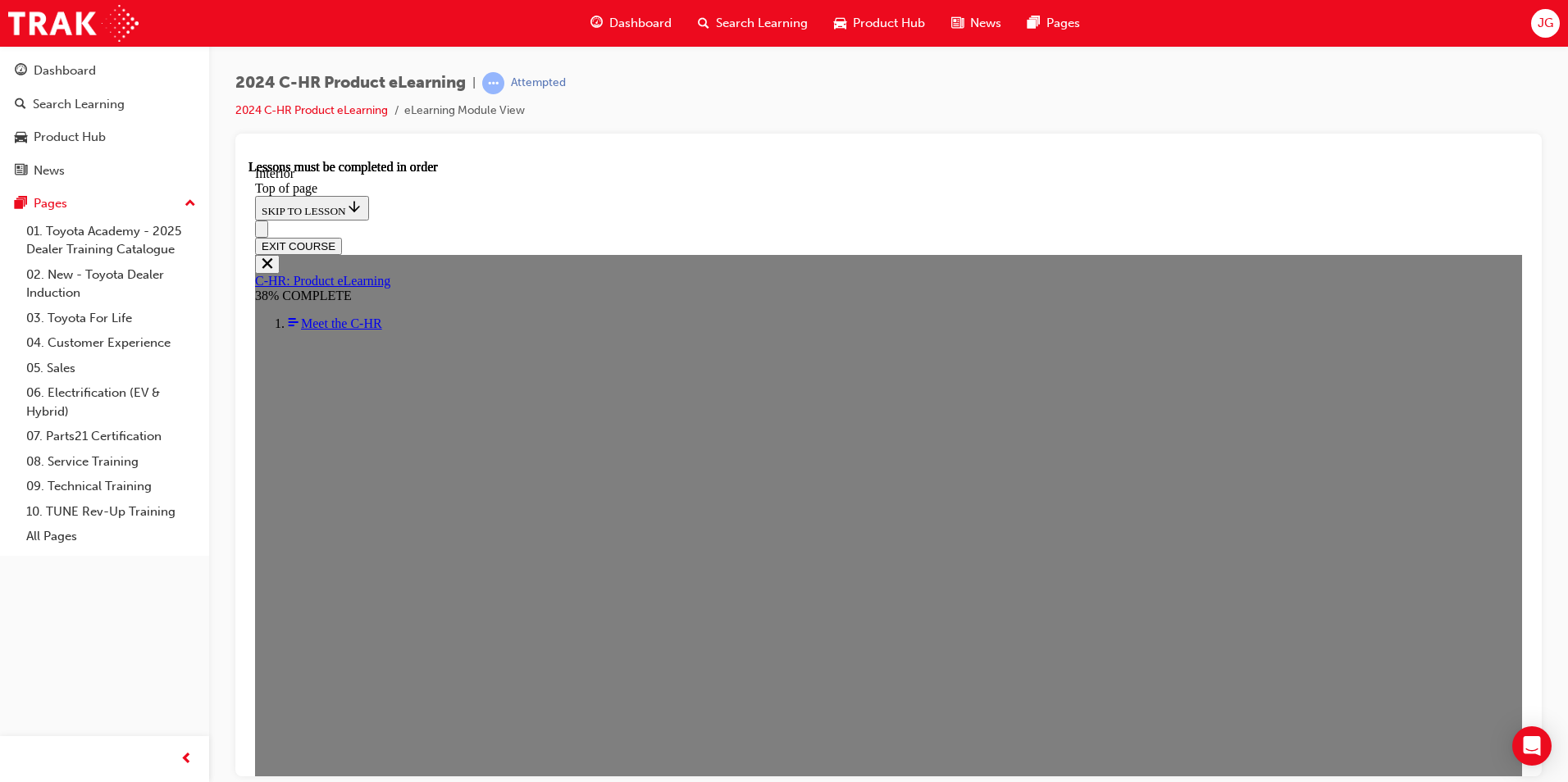
scroll to position [204, 0]
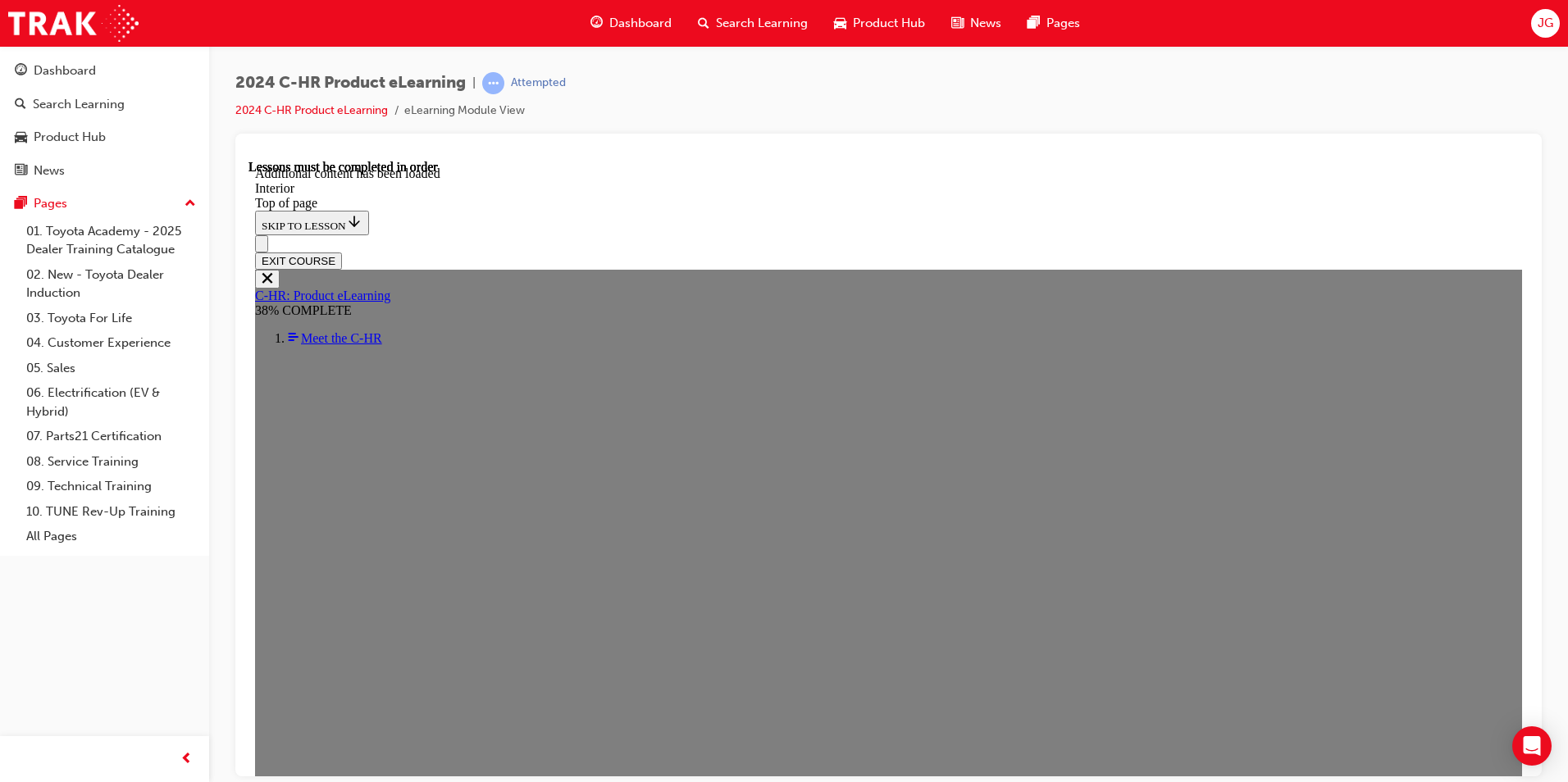
scroll to position [1847, 0]
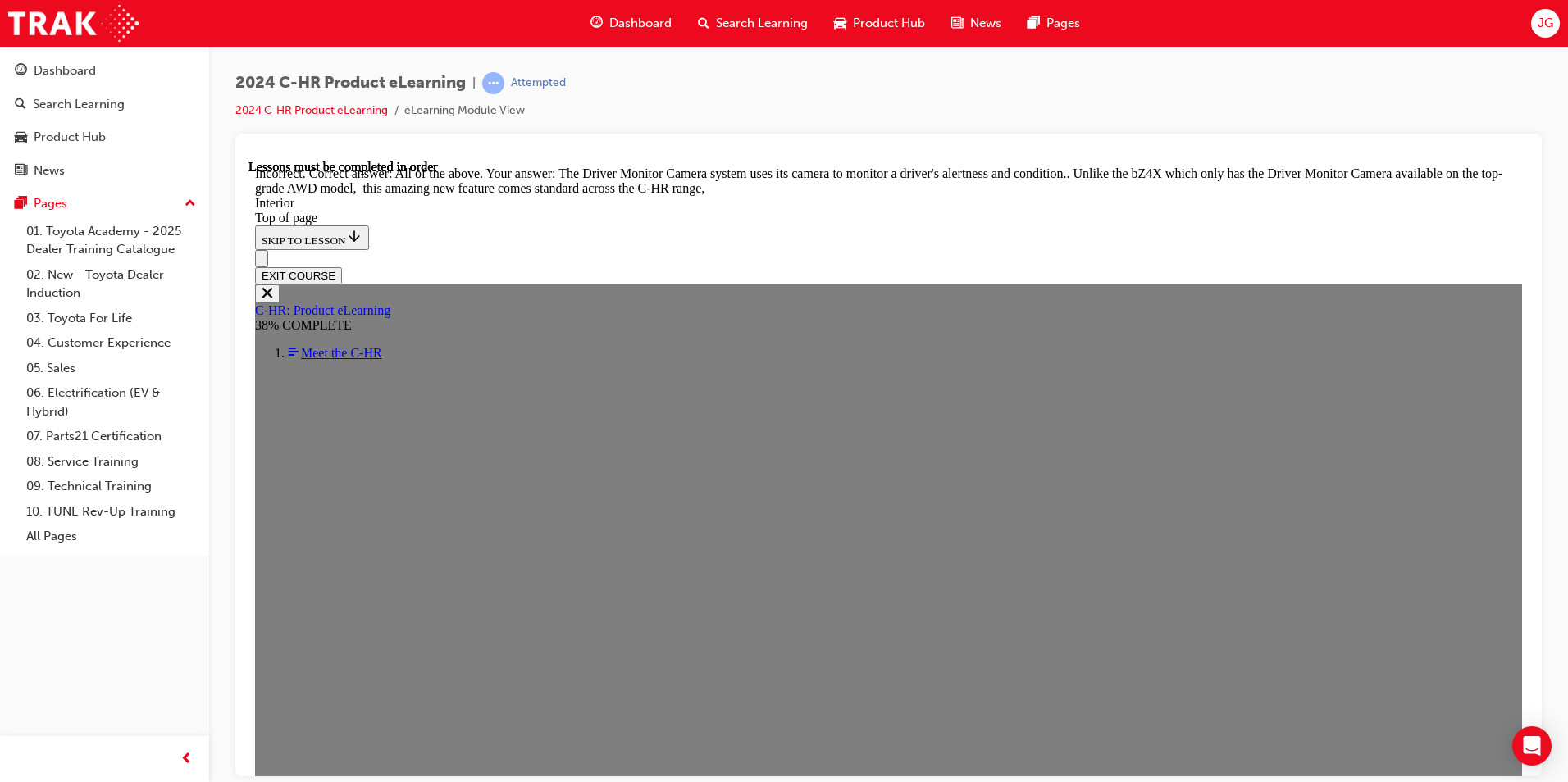
scroll to position [2096, 0]
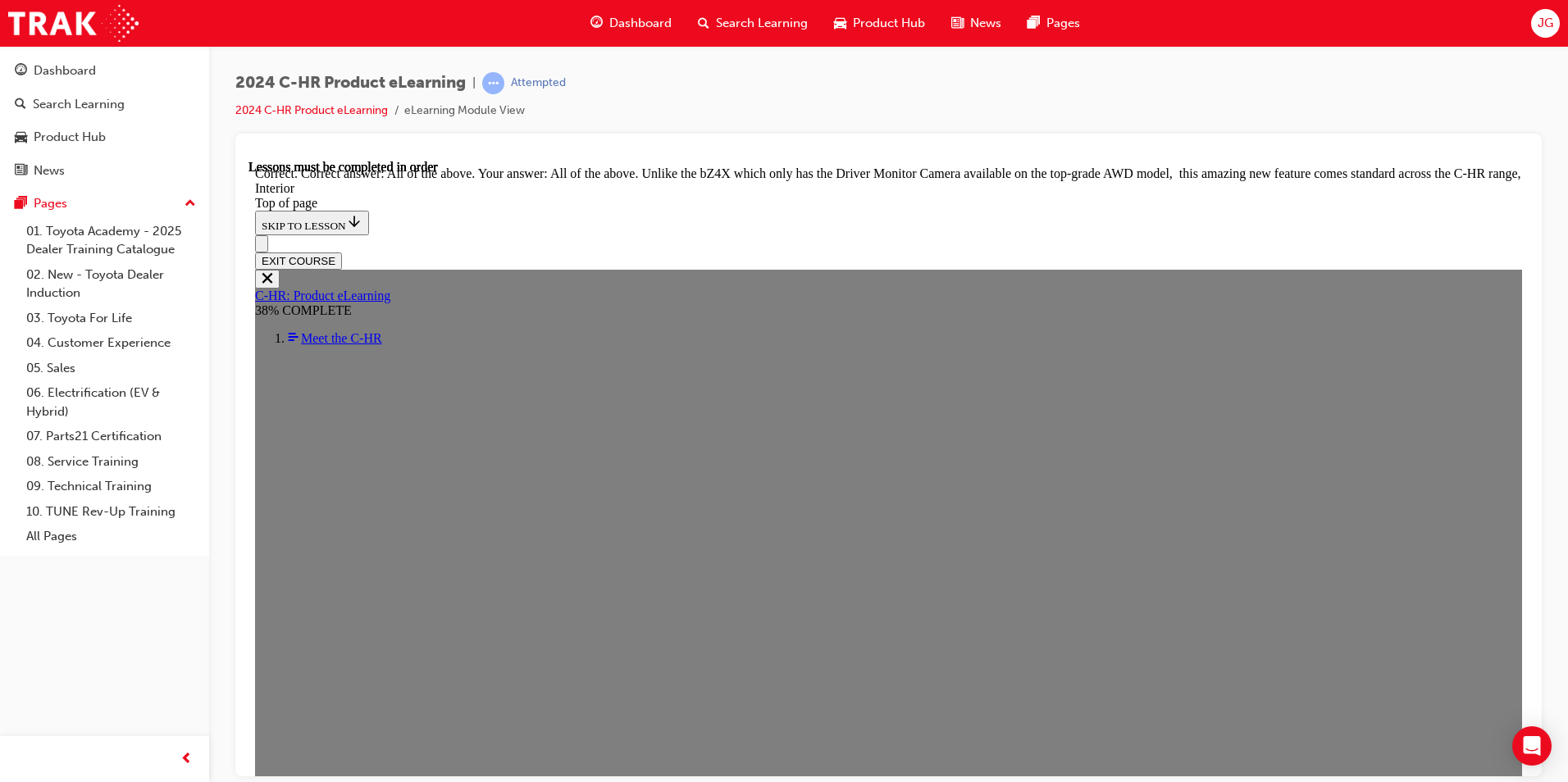
scroll to position [2729, 0]
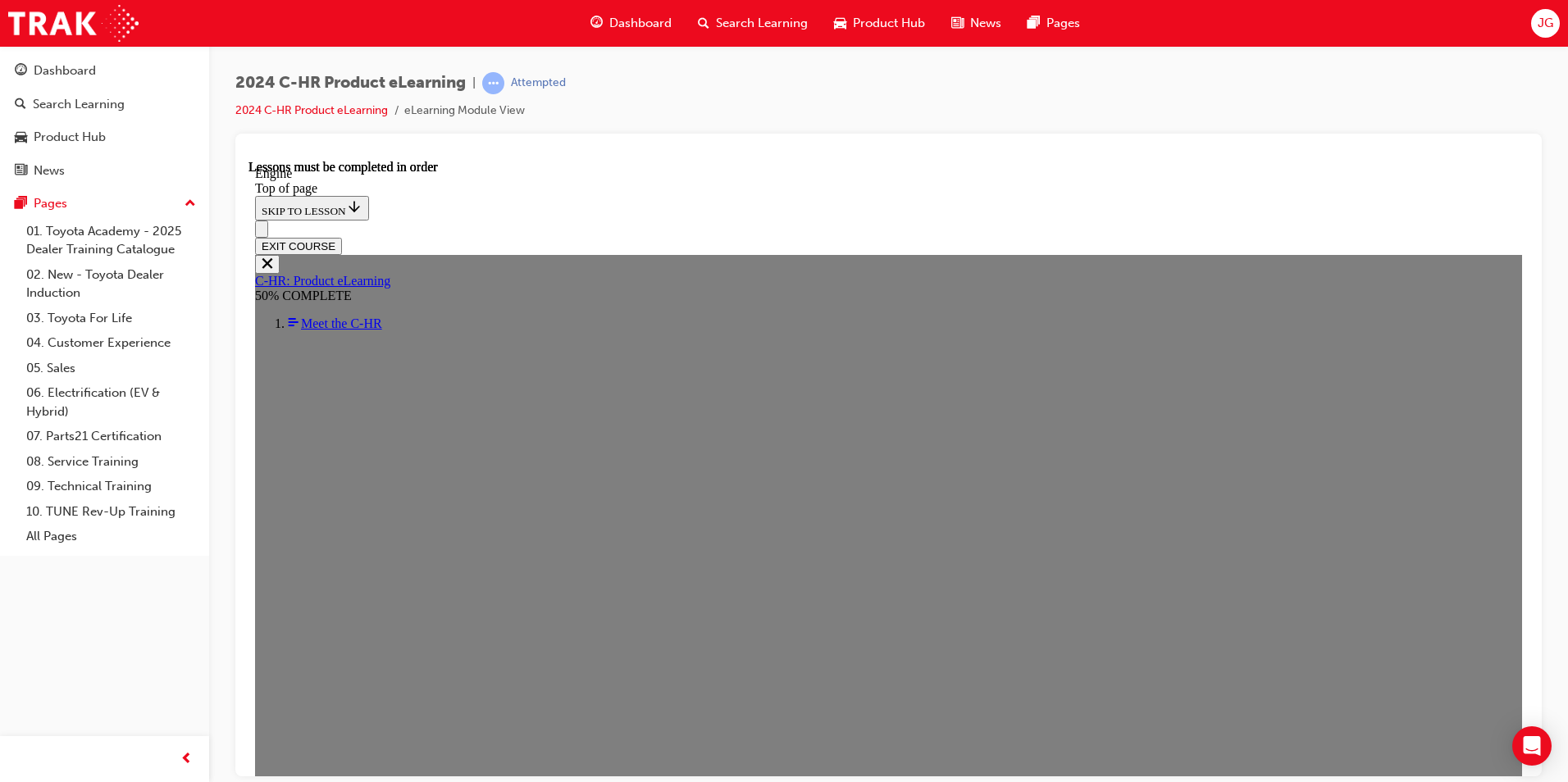
scroll to position [1012, 0]
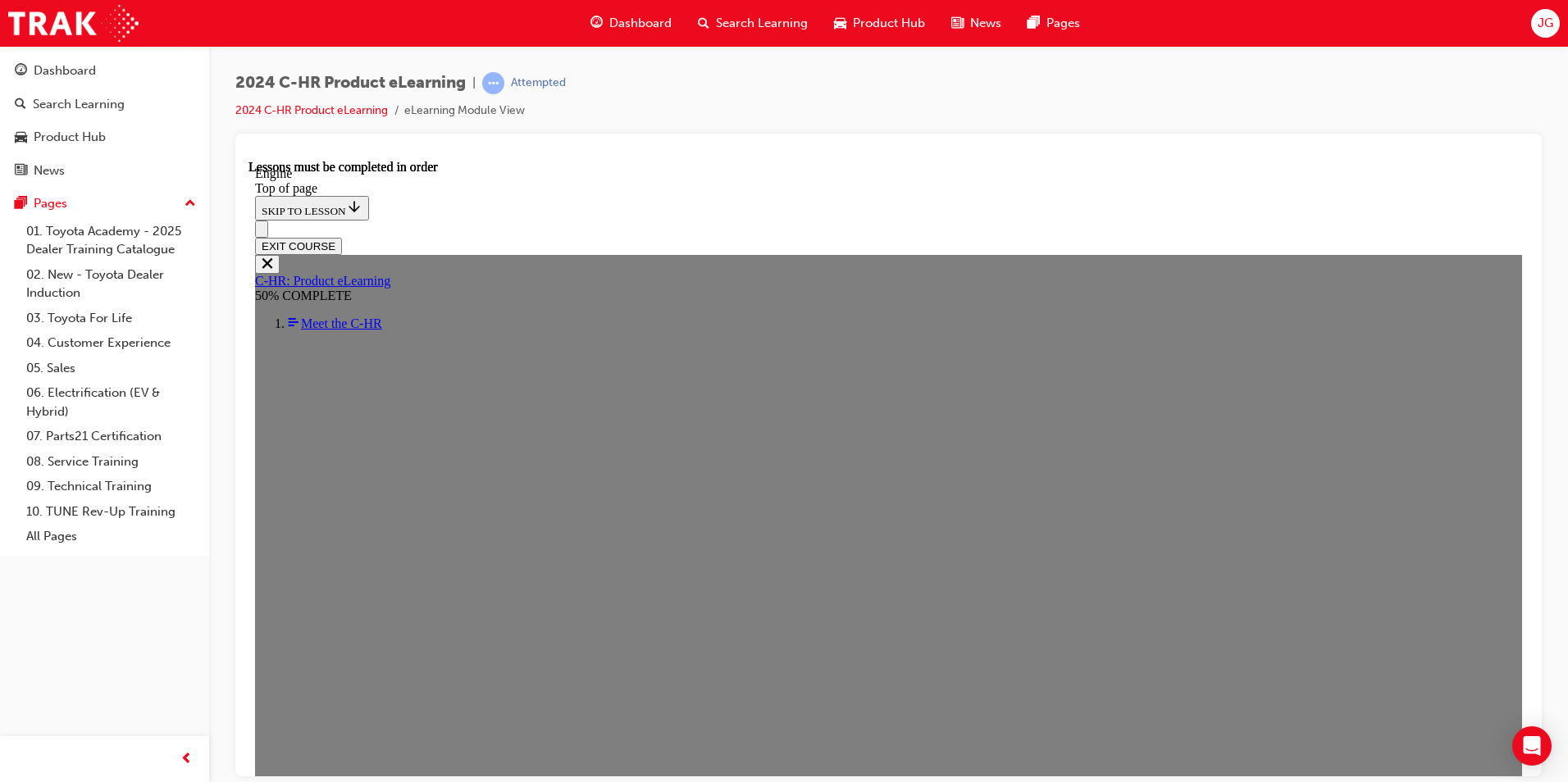
scroll to position [1818, 0]
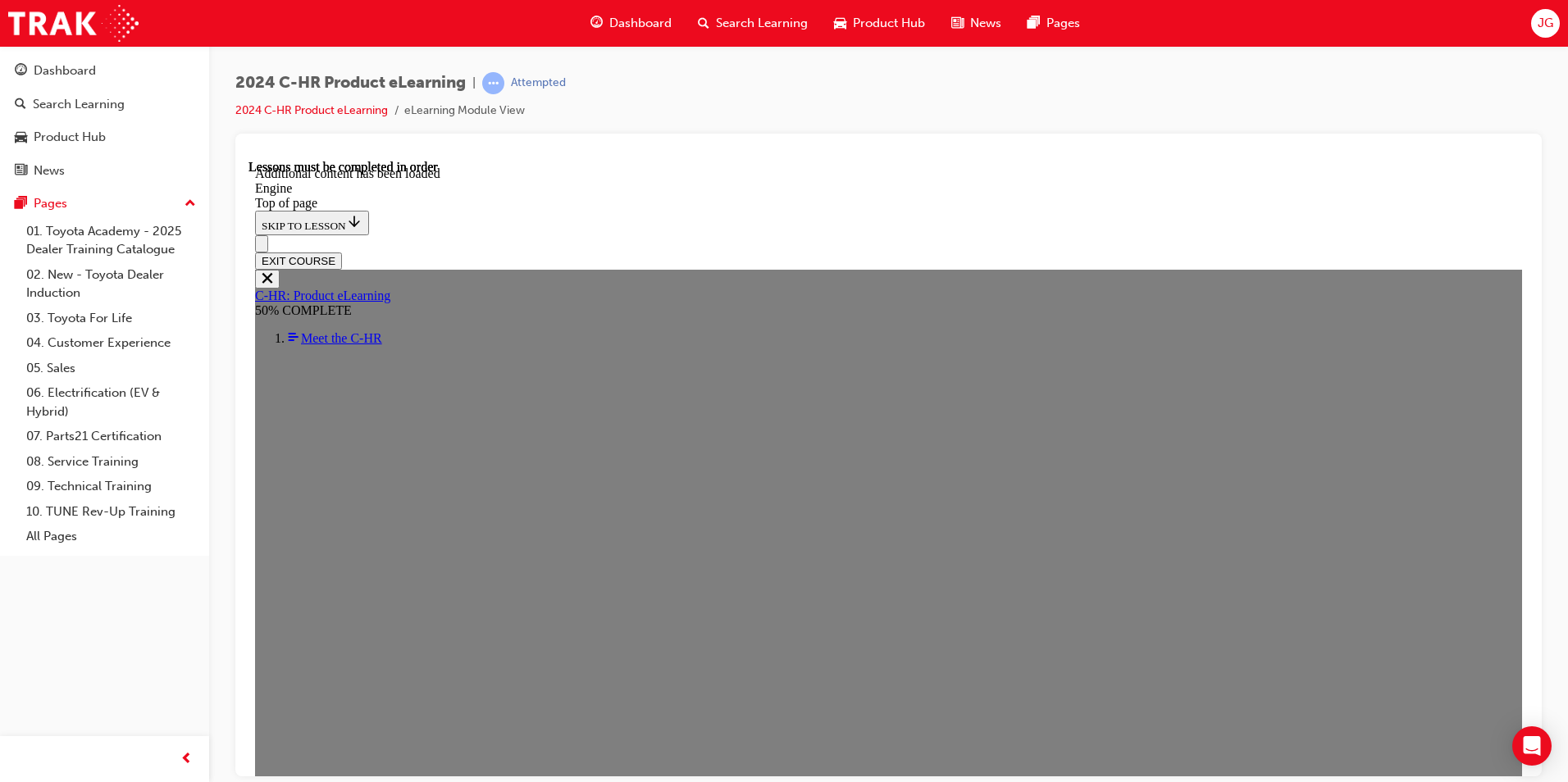
scroll to position [2270, 0]
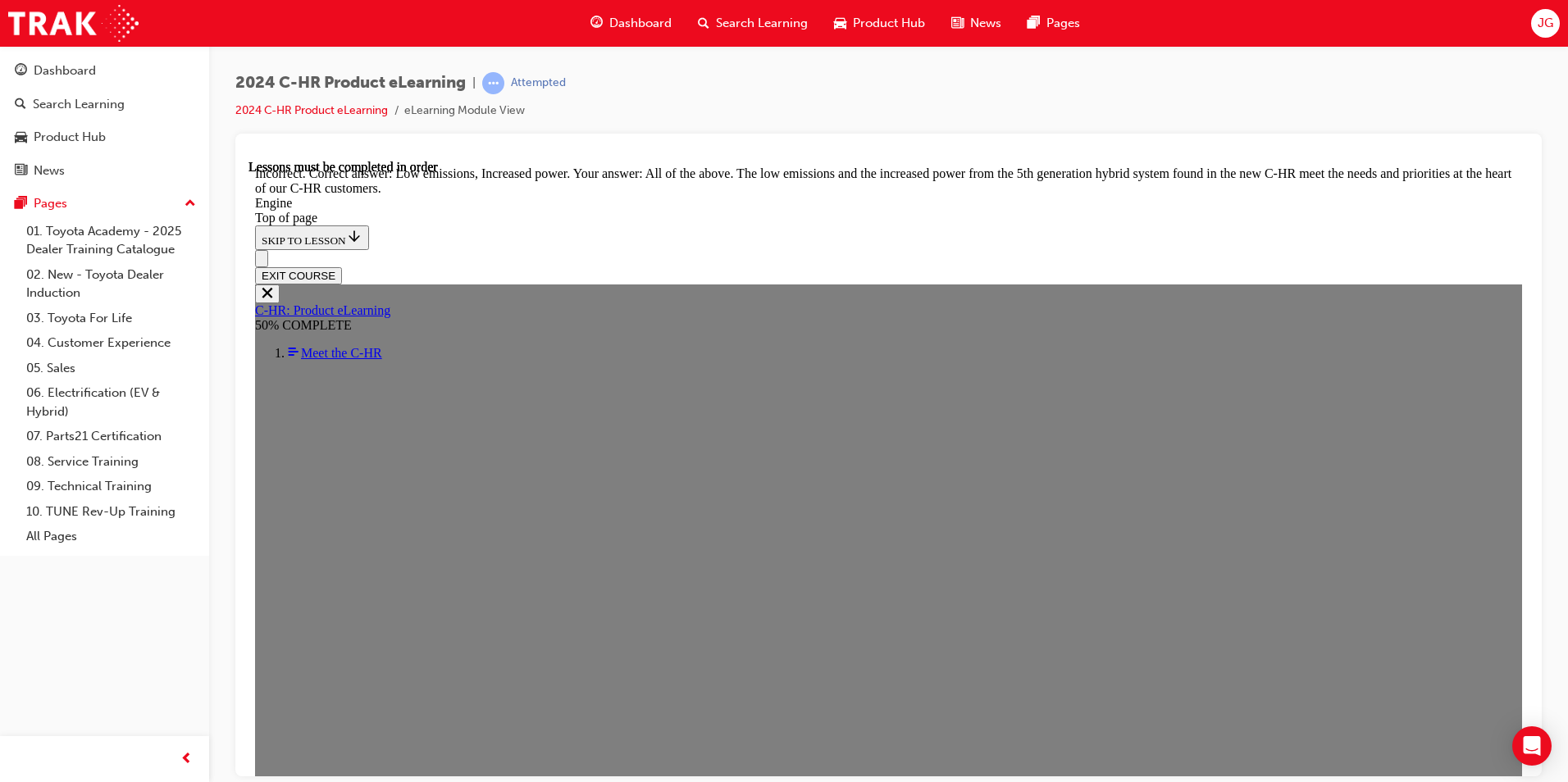
scroll to position [3206, 0]
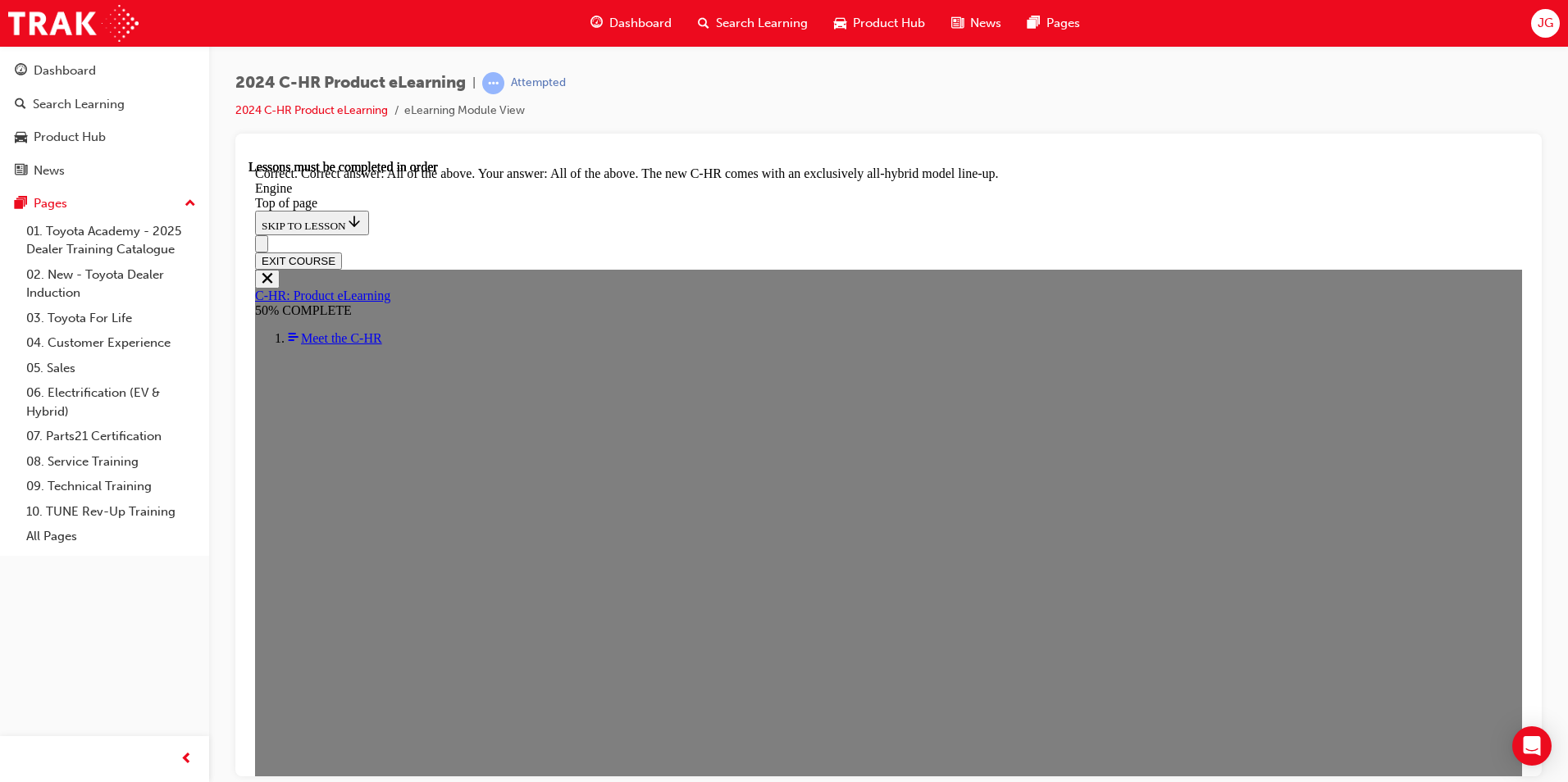
scroll to position [4480, 0]
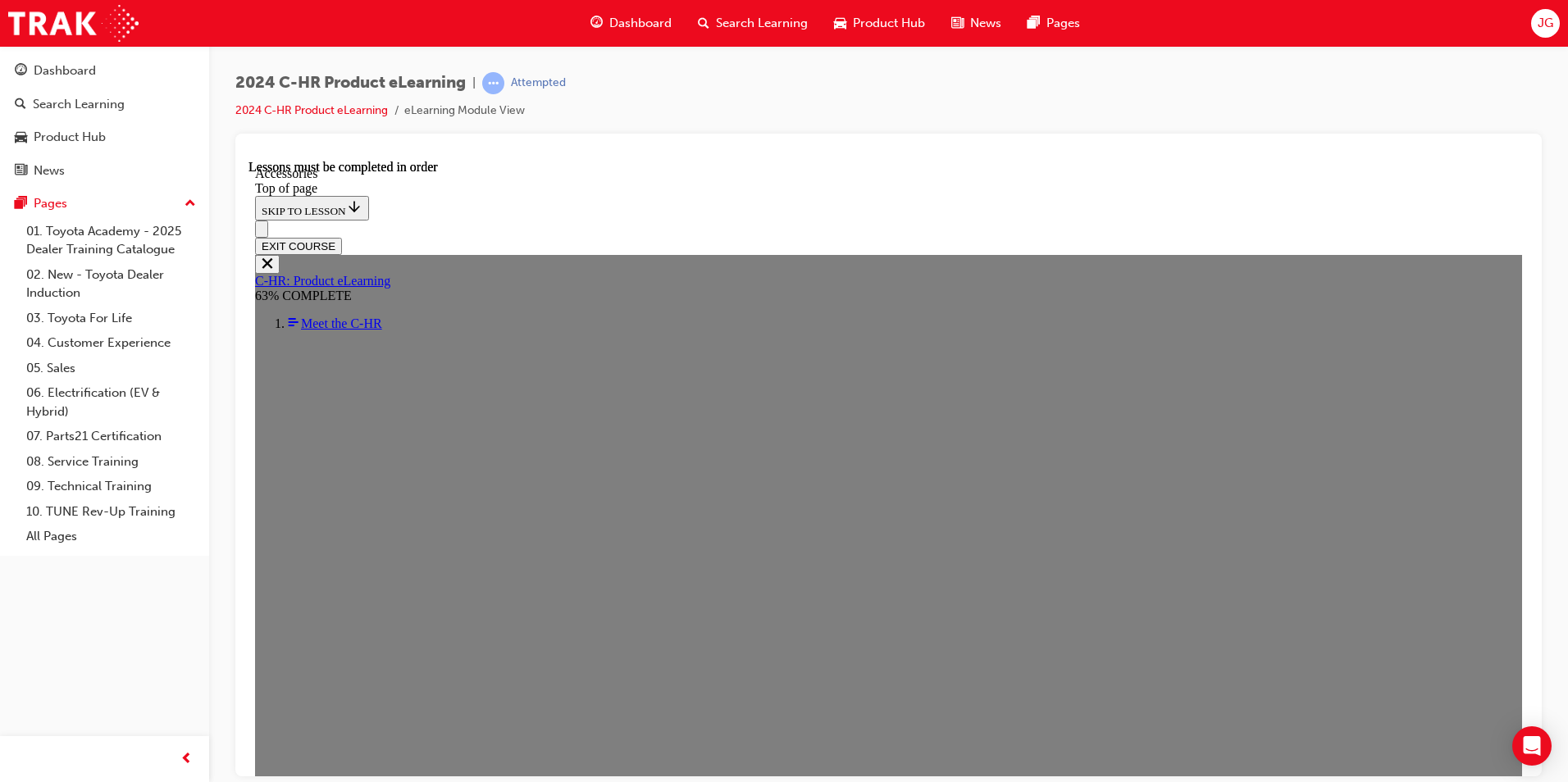
scroll to position [326, 0]
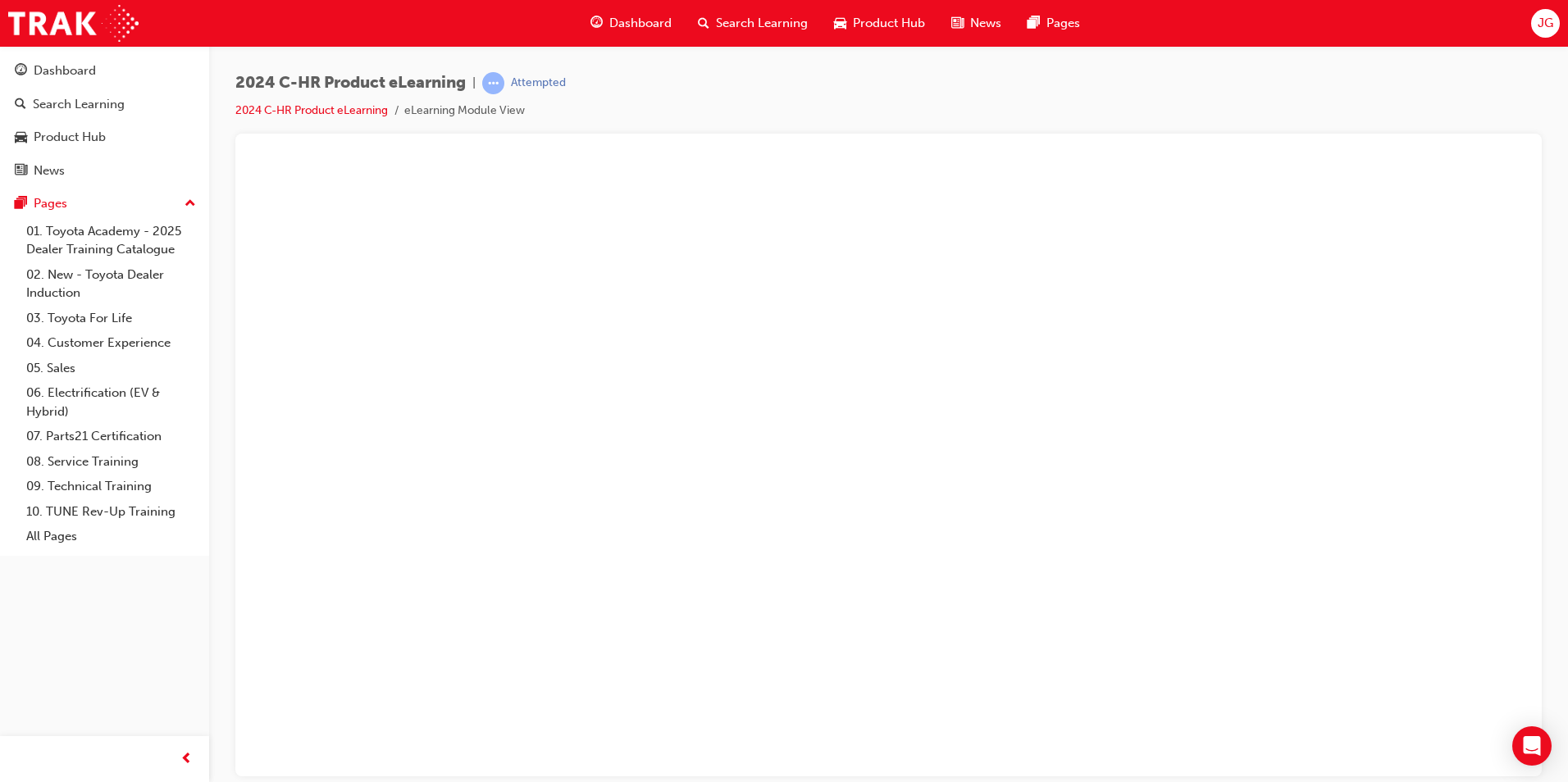
click at [870, 506] on button "Unzoom image" at bounding box center [888, 467] width 1280 height 616
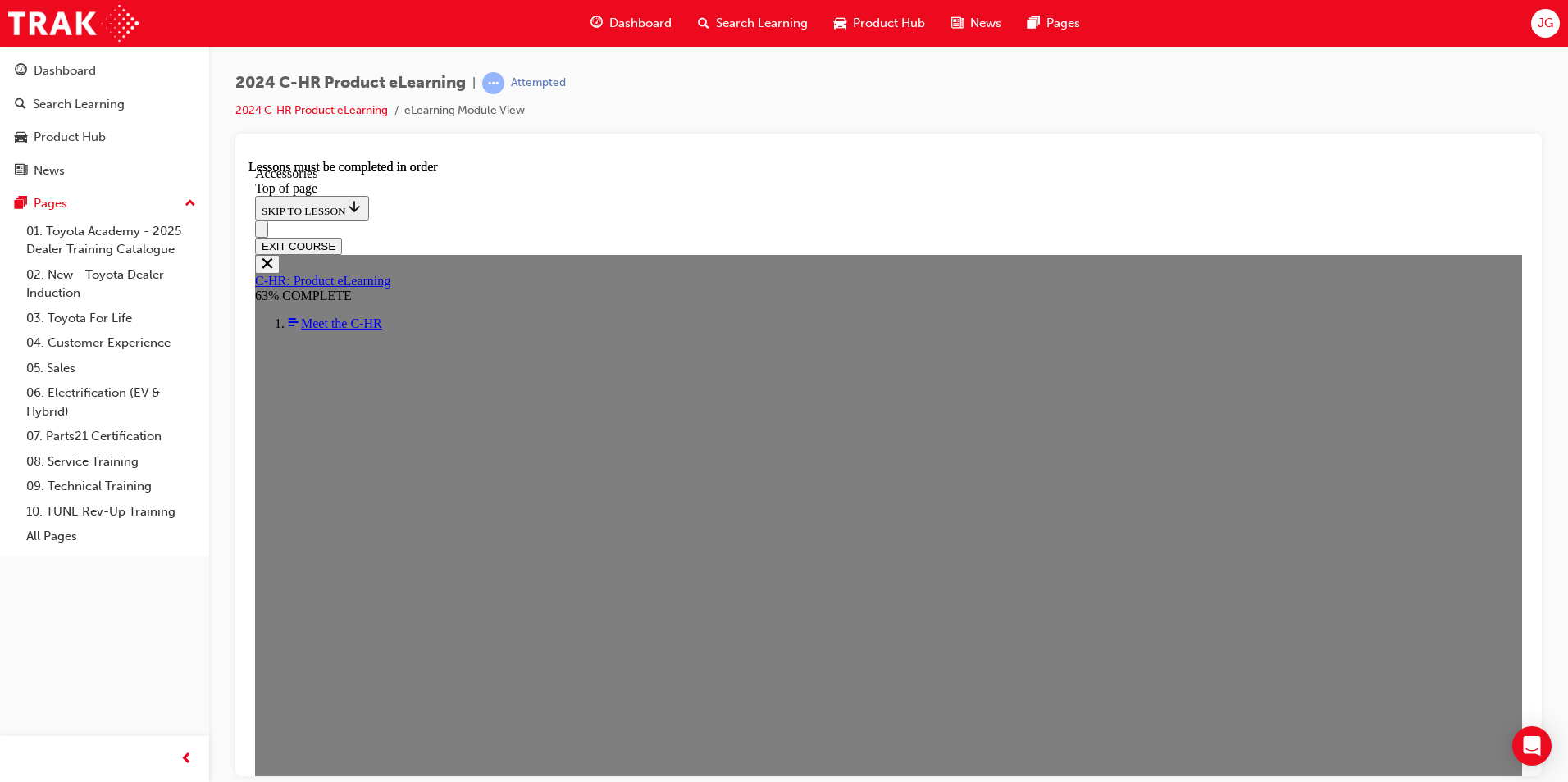
scroll to position [458, 0]
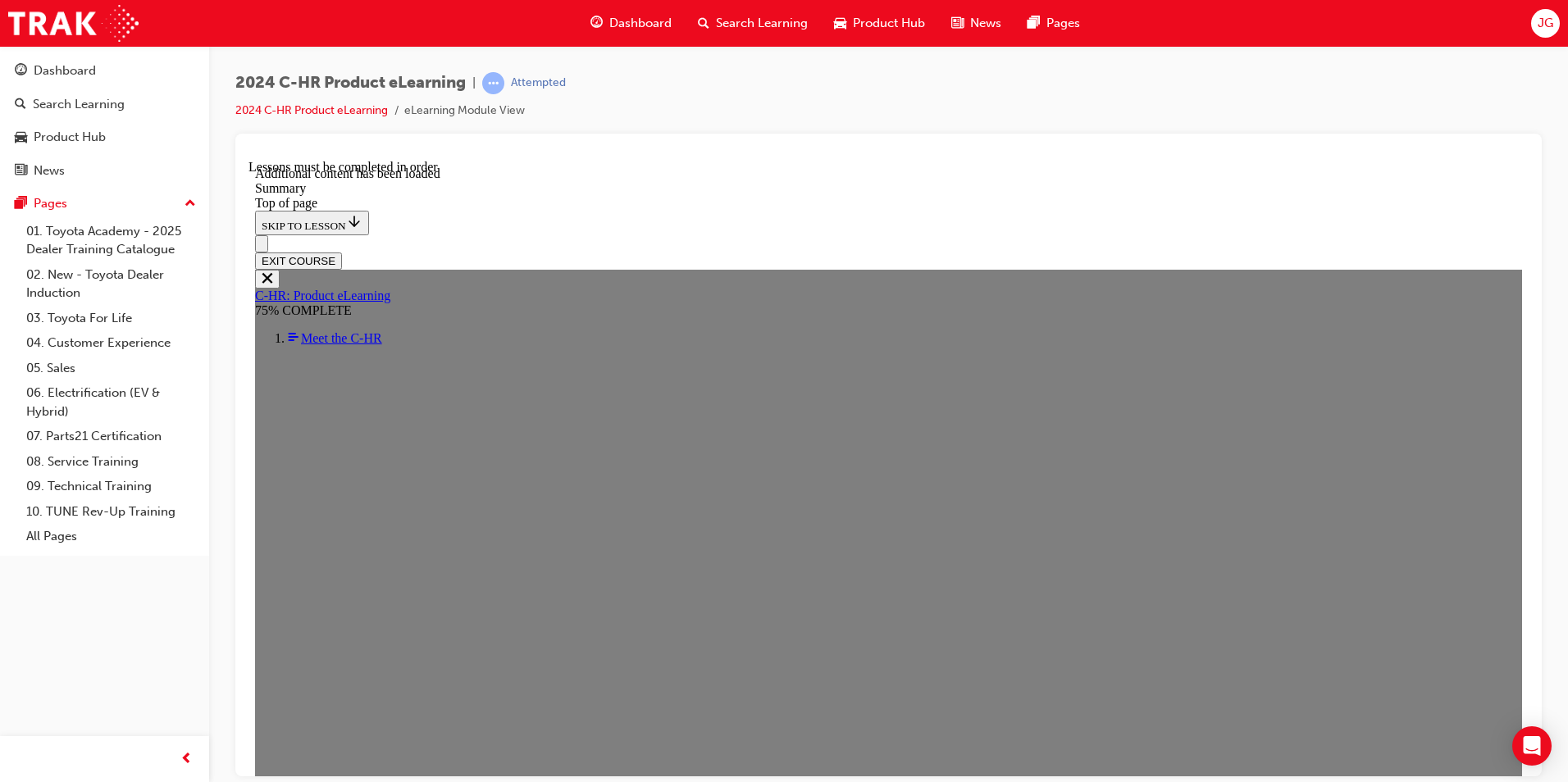
scroll to position [2633, 0]
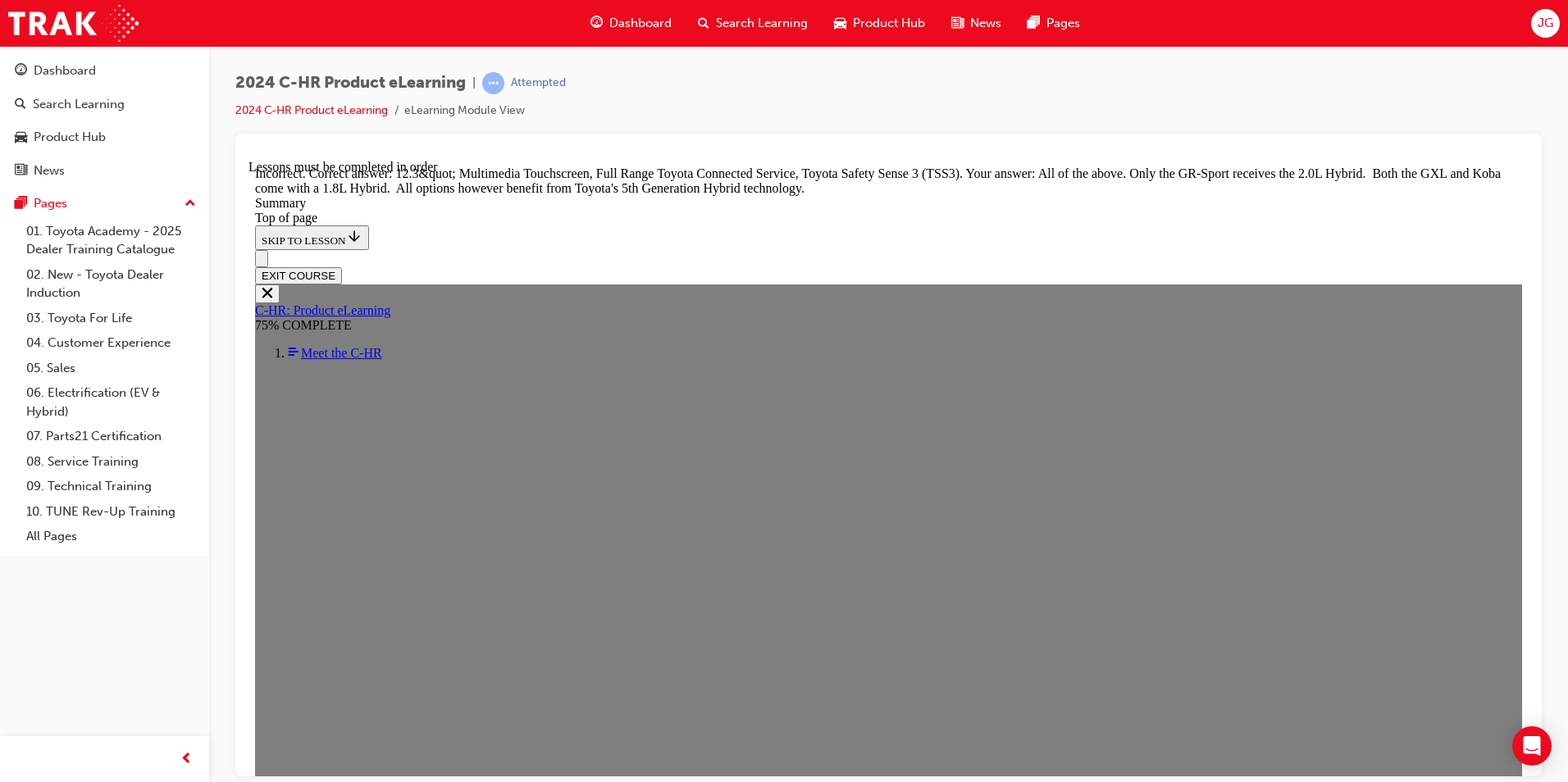
scroll to position [2952, 0]
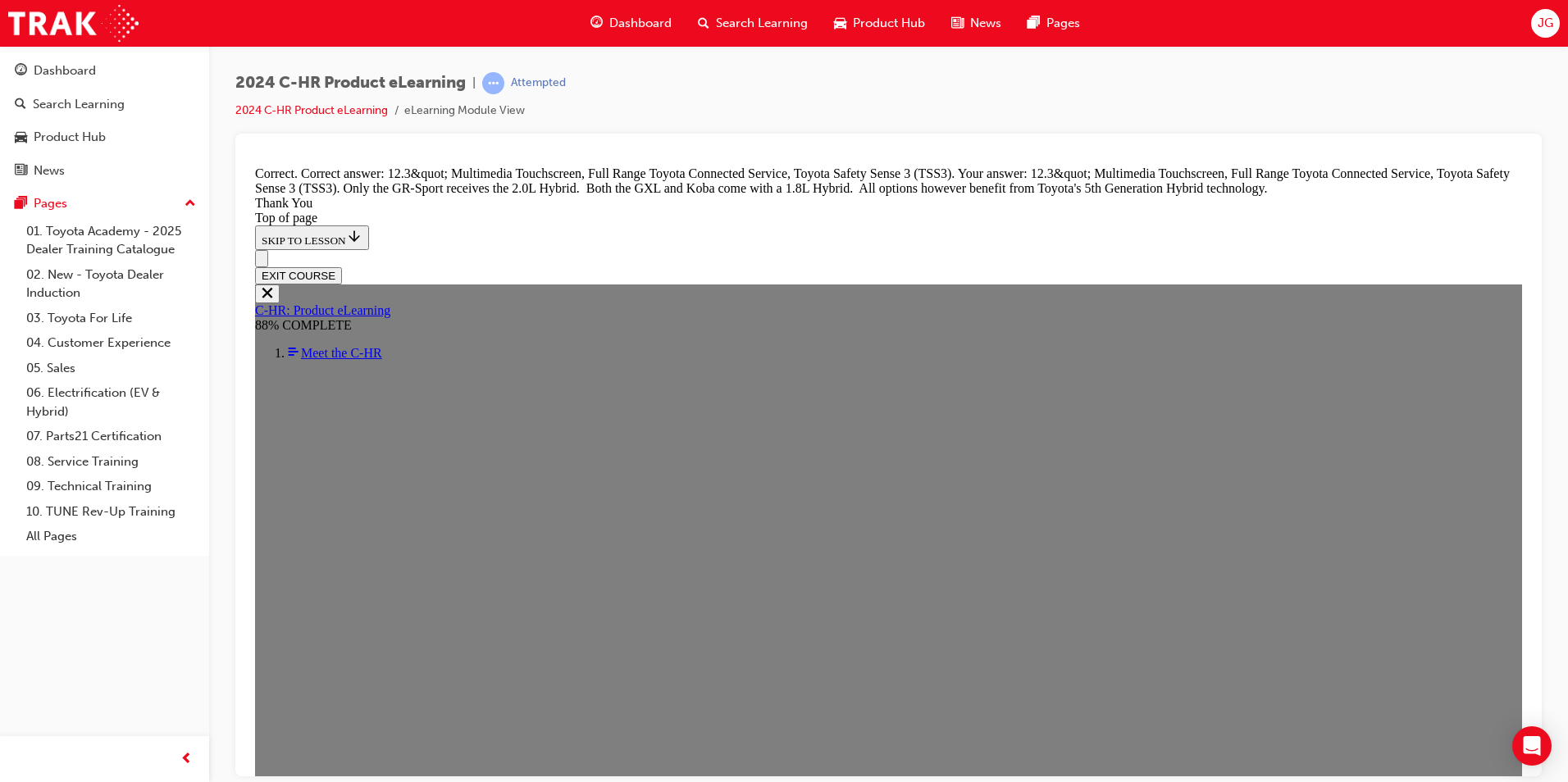
scroll to position [3093, 0]
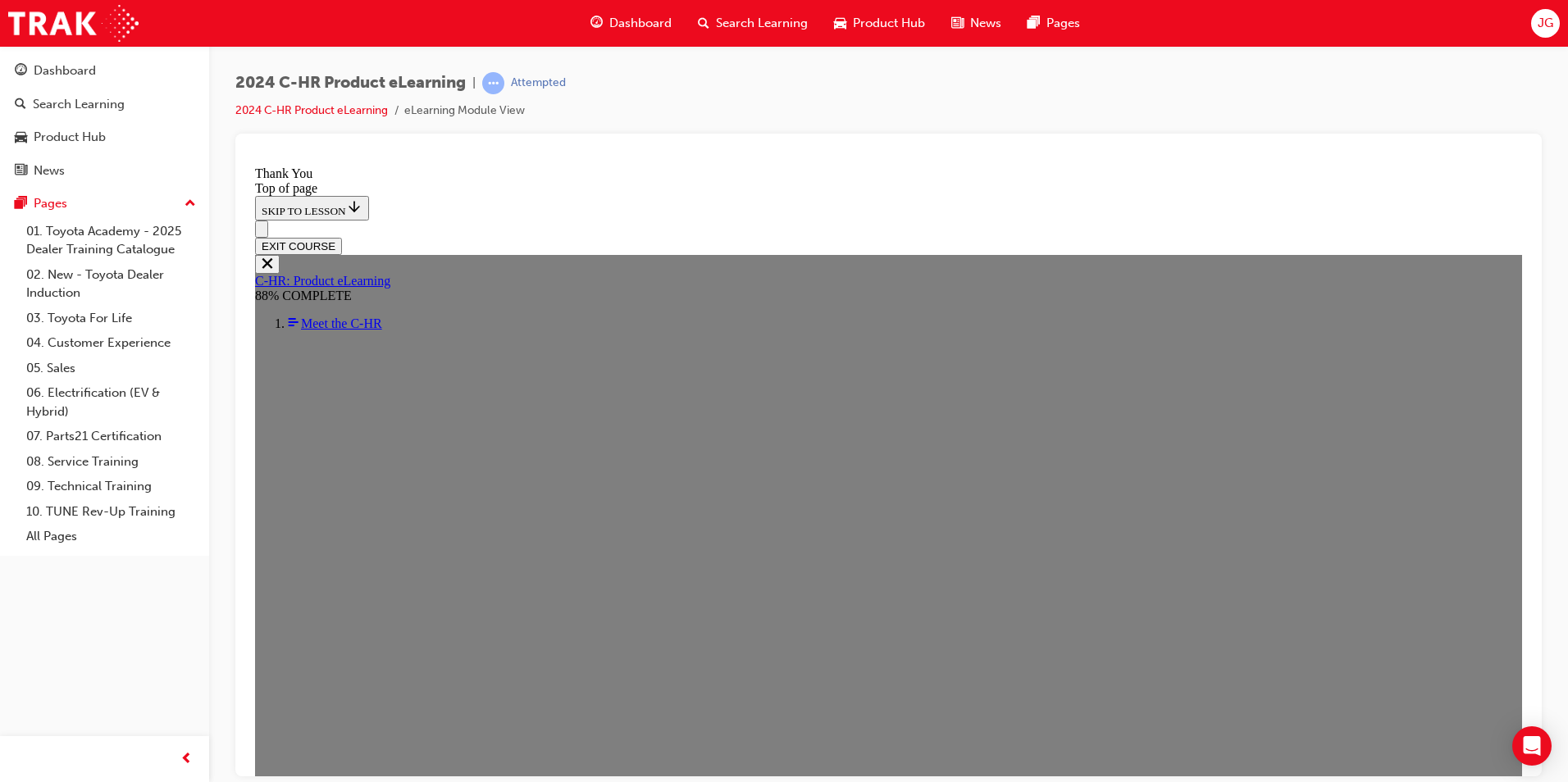
click at [342, 237] on button "EXIT COURSE" at bounding box center [298, 245] width 87 height 17
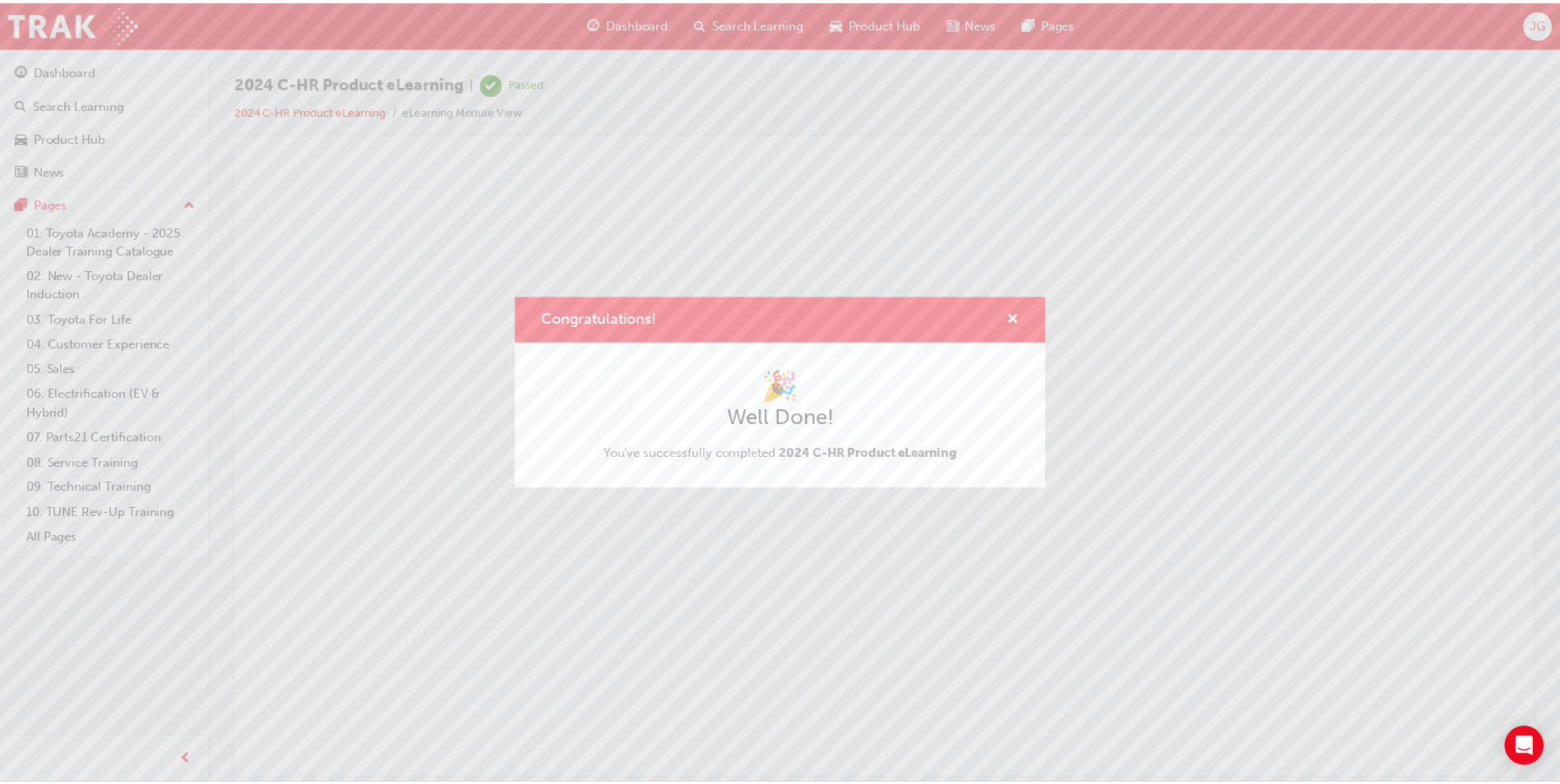
scroll to position [0, 0]
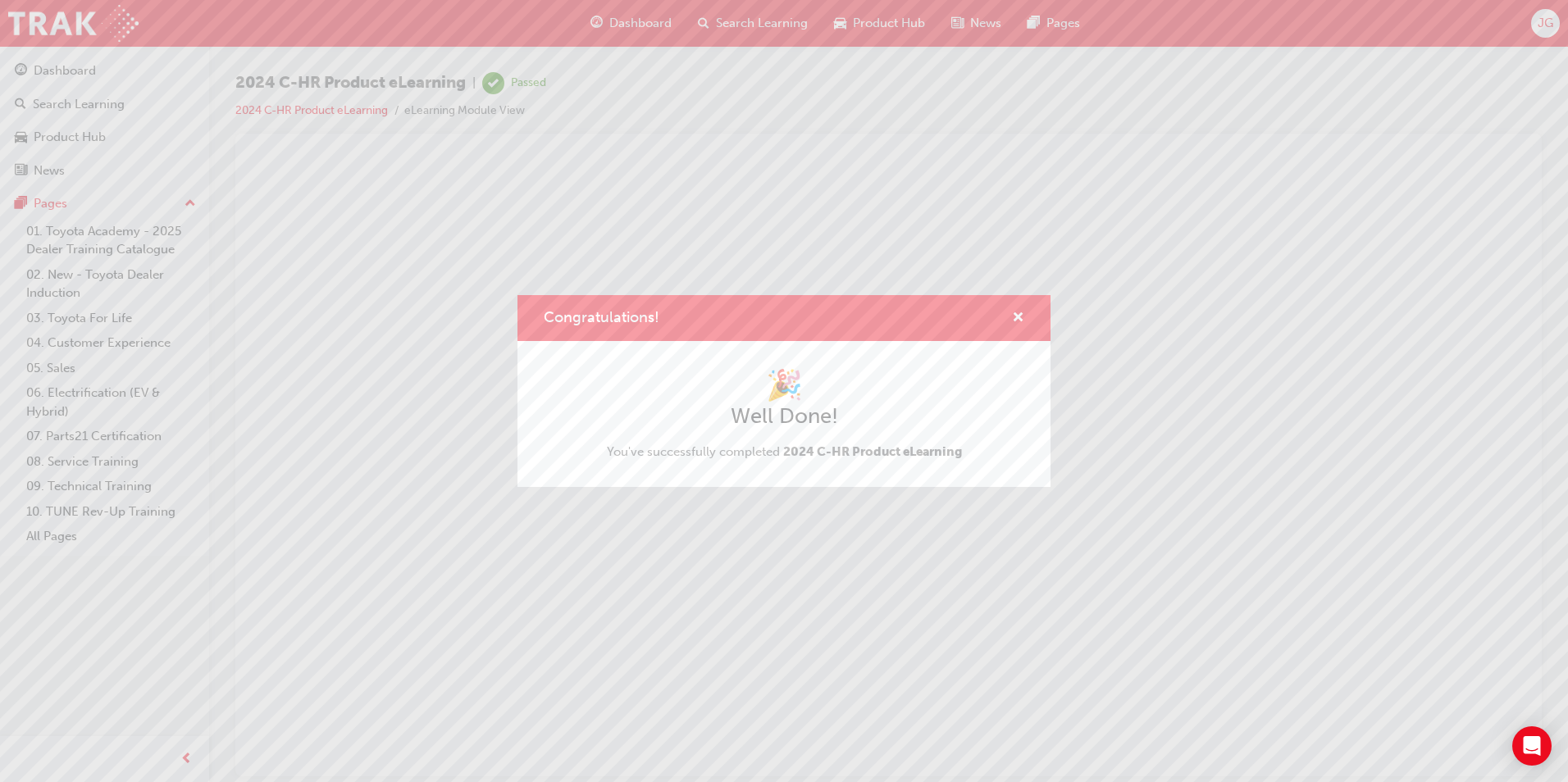
drag, startPoint x: 1017, startPoint y: 319, endPoint x: 969, endPoint y: 320, distance: 48.0
click at [969, 320] on div "Congratulations!" at bounding box center [783, 319] width 480 height 21
click at [1019, 317] on span "cross-icon" at bounding box center [1018, 319] width 12 height 15
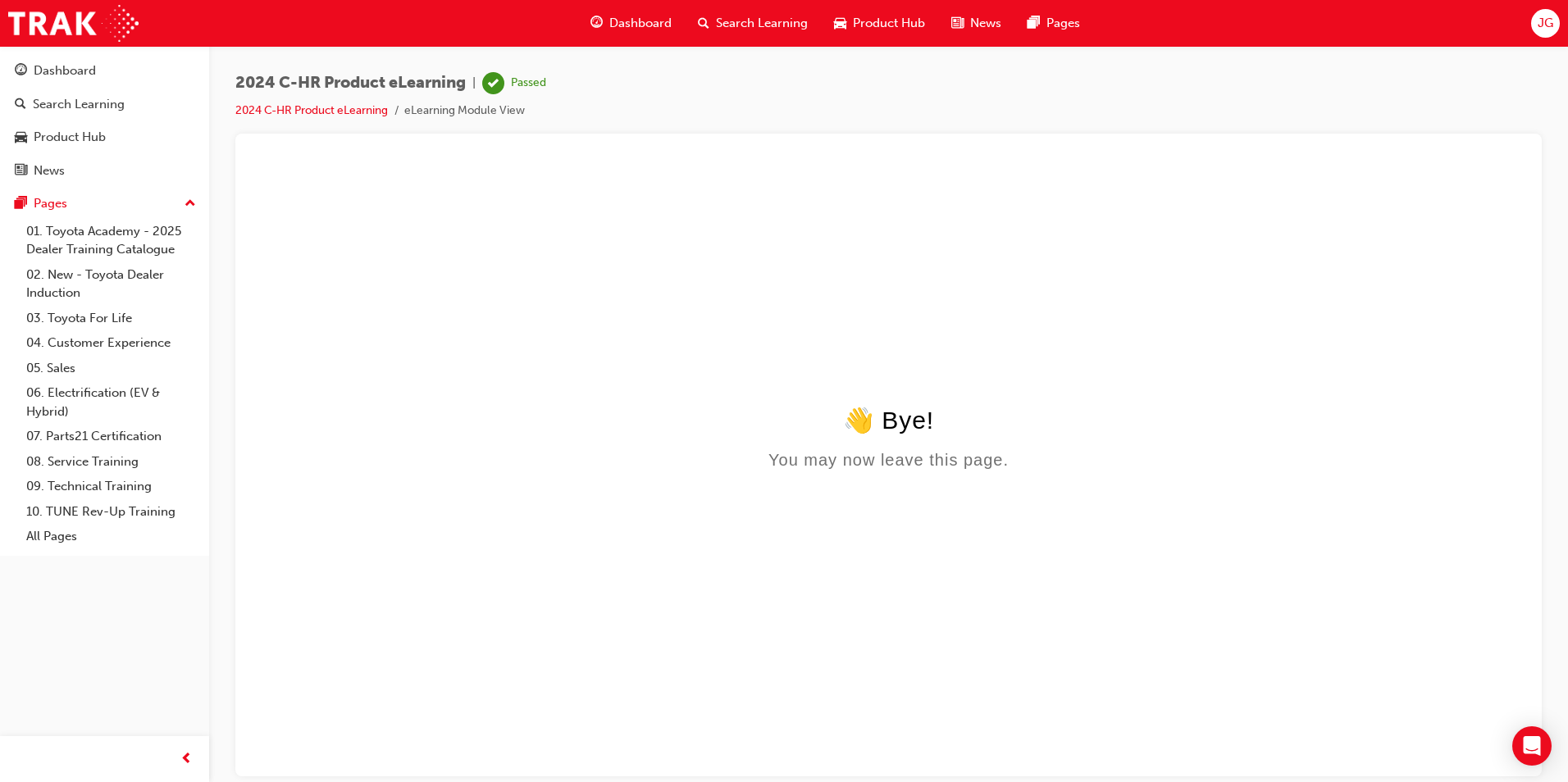
click at [627, 9] on div "Dashboard" at bounding box center [631, 24] width 107 height 34
